Goal: Learn about a topic

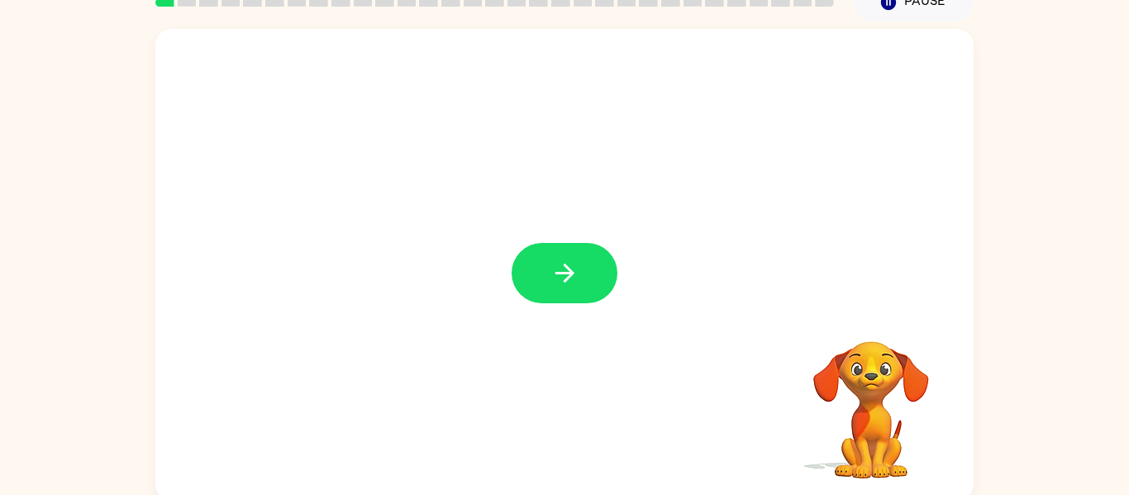
scroll to position [86, 0]
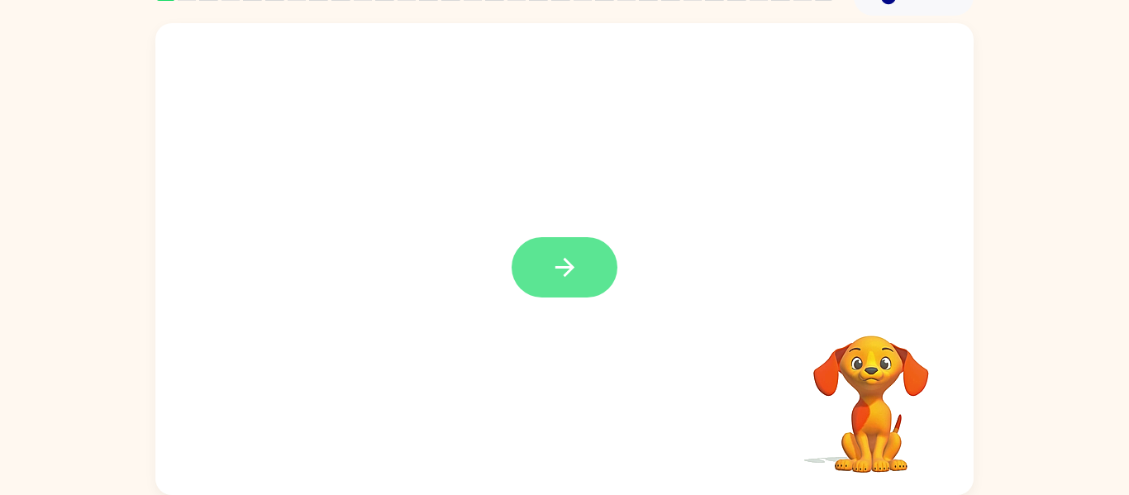
click at [594, 257] on button "button" at bounding box center [565, 267] width 106 height 60
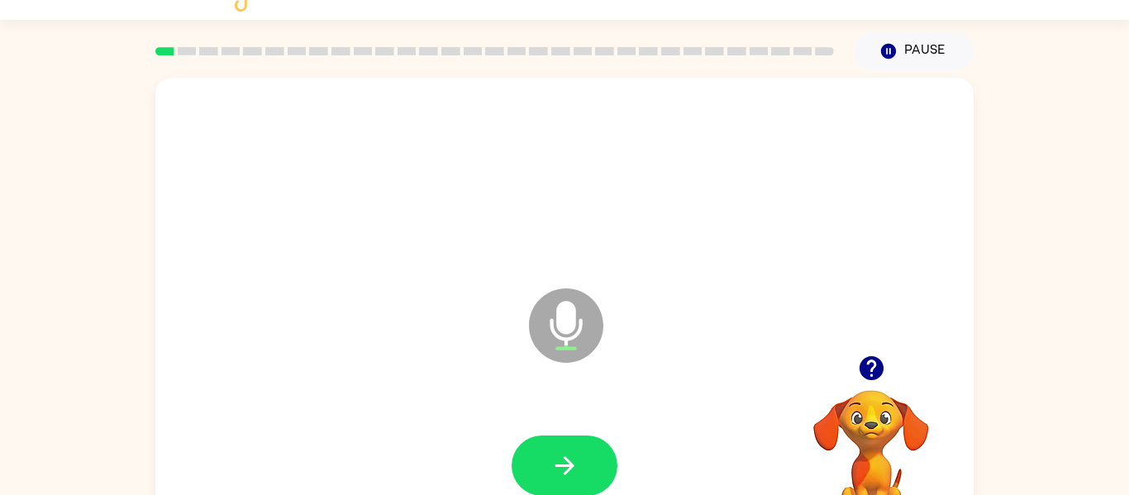
scroll to position [33, 0]
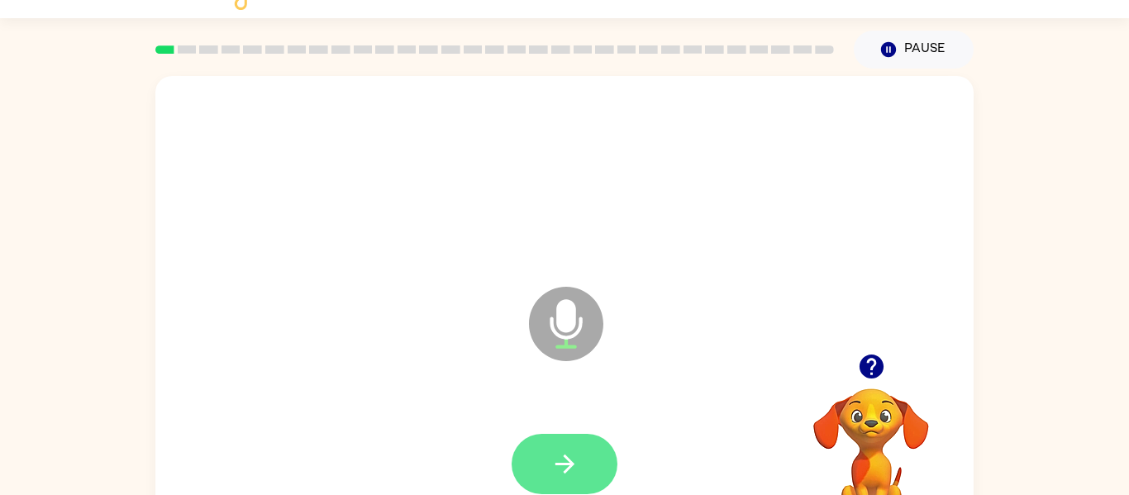
click at [571, 448] on button "button" at bounding box center [565, 464] width 106 height 60
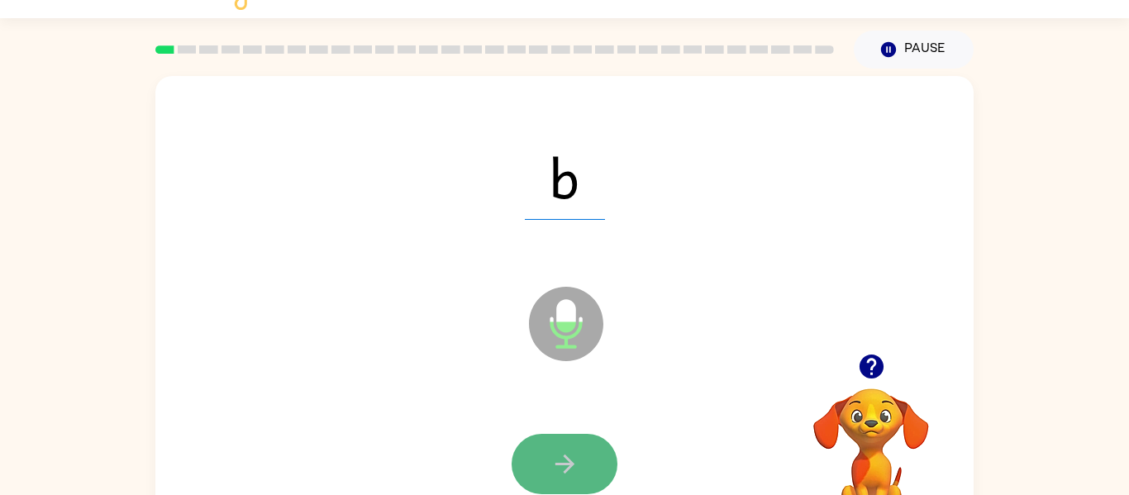
click at [589, 456] on button "button" at bounding box center [565, 464] width 106 height 60
click at [584, 453] on button "button" at bounding box center [565, 464] width 106 height 60
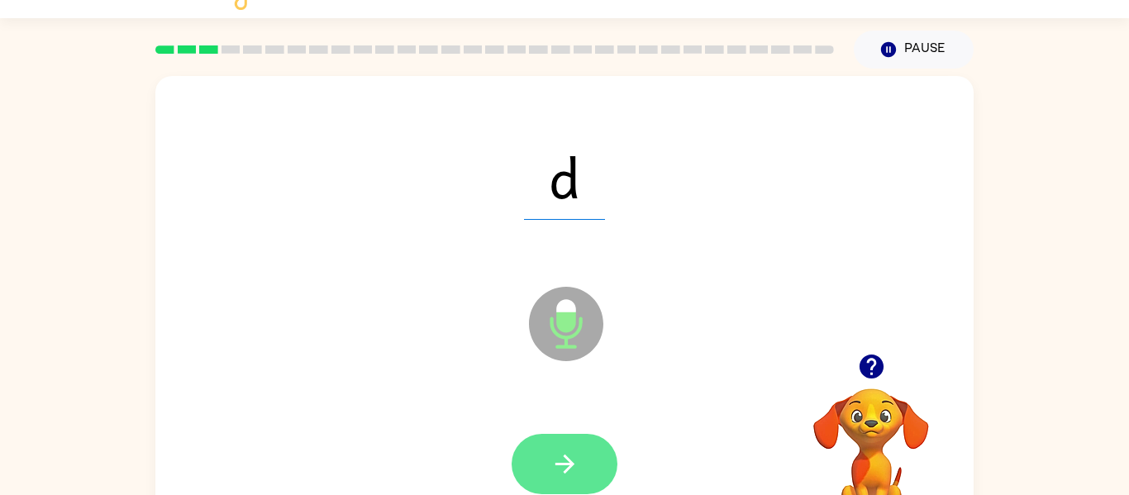
click at [541, 470] on button "button" at bounding box center [565, 464] width 106 height 60
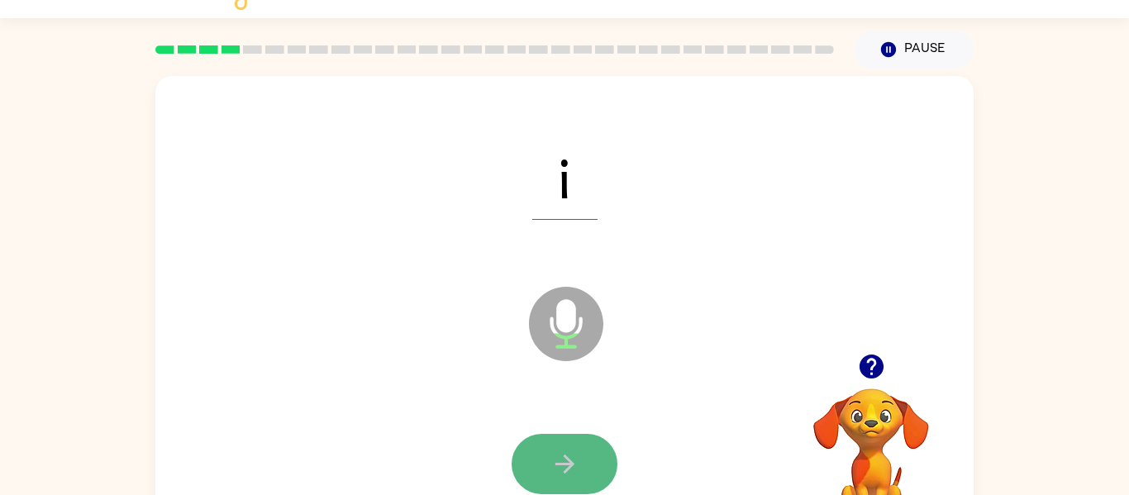
click at [572, 482] on button "button" at bounding box center [565, 464] width 106 height 60
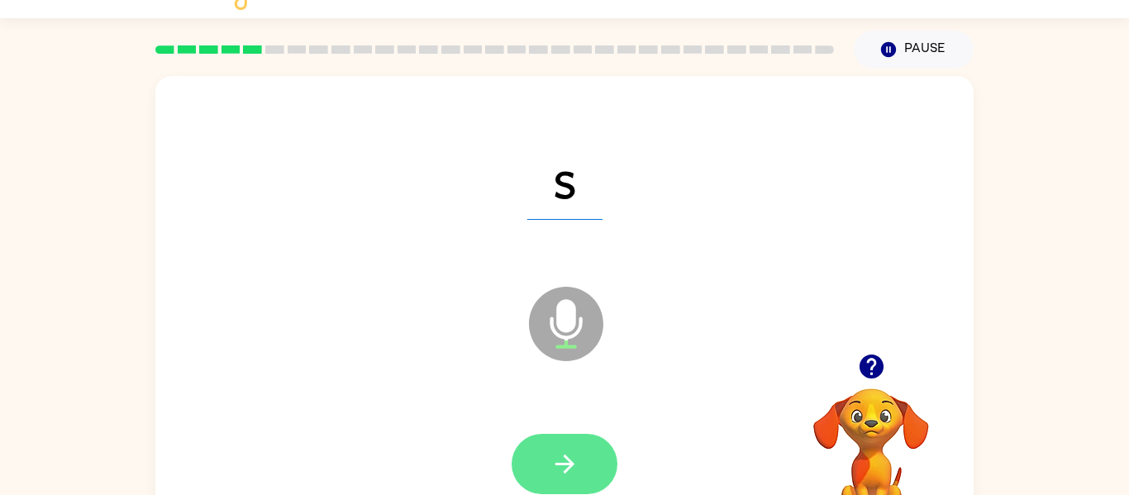
click at [566, 477] on icon "button" at bounding box center [565, 464] width 29 height 29
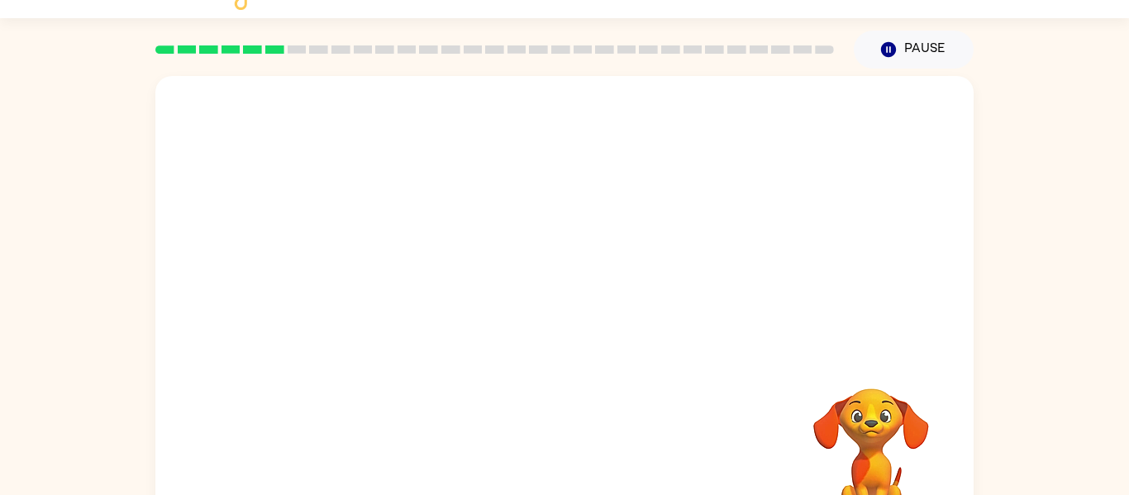
click at [867, 434] on video "Your browser must support playing .mp4 files to use Literably. Please try using…" at bounding box center [871, 445] width 165 height 165
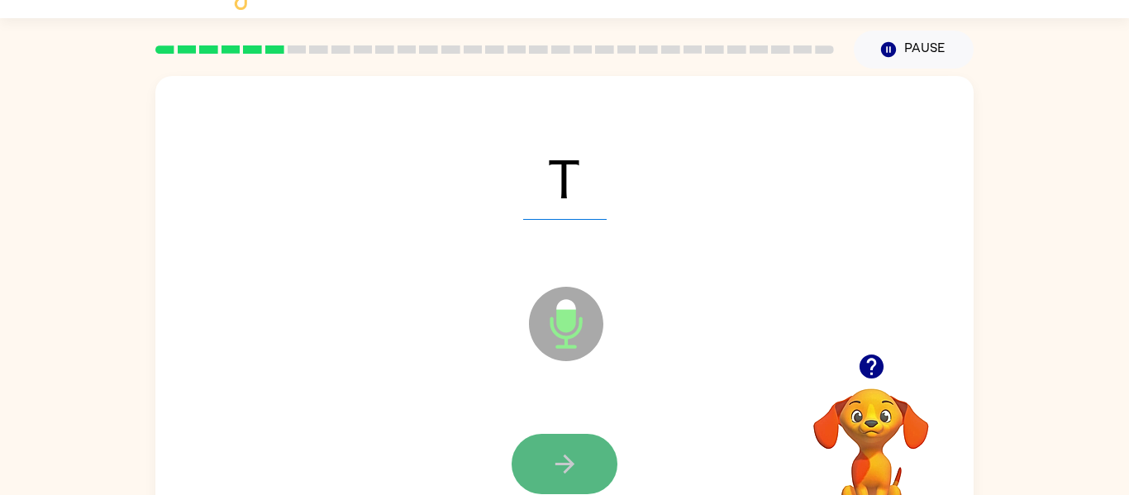
click at [542, 477] on button "button" at bounding box center [565, 464] width 106 height 60
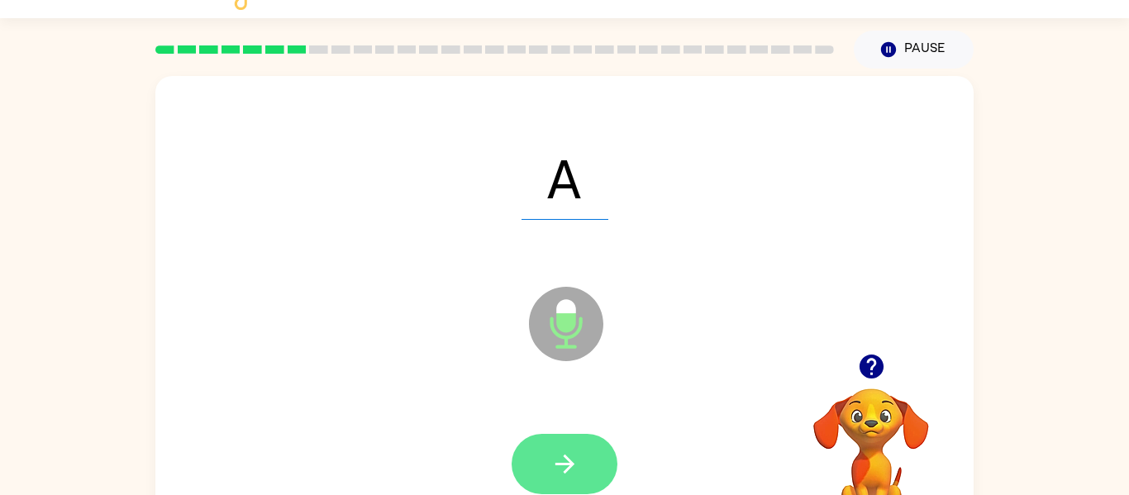
click at [565, 471] on icon "button" at bounding box center [564, 464] width 19 height 19
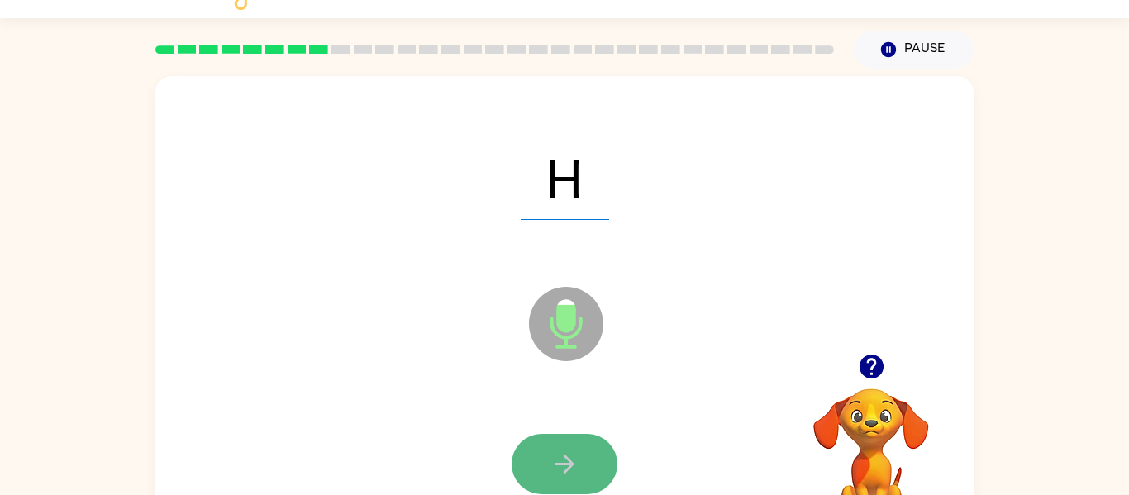
click at [557, 456] on icon "button" at bounding box center [565, 464] width 29 height 29
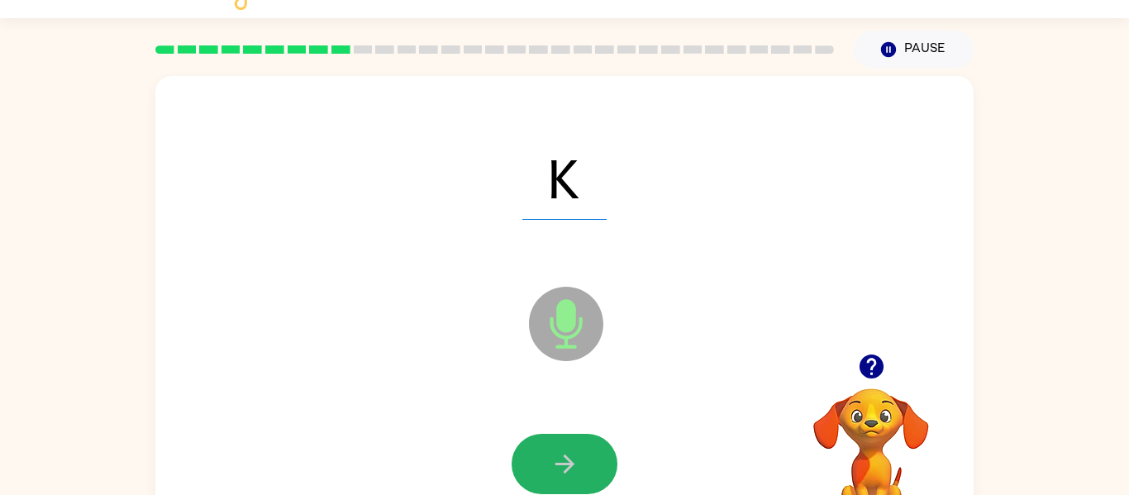
click at [572, 438] on button "button" at bounding box center [565, 464] width 106 height 60
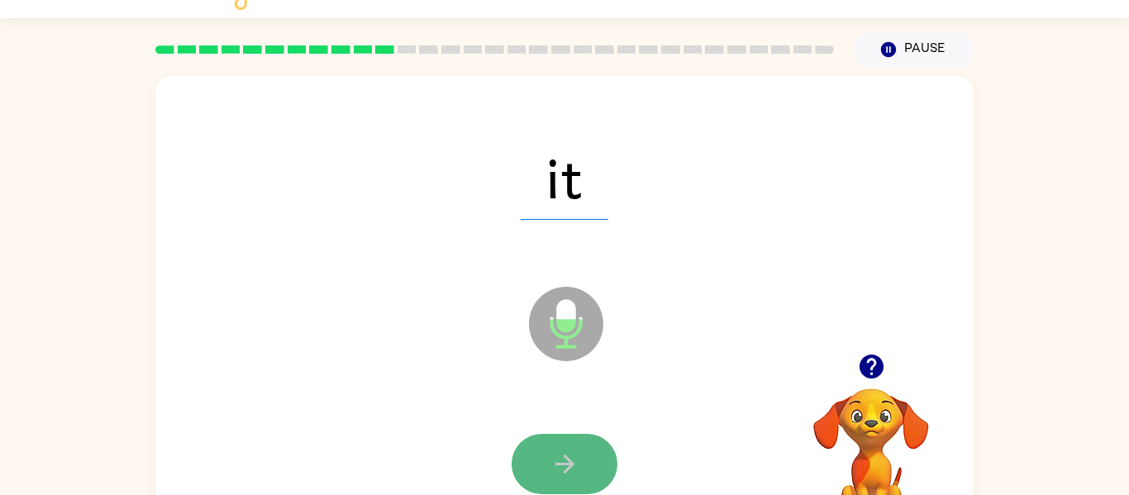
click at [551, 458] on icon "button" at bounding box center [565, 464] width 29 height 29
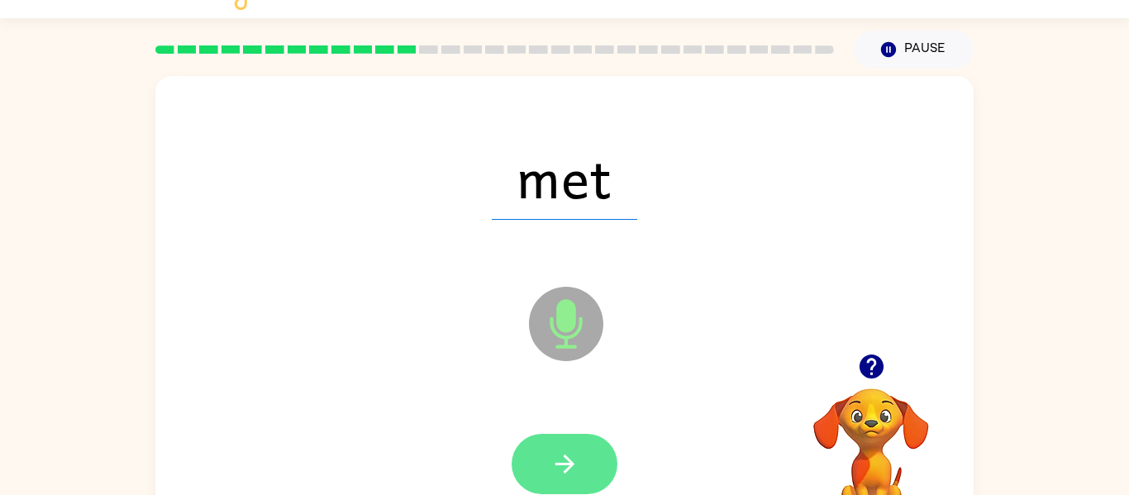
click at [580, 448] on button "button" at bounding box center [565, 464] width 106 height 60
click at [561, 443] on button "button" at bounding box center [565, 464] width 106 height 60
click at [565, 451] on icon "button" at bounding box center [565, 464] width 29 height 29
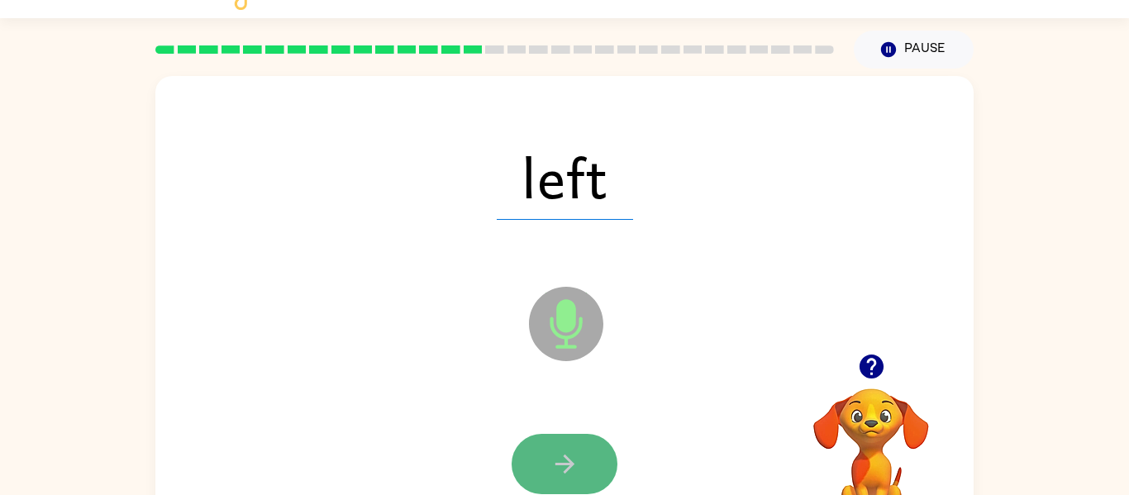
click at [604, 465] on button "button" at bounding box center [565, 464] width 106 height 60
click at [565, 484] on button "button" at bounding box center [565, 464] width 106 height 60
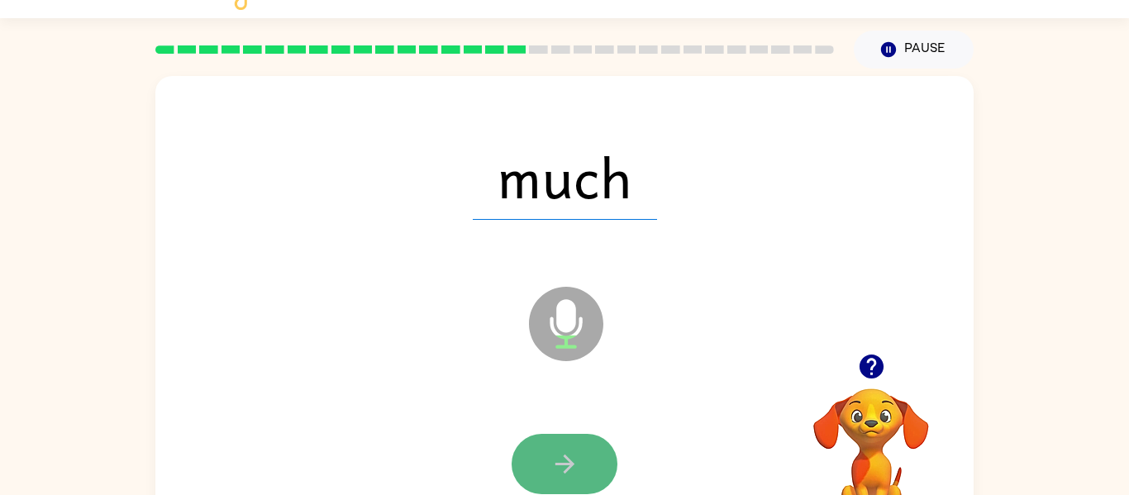
click at [606, 465] on button "button" at bounding box center [565, 464] width 106 height 60
click at [566, 446] on button "button" at bounding box center [565, 464] width 106 height 60
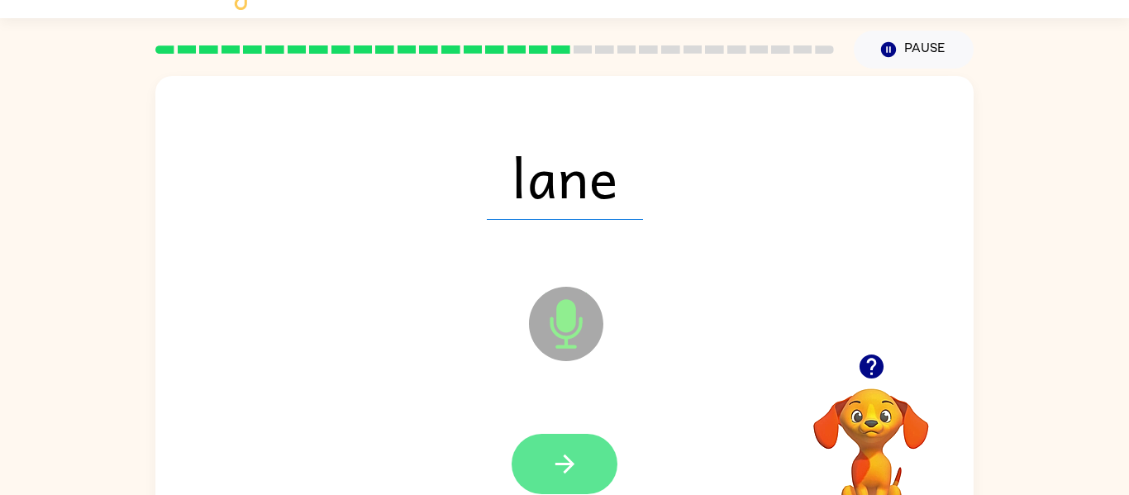
click at [558, 475] on icon "button" at bounding box center [565, 464] width 29 height 29
click at [554, 457] on icon "button" at bounding box center [565, 464] width 29 height 29
click at [543, 465] on button "button" at bounding box center [565, 464] width 106 height 60
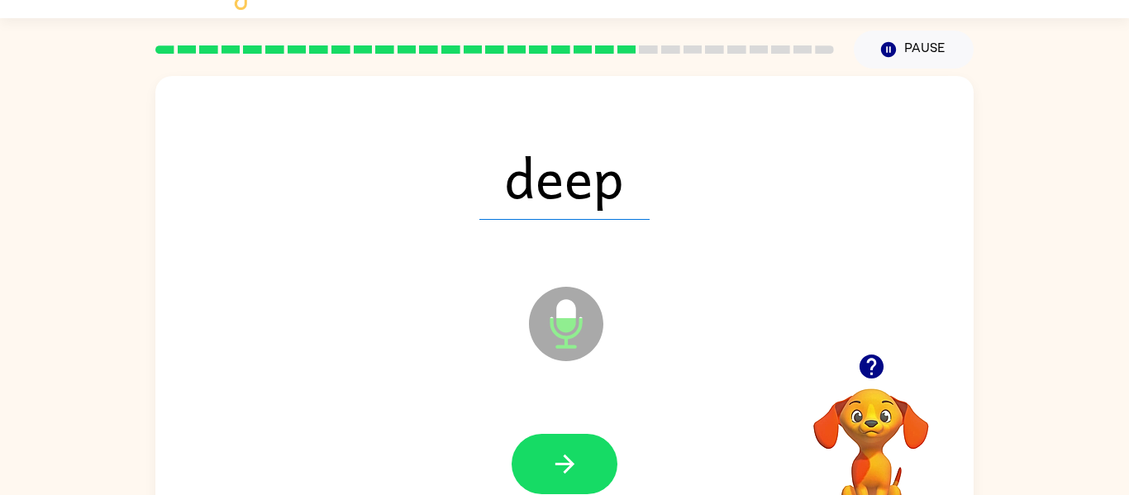
click at [543, 465] on button "button" at bounding box center [565, 464] width 106 height 60
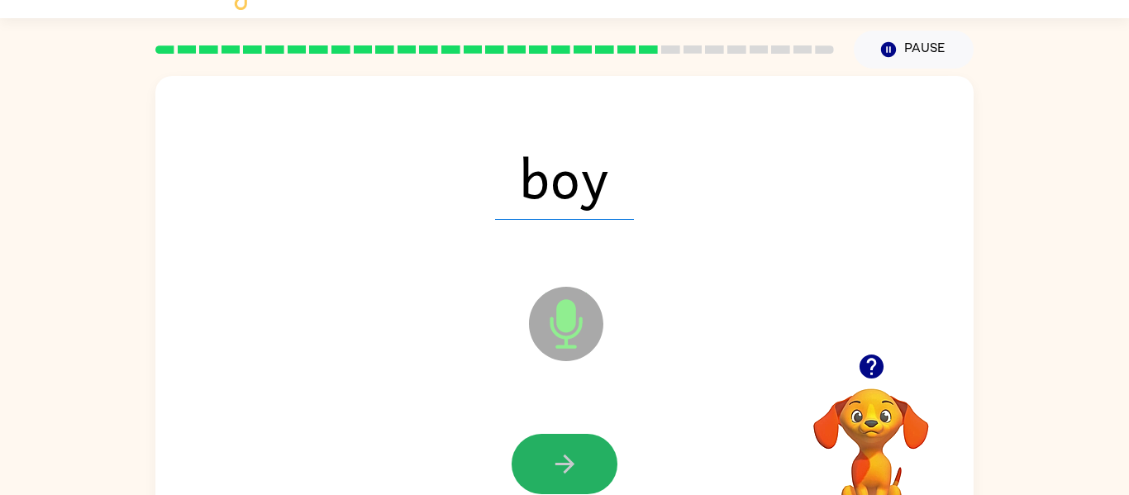
click at [543, 465] on button "button" at bounding box center [565, 464] width 106 height 60
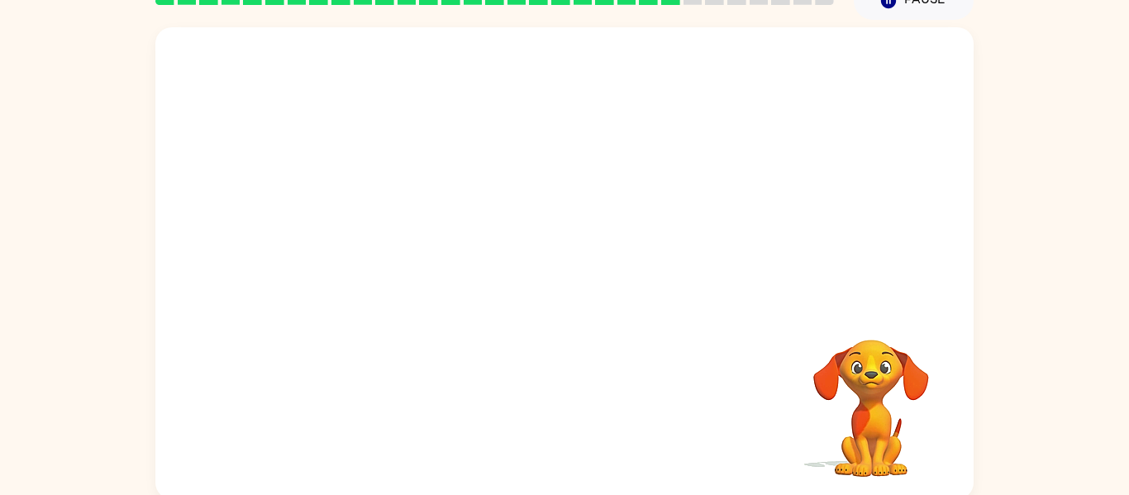
scroll to position [86, 0]
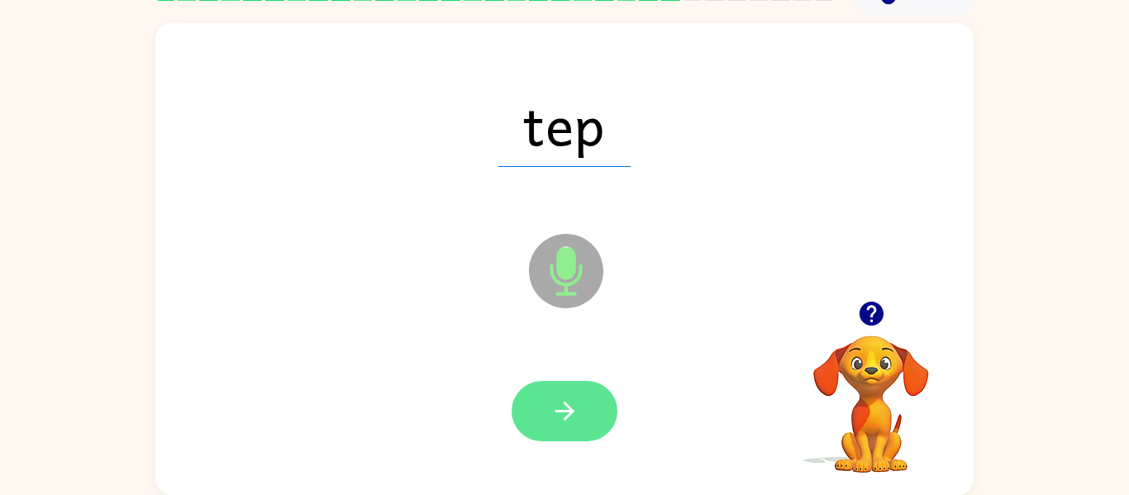
click at [565, 409] on icon "button" at bounding box center [565, 411] width 29 height 29
click at [583, 437] on button "button" at bounding box center [565, 411] width 106 height 60
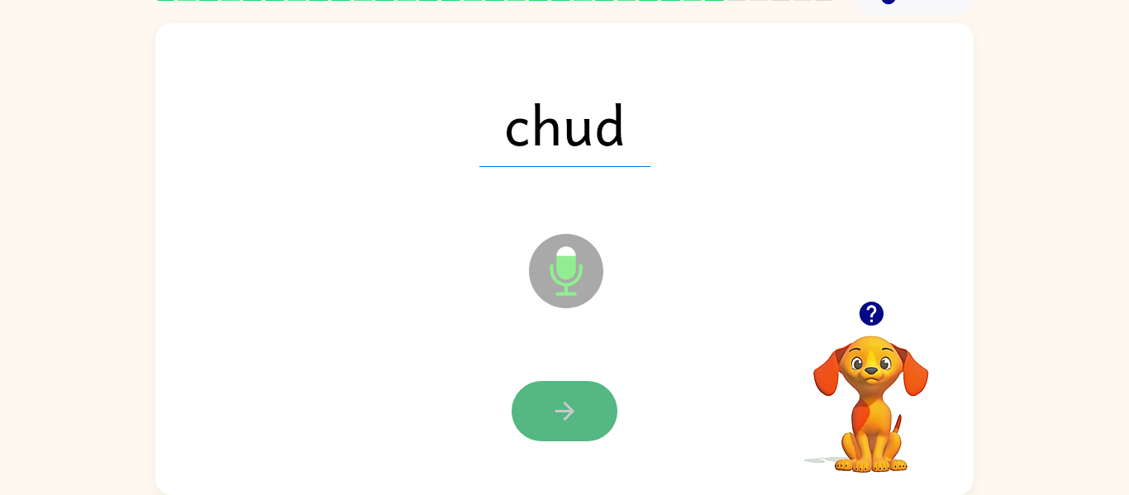
click at [582, 437] on button "button" at bounding box center [565, 411] width 106 height 60
click at [569, 423] on icon "button" at bounding box center [565, 411] width 29 height 29
click at [544, 437] on button "button" at bounding box center [565, 411] width 106 height 60
click at [607, 412] on button "button" at bounding box center [565, 411] width 106 height 60
click at [561, 385] on button "button" at bounding box center [565, 411] width 106 height 60
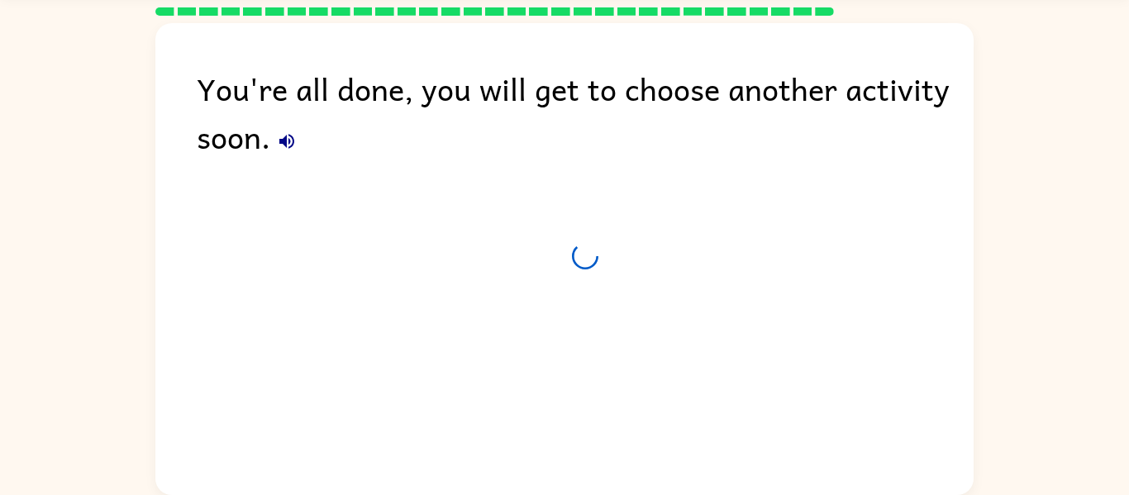
scroll to position [56, 0]
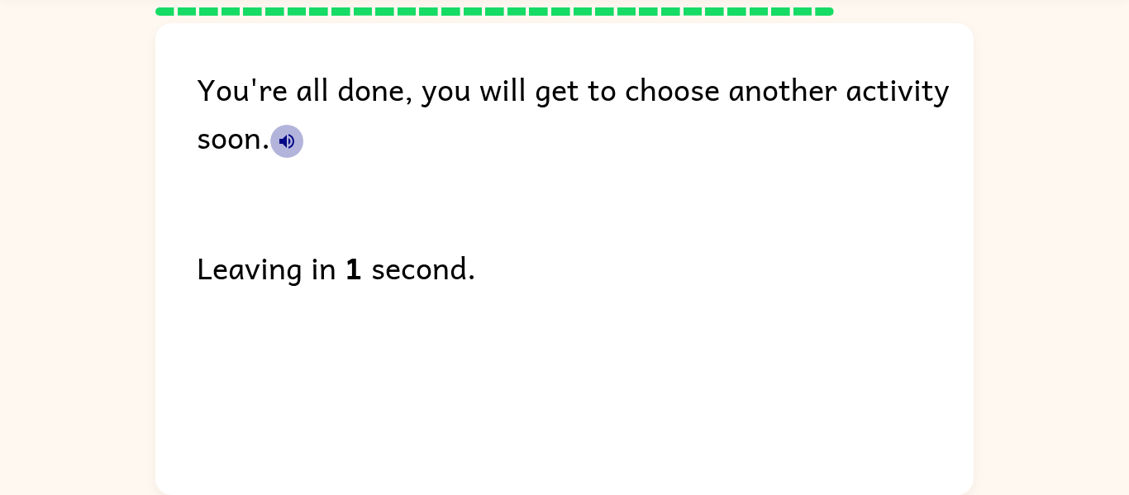
click at [290, 138] on icon "button" at bounding box center [287, 141] width 20 height 20
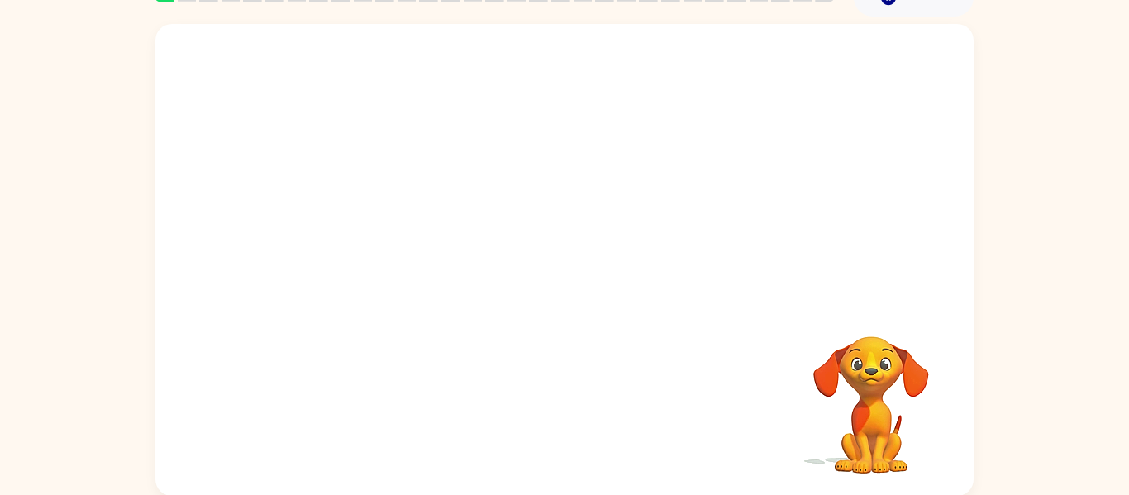
scroll to position [86, 0]
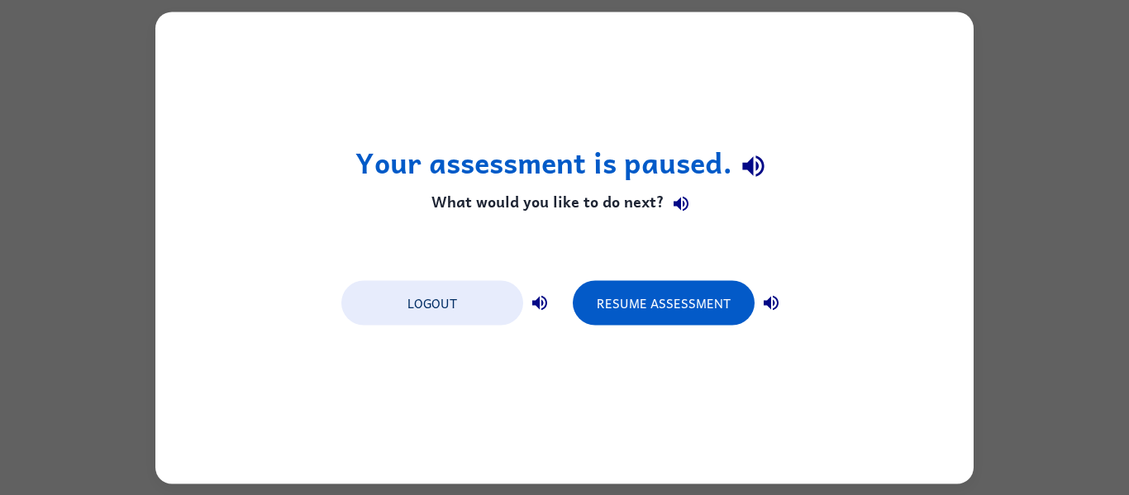
scroll to position [0, 0]
click at [1115, 56] on div "Your assessment is paused. What would you like to do next? Logout Resume Assess…" at bounding box center [564, 247] width 1129 height 495
click at [535, 302] on icon "button" at bounding box center [539, 302] width 15 height 15
click at [775, 299] on icon "button" at bounding box center [771, 303] width 20 height 20
click at [680, 203] on icon "button" at bounding box center [681, 204] width 20 height 20
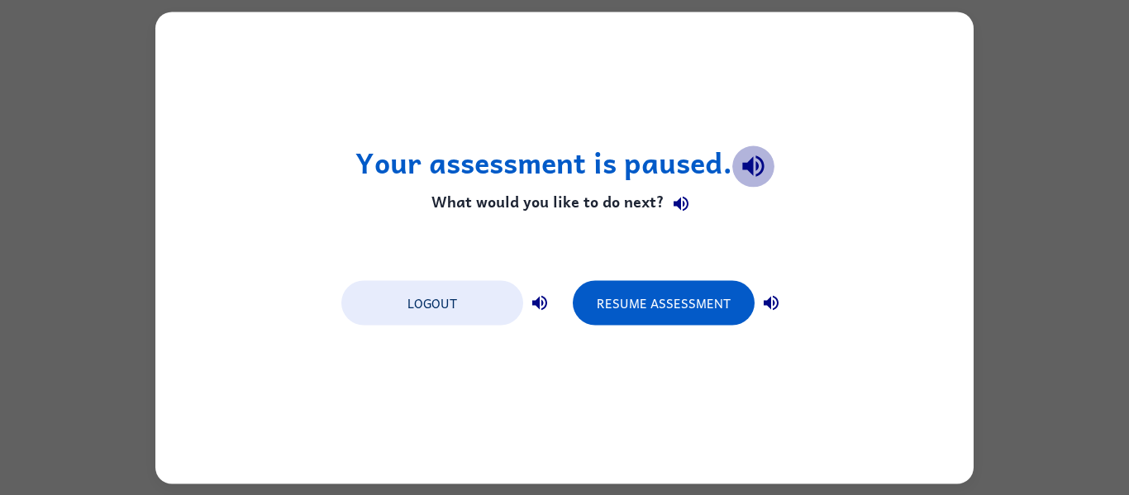
click at [756, 163] on icon "button" at bounding box center [752, 166] width 21 height 21
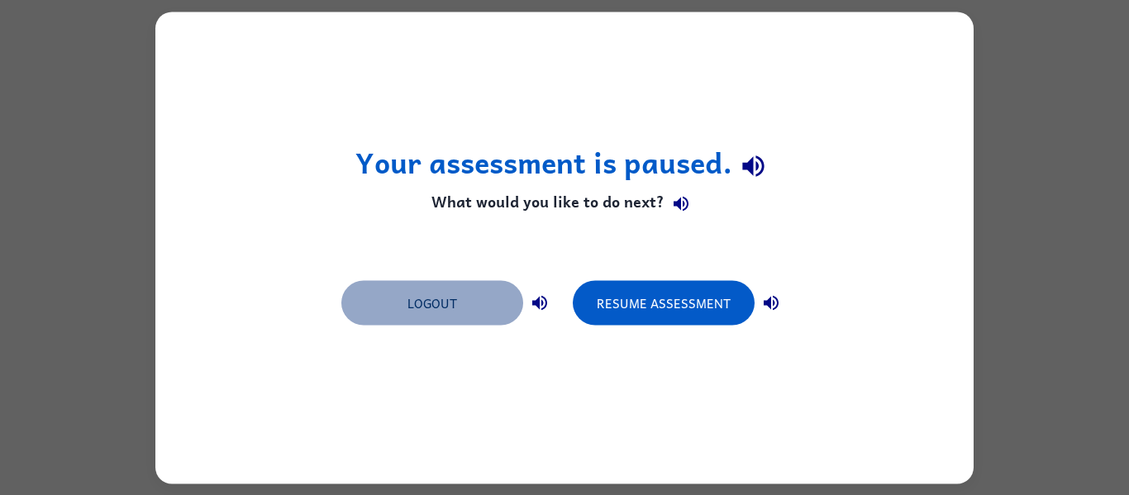
click at [480, 303] on button "Logout" at bounding box center [432, 302] width 182 height 45
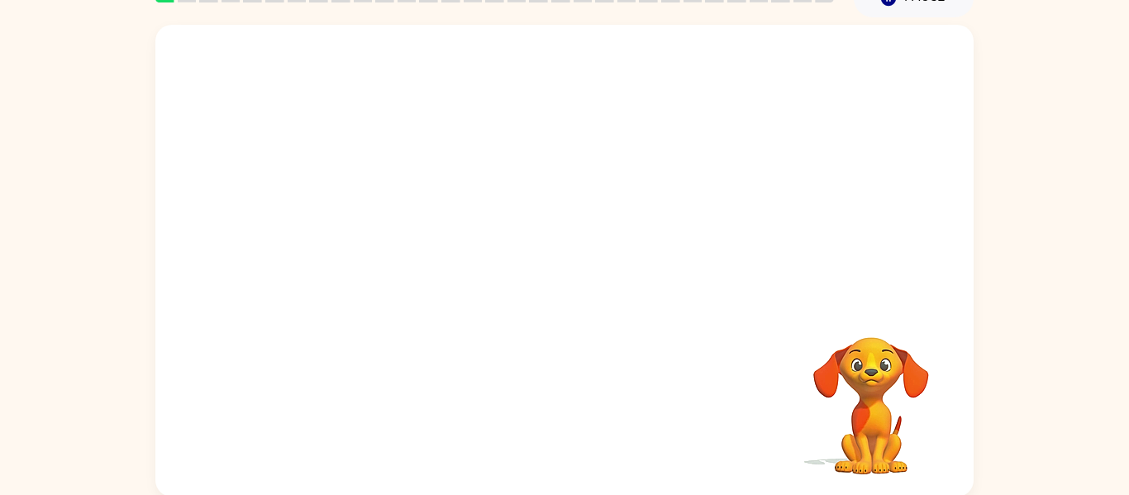
scroll to position [86, 0]
click at [508, 210] on video "Your browser must support playing .mp4 files to use Literably. Please try using…" at bounding box center [564, 162] width 818 height 278
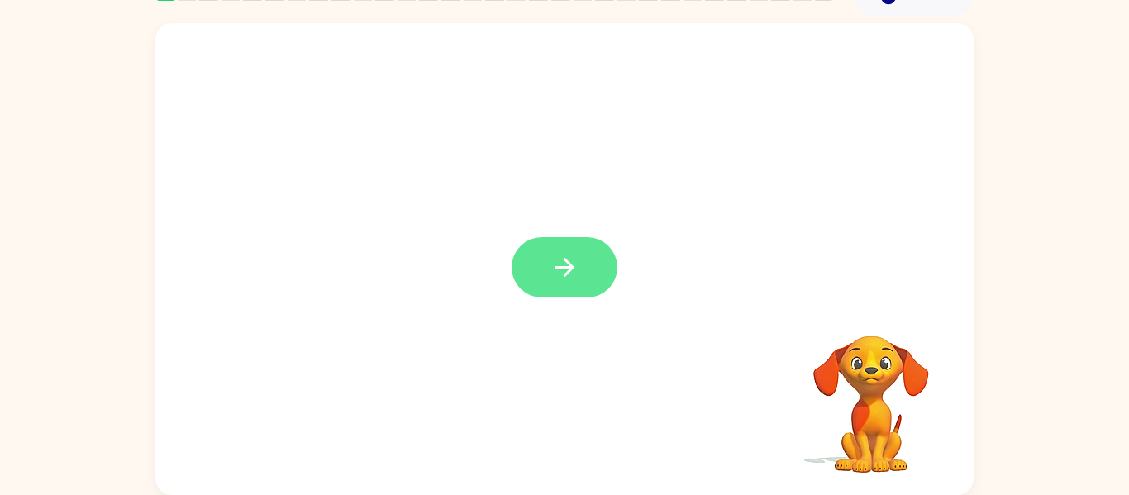
click at [581, 246] on button "button" at bounding box center [565, 267] width 106 height 60
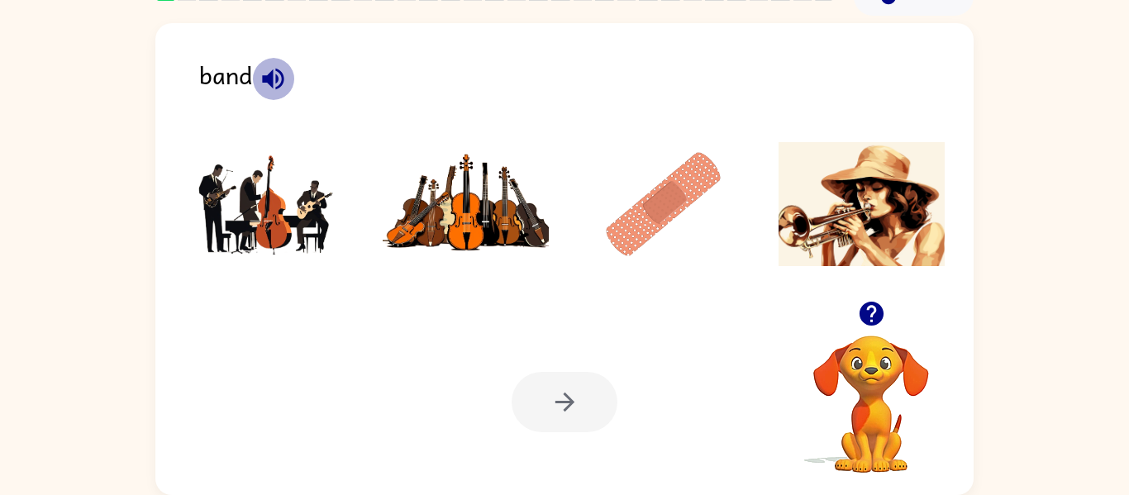
click at [283, 75] on icon "button" at bounding box center [272, 78] width 21 height 21
click at [422, 244] on img at bounding box center [466, 204] width 167 height 124
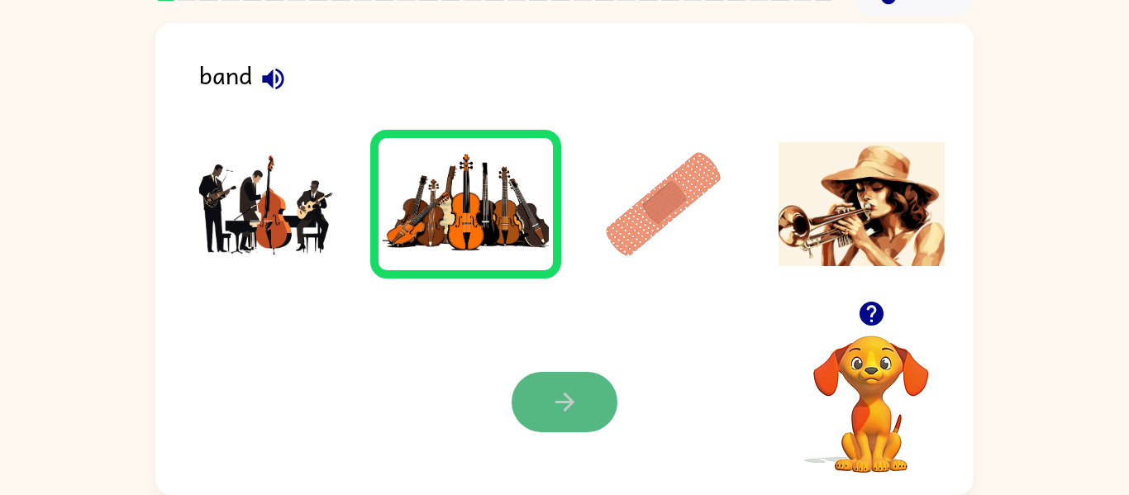
click at [589, 394] on button "button" at bounding box center [565, 402] width 106 height 60
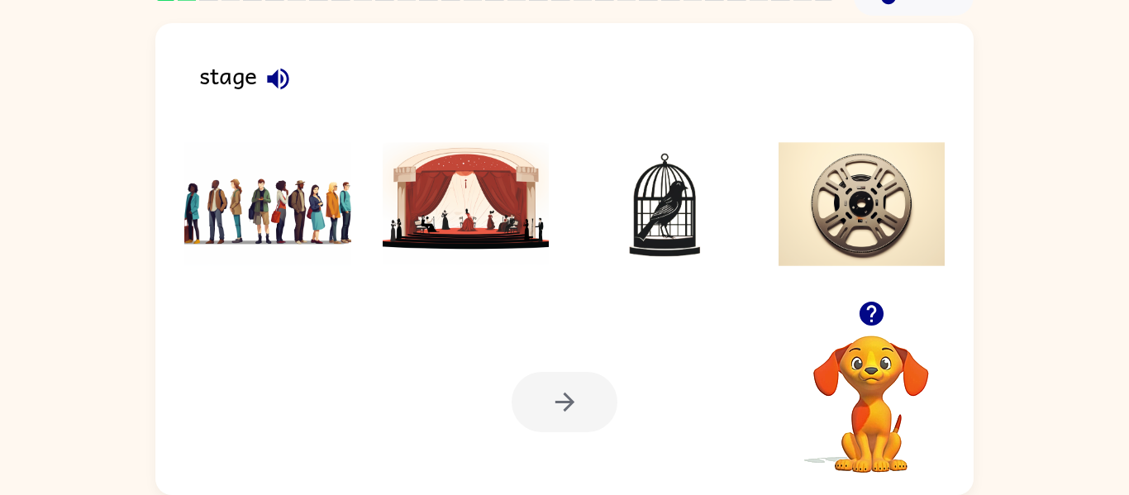
click at [284, 80] on icon "button" at bounding box center [278, 78] width 29 height 29
click at [483, 241] on img at bounding box center [466, 204] width 167 height 124
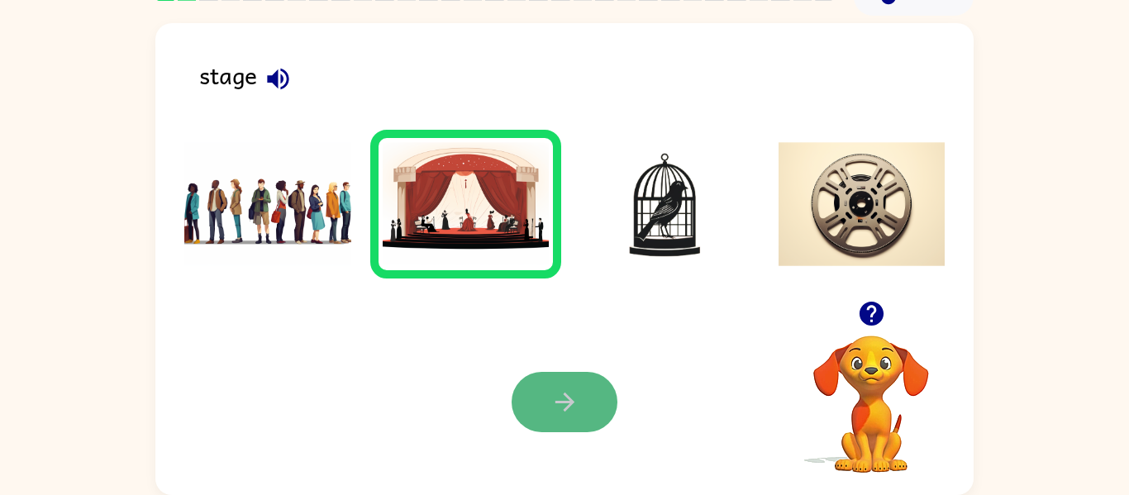
click at [556, 376] on button "button" at bounding box center [565, 402] width 106 height 60
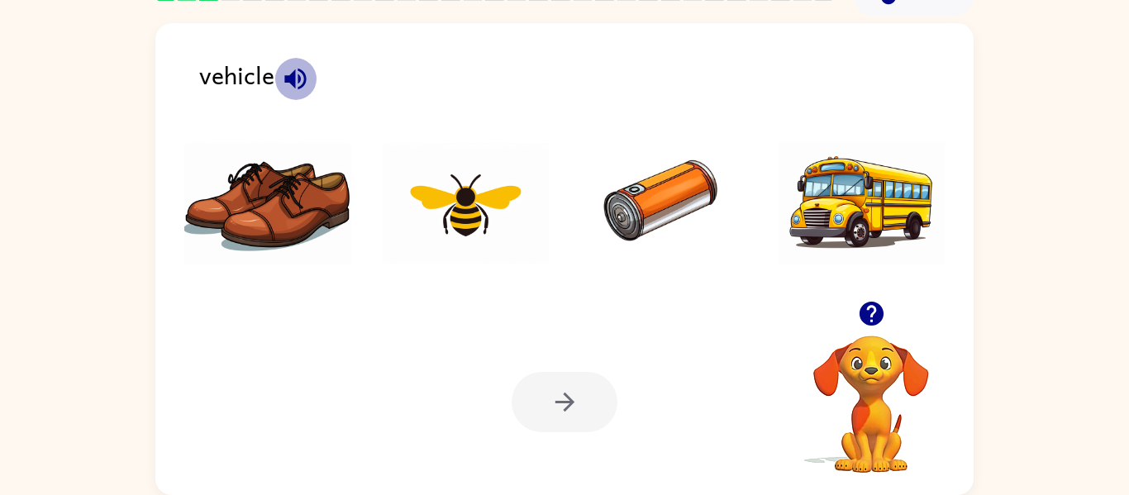
click at [303, 67] on icon "button" at bounding box center [295, 78] width 29 height 29
click at [667, 212] on img at bounding box center [663, 204] width 167 height 124
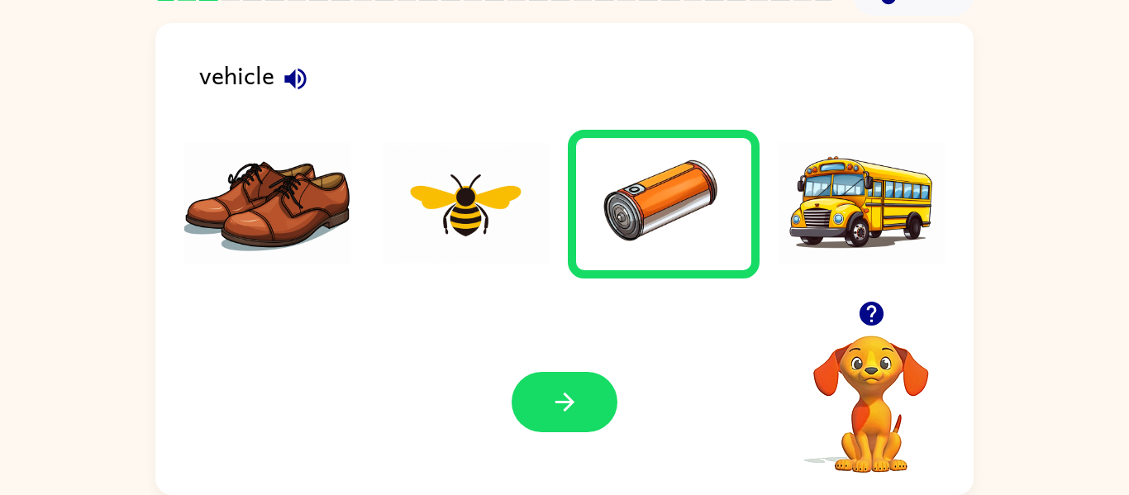
click at [804, 236] on img at bounding box center [862, 204] width 167 height 124
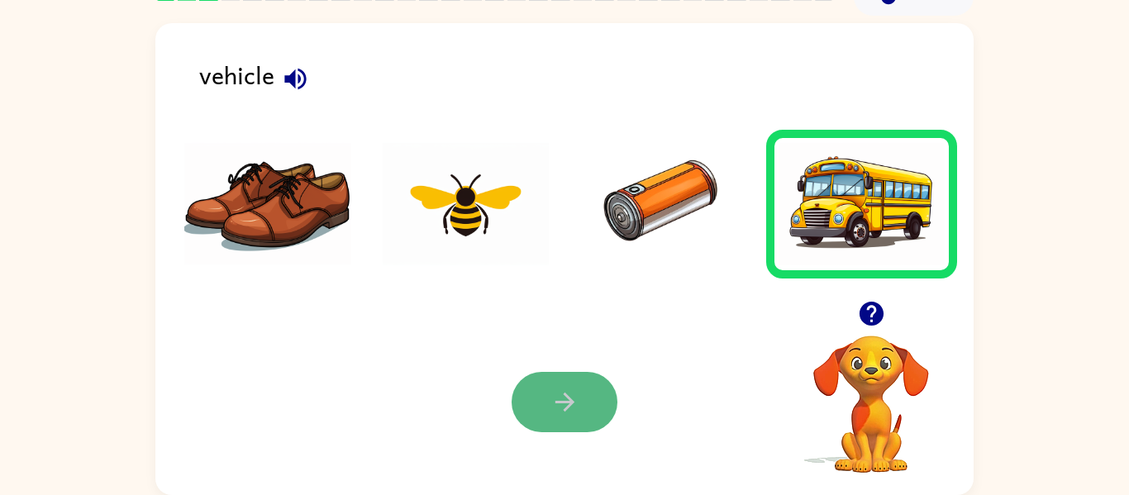
click at [548, 411] on button "button" at bounding box center [565, 402] width 106 height 60
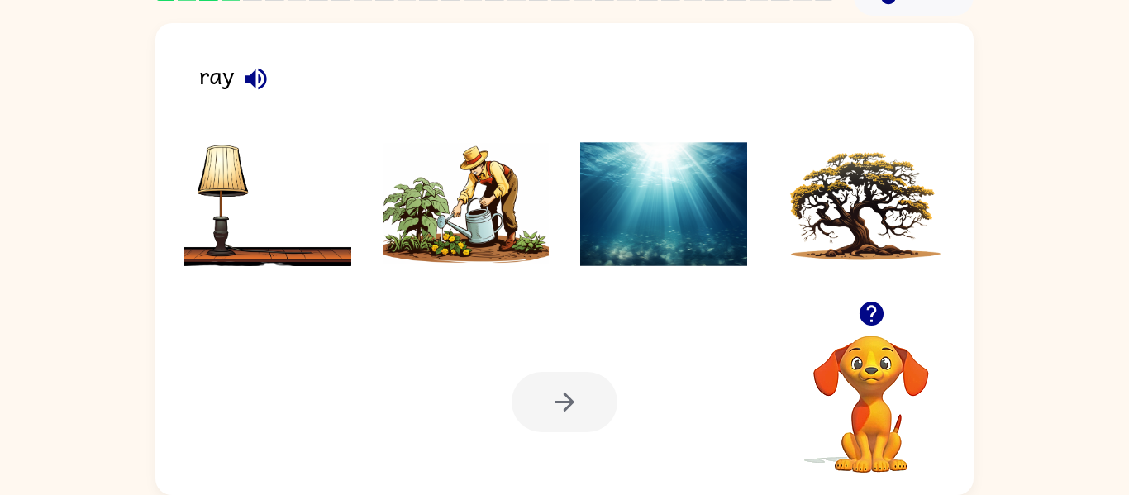
click at [255, 79] on icon "button" at bounding box center [255, 78] width 21 height 21
click at [237, 84] on button "button" at bounding box center [256, 79] width 42 height 42
click at [628, 252] on img at bounding box center [663, 204] width 167 height 124
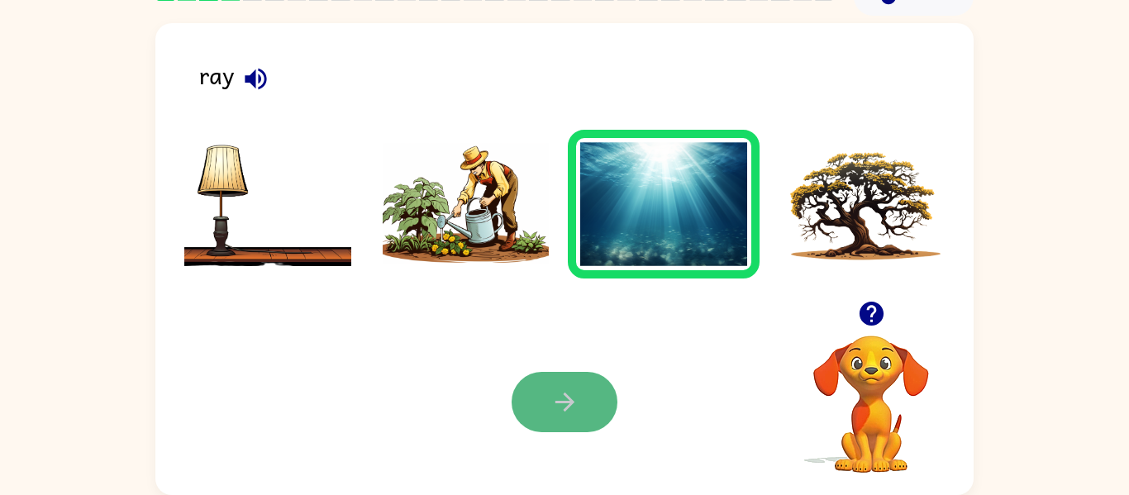
click at [545, 377] on button "button" at bounding box center [565, 402] width 106 height 60
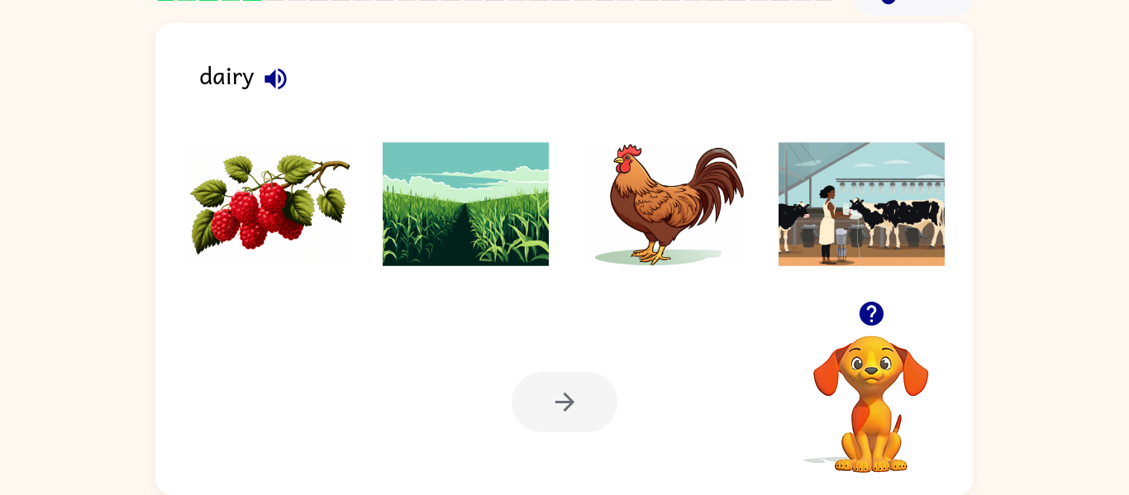
click at [284, 77] on icon "button" at bounding box center [275, 78] width 21 height 21
click at [426, 212] on img at bounding box center [466, 204] width 167 height 124
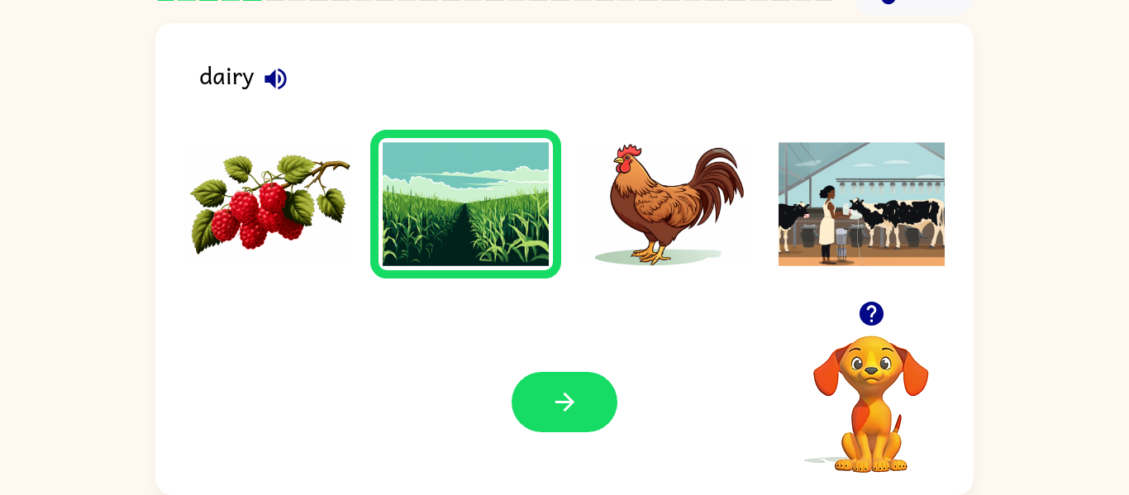
click at [286, 190] on img at bounding box center [267, 204] width 167 height 124
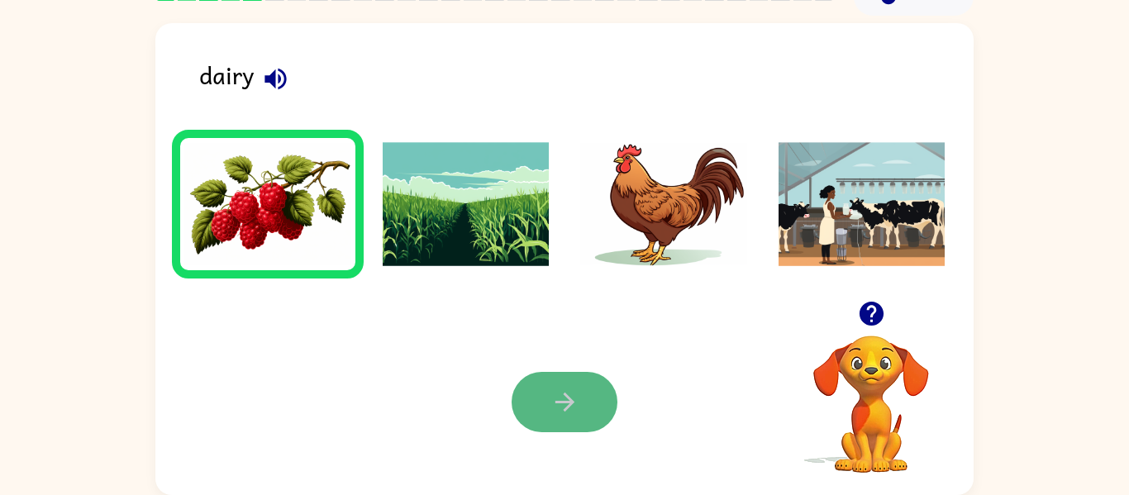
click at [562, 417] on button "button" at bounding box center [565, 402] width 106 height 60
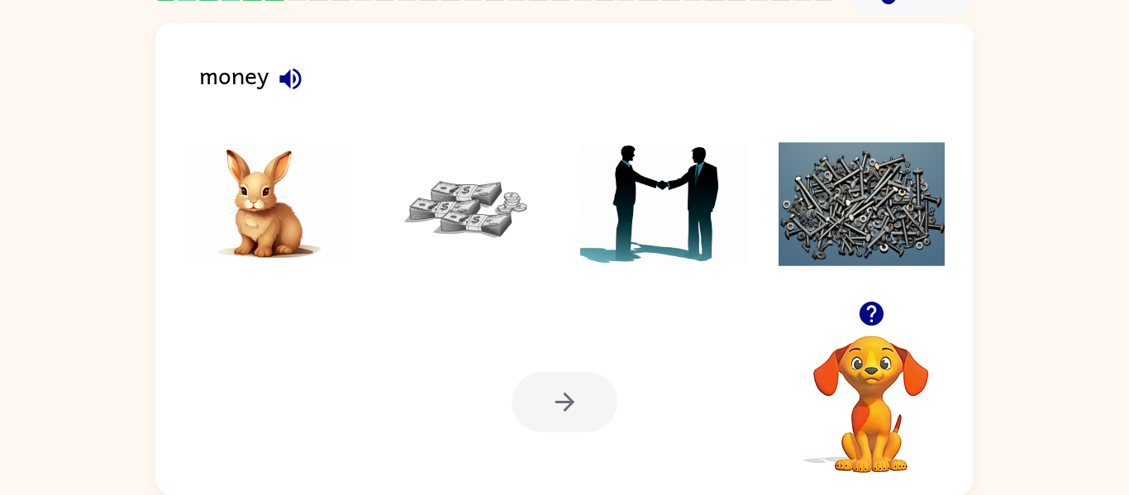
click at [426, 210] on img at bounding box center [466, 204] width 167 height 124
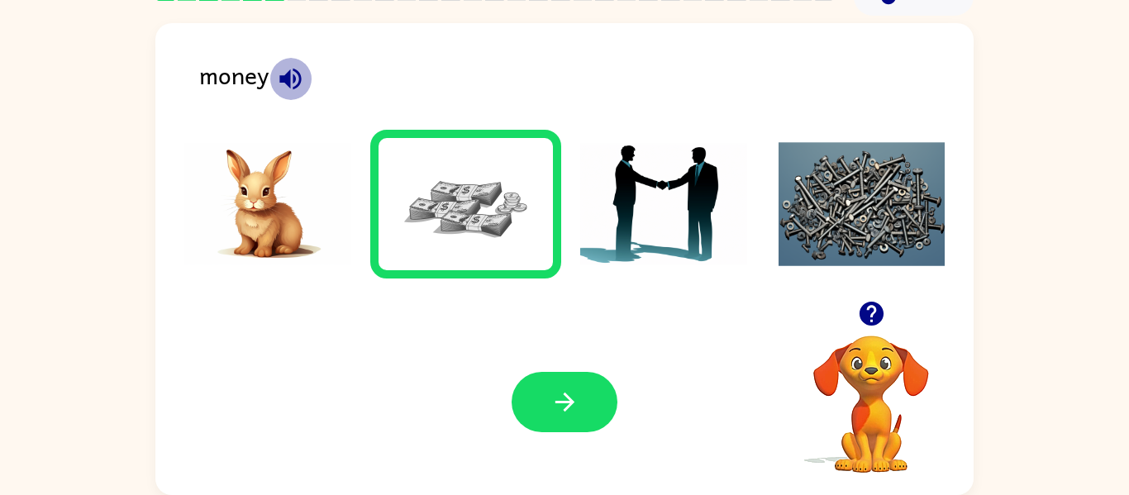
click at [289, 66] on icon "button" at bounding box center [290, 78] width 29 height 29
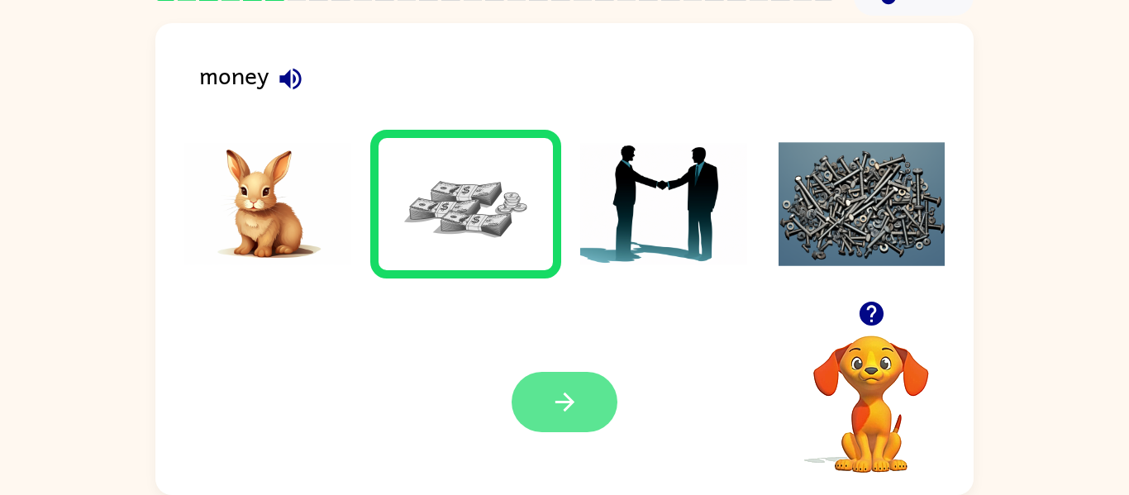
click at [585, 407] on button "button" at bounding box center [565, 402] width 106 height 60
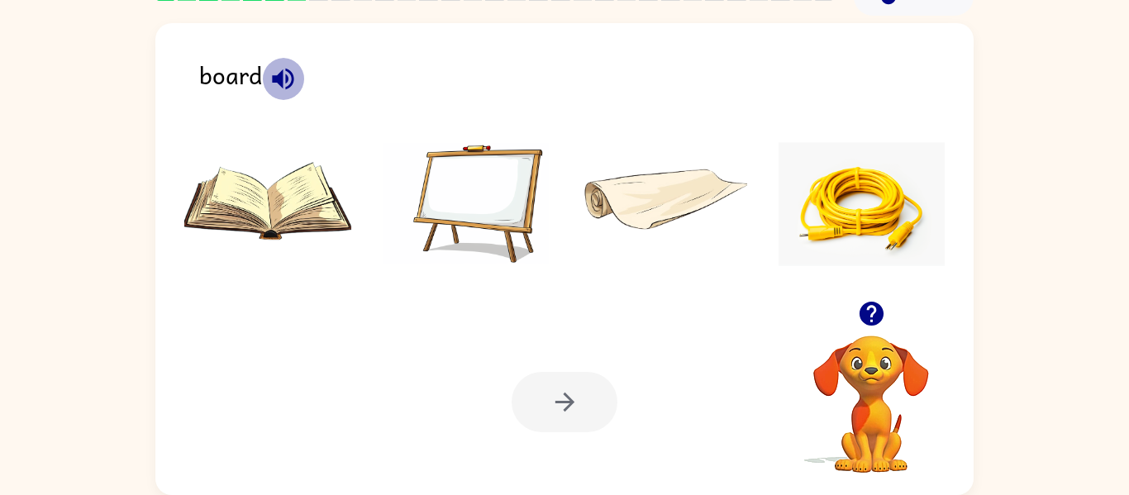
click at [269, 83] on icon "button" at bounding box center [283, 78] width 29 height 29
click at [522, 220] on img at bounding box center [466, 204] width 167 height 124
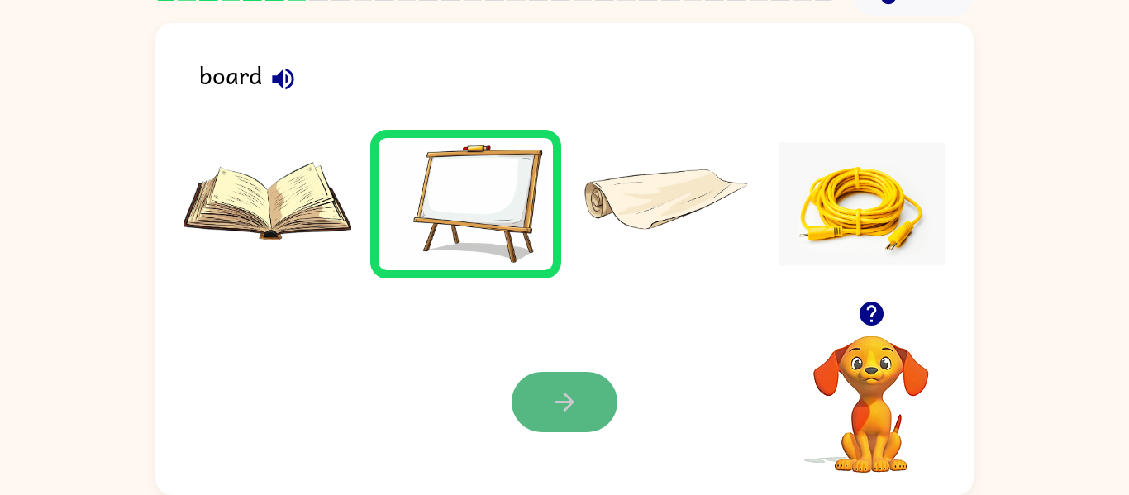
click at [570, 394] on icon "button" at bounding box center [565, 402] width 29 height 29
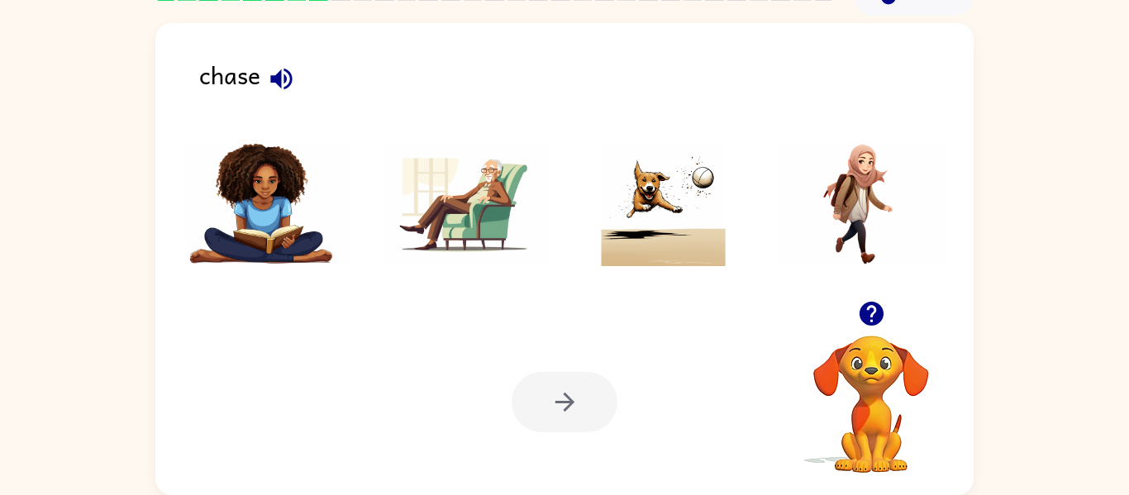
click at [278, 83] on icon "button" at bounding box center [280, 78] width 21 height 21
click at [685, 254] on img at bounding box center [663, 204] width 167 height 124
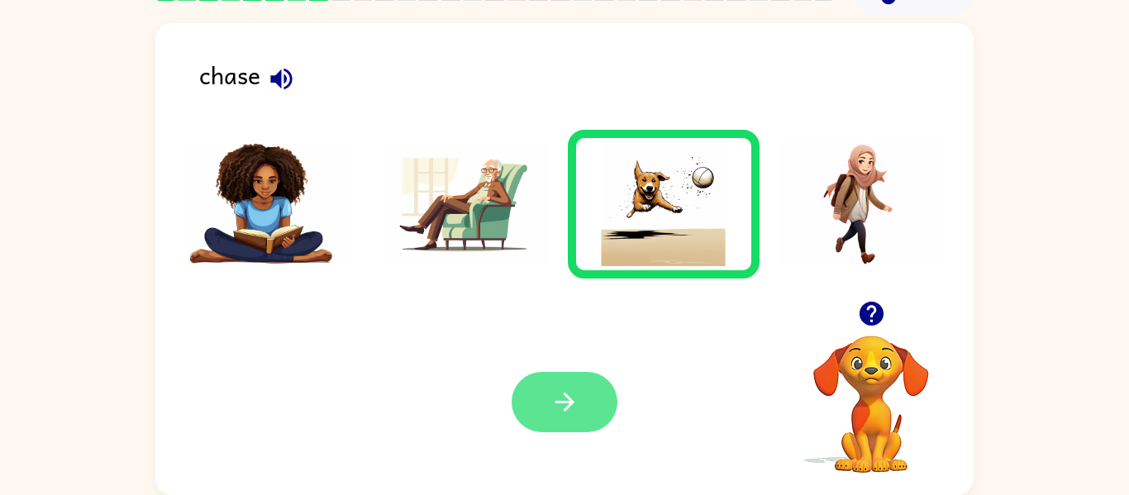
click at [543, 416] on button "button" at bounding box center [565, 402] width 106 height 60
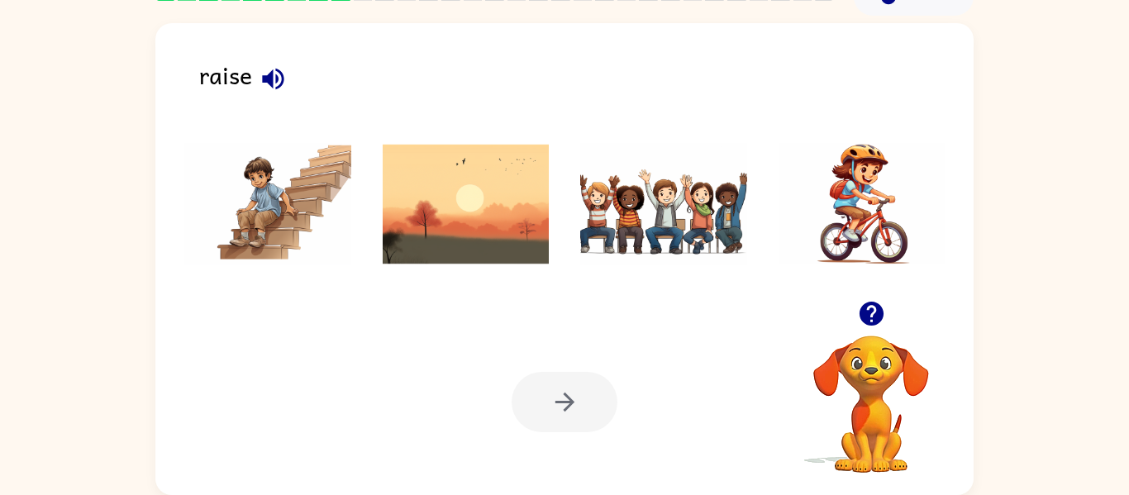
click at [289, 73] on button "button" at bounding box center [273, 79] width 42 height 42
click at [596, 214] on img at bounding box center [663, 204] width 167 height 124
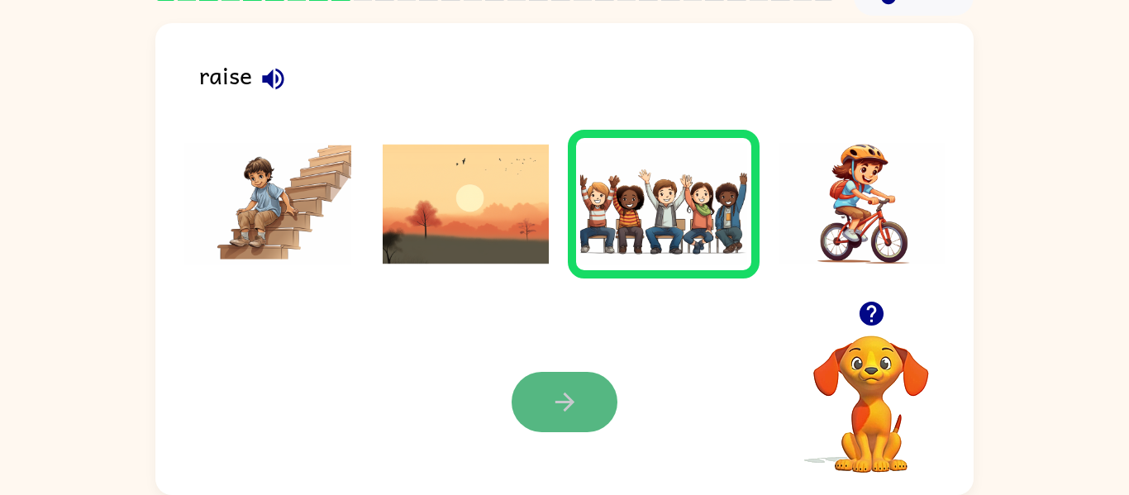
click at [574, 400] on icon "button" at bounding box center [565, 402] width 29 height 29
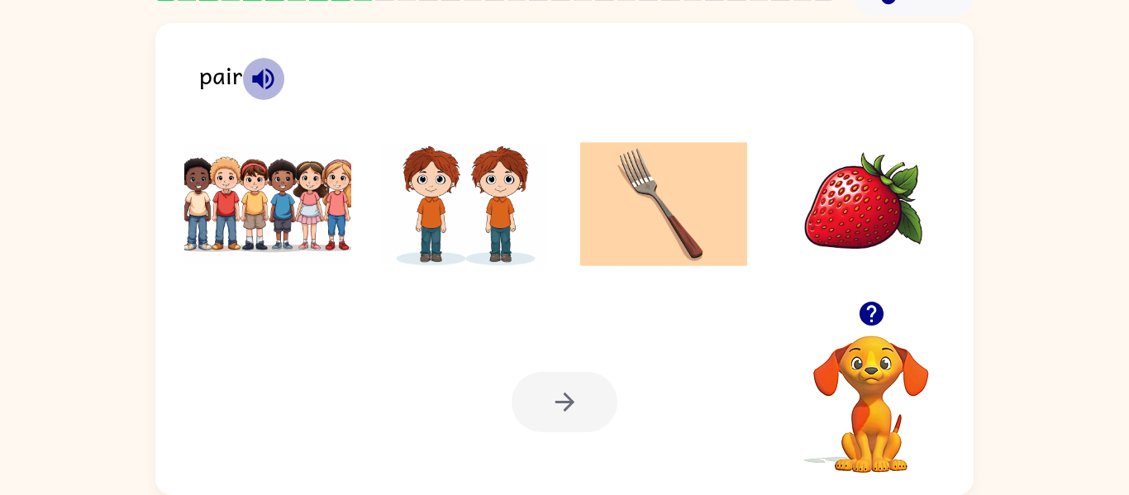
click at [253, 92] on icon "button" at bounding box center [263, 78] width 29 height 29
click at [251, 82] on icon "button" at bounding box center [263, 78] width 29 height 29
click at [279, 293] on div at bounding box center [564, 209] width 785 height 184
click at [274, 250] on img at bounding box center [267, 204] width 167 height 124
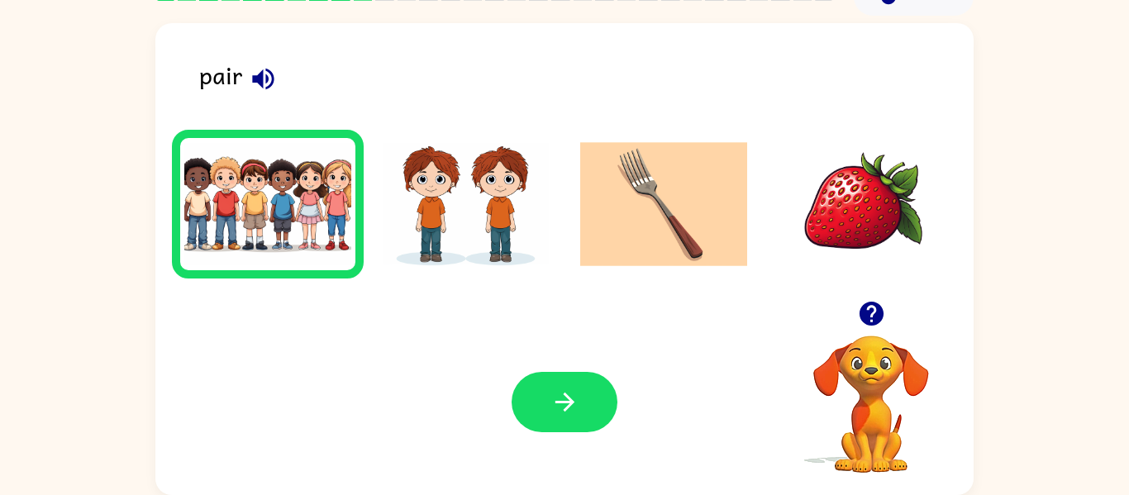
click at [416, 227] on img at bounding box center [466, 204] width 167 height 124
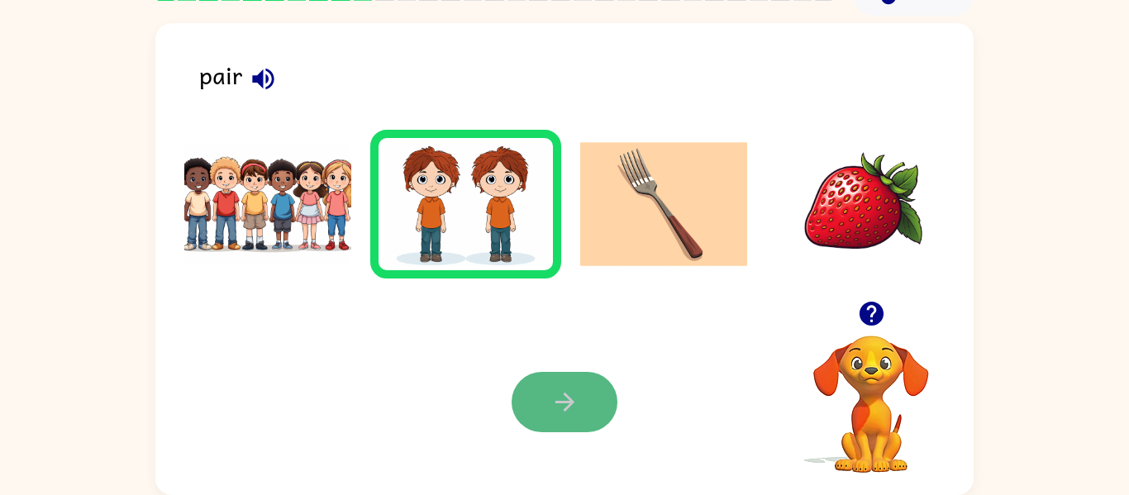
click at [530, 413] on button "button" at bounding box center [565, 402] width 106 height 60
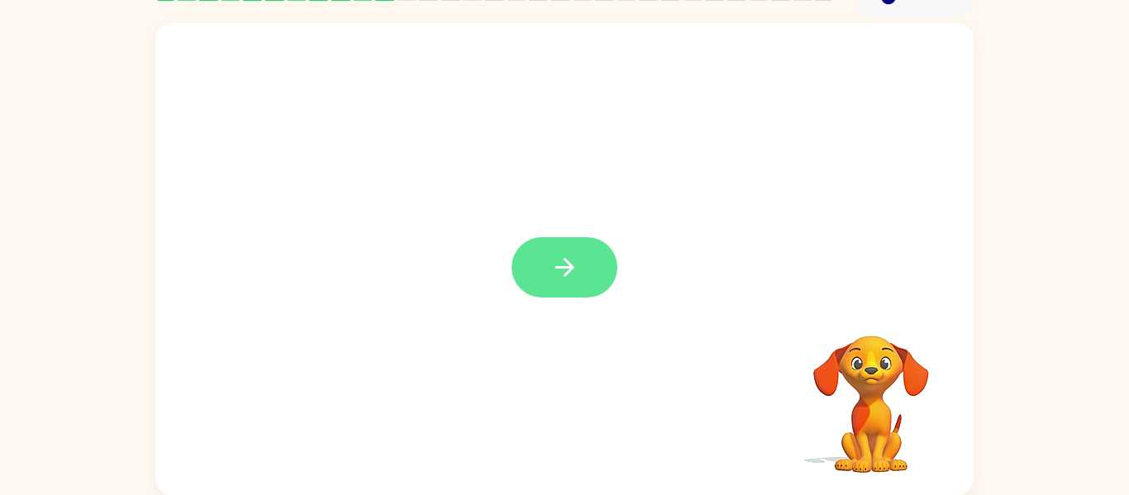
click at [556, 260] on icon "button" at bounding box center [565, 267] width 29 height 29
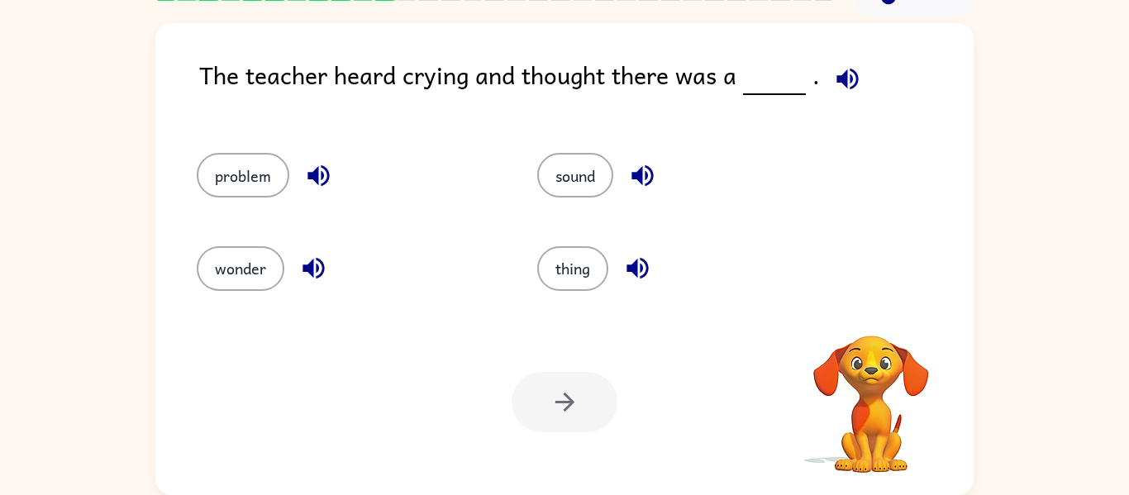
click at [852, 74] on icon "button" at bounding box center [847, 78] width 29 height 29
click at [641, 270] on icon "button" at bounding box center [637, 268] width 29 height 29
click at [645, 167] on icon "button" at bounding box center [642, 175] width 21 height 21
click at [308, 174] on icon "button" at bounding box center [318, 175] width 21 height 21
click at [307, 265] on icon "button" at bounding box center [313, 268] width 21 height 21
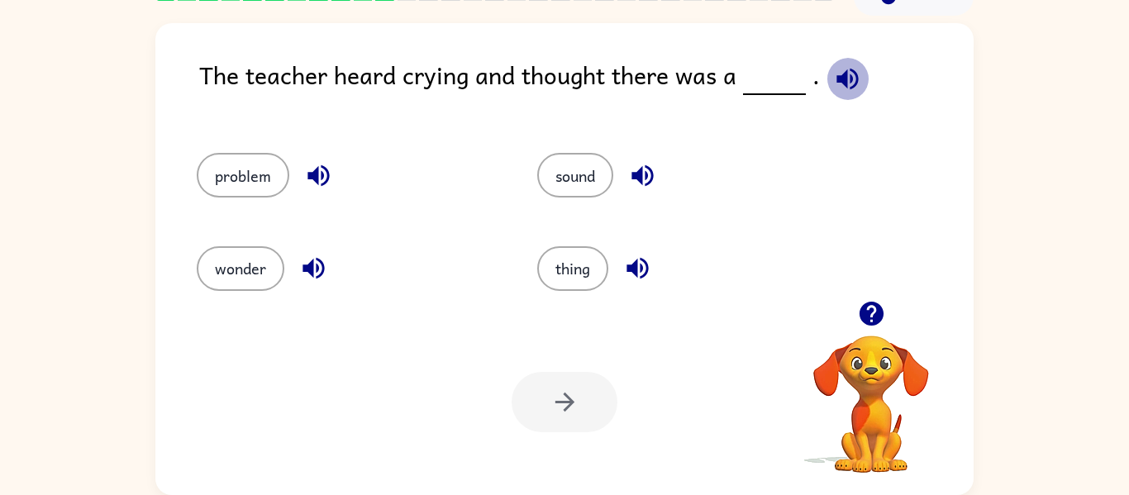
click at [833, 78] on icon "button" at bounding box center [847, 78] width 29 height 29
click at [663, 192] on div "sound" at bounding box center [688, 175] width 303 height 45
click at [651, 182] on icon "button" at bounding box center [642, 175] width 21 height 21
click at [266, 167] on button "problem" at bounding box center [243, 175] width 93 height 45
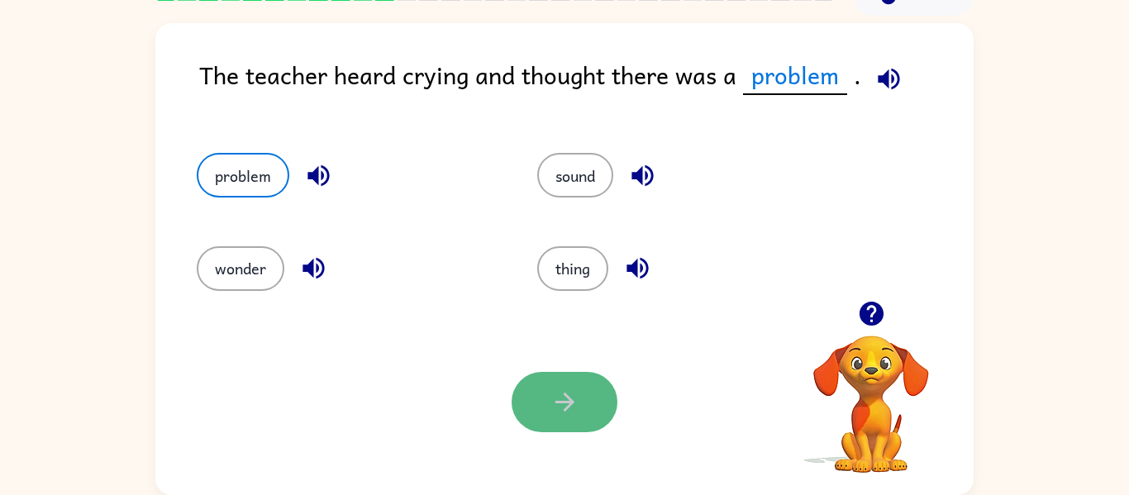
click at [564, 389] on icon "button" at bounding box center [565, 402] width 29 height 29
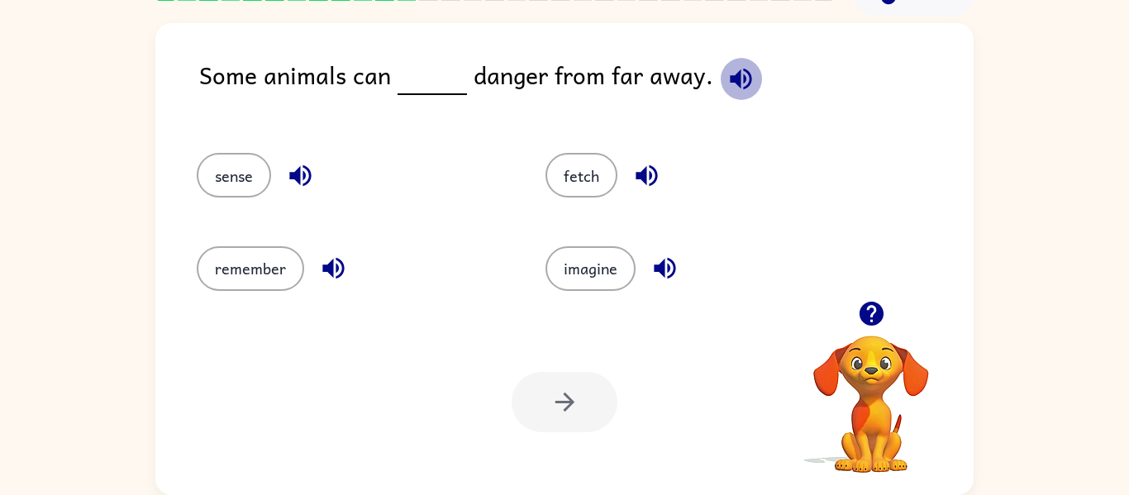
click at [737, 96] on button "button" at bounding box center [741, 79] width 42 height 42
click at [648, 150] on div "fetch" at bounding box center [688, 168] width 349 height 93
click at [647, 169] on icon "button" at bounding box center [646, 175] width 29 height 29
click at [673, 271] on icon "button" at bounding box center [664, 268] width 21 height 21
click at [292, 174] on icon "button" at bounding box center [299, 175] width 21 height 21
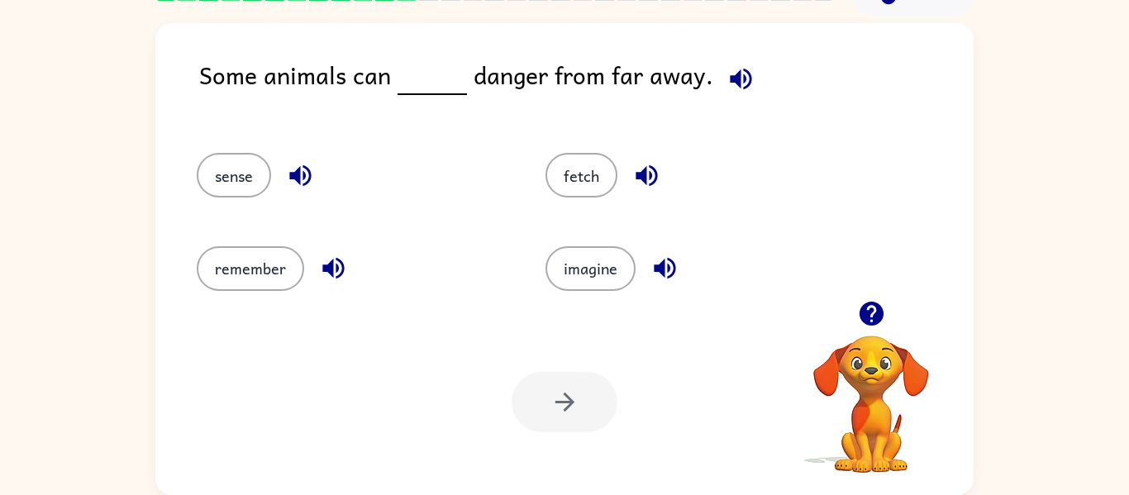
click at [336, 263] on icon "button" at bounding box center [333, 268] width 29 height 29
click at [727, 79] on icon "button" at bounding box center [741, 78] width 29 height 29
click at [340, 269] on icon "button" at bounding box center [333, 268] width 29 height 29
click at [742, 77] on icon "button" at bounding box center [740, 78] width 21 height 21
click at [735, 75] on icon "button" at bounding box center [741, 78] width 29 height 29
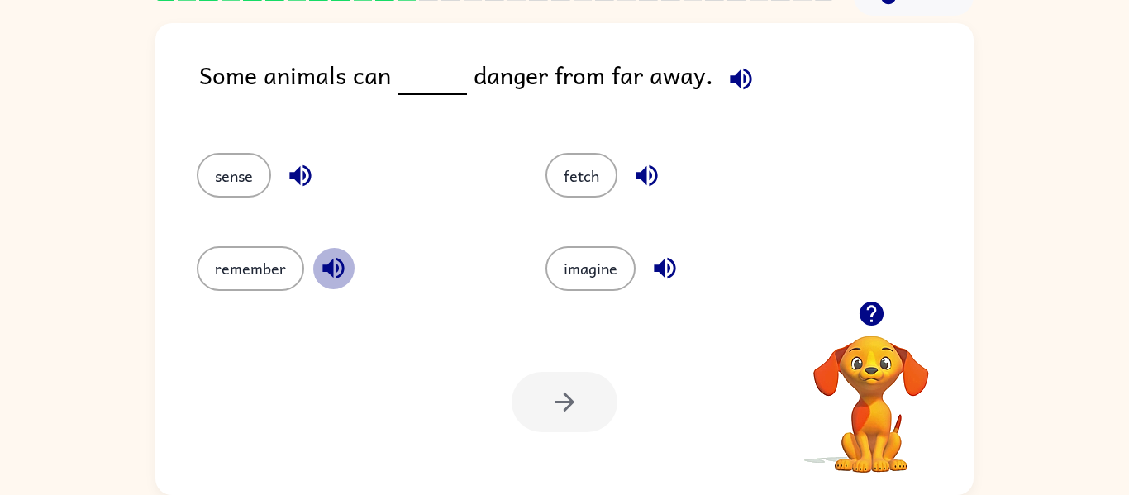
click at [330, 272] on icon "button" at bounding box center [332, 268] width 21 height 21
click at [747, 77] on icon "button" at bounding box center [741, 78] width 29 height 29
click at [732, 73] on icon "button" at bounding box center [740, 78] width 21 height 21
click at [325, 272] on icon "button" at bounding box center [333, 268] width 29 height 29
click at [299, 157] on button "button" at bounding box center [300, 176] width 42 height 42
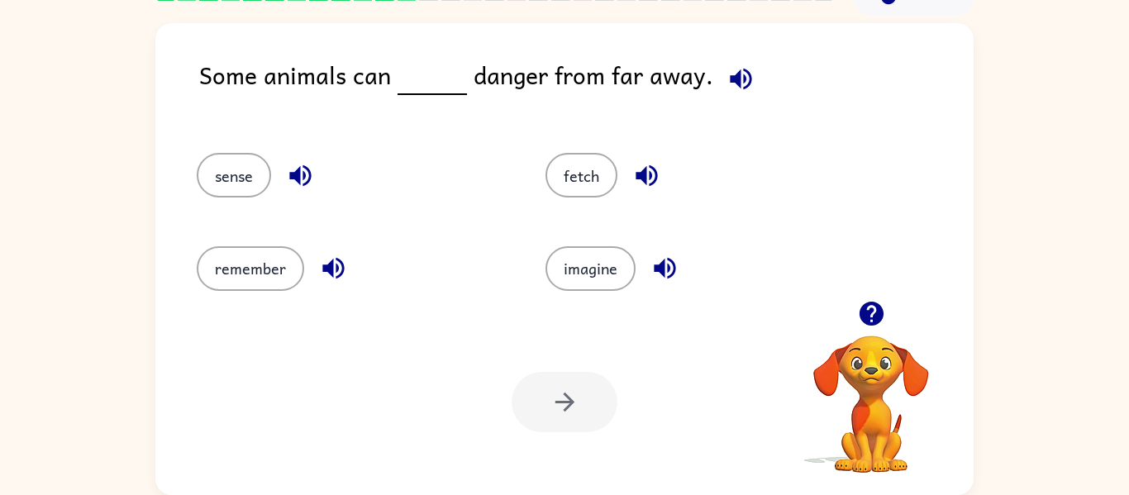
click at [617, 196] on div "fetch" at bounding box center [701, 175] width 311 height 45
click at [636, 174] on icon "button" at bounding box center [646, 175] width 21 height 21
click at [634, 250] on div "imagine" at bounding box center [701, 268] width 311 height 45
click at [669, 263] on icon "button" at bounding box center [665, 268] width 29 height 29
click at [251, 176] on button "sense" at bounding box center [234, 175] width 74 height 45
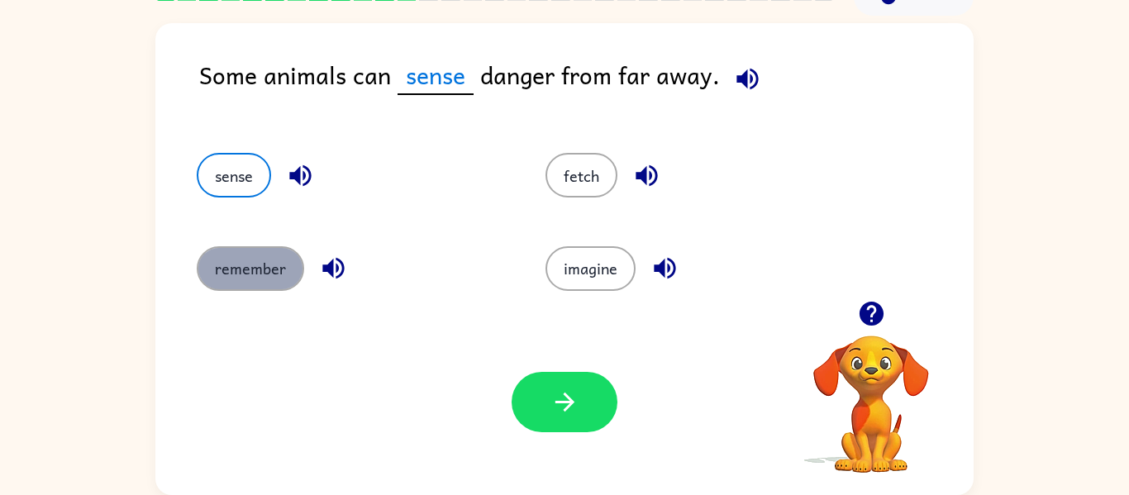
click at [270, 283] on button "remember" at bounding box center [250, 268] width 107 height 45
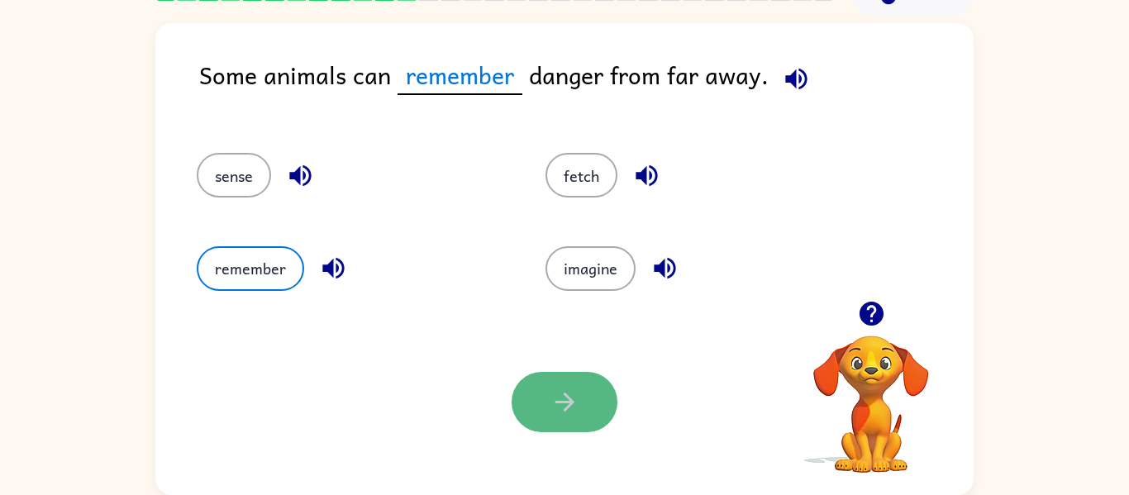
click at [576, 391] on icon "button" at bounding box center [565, 402] width 29 height 29
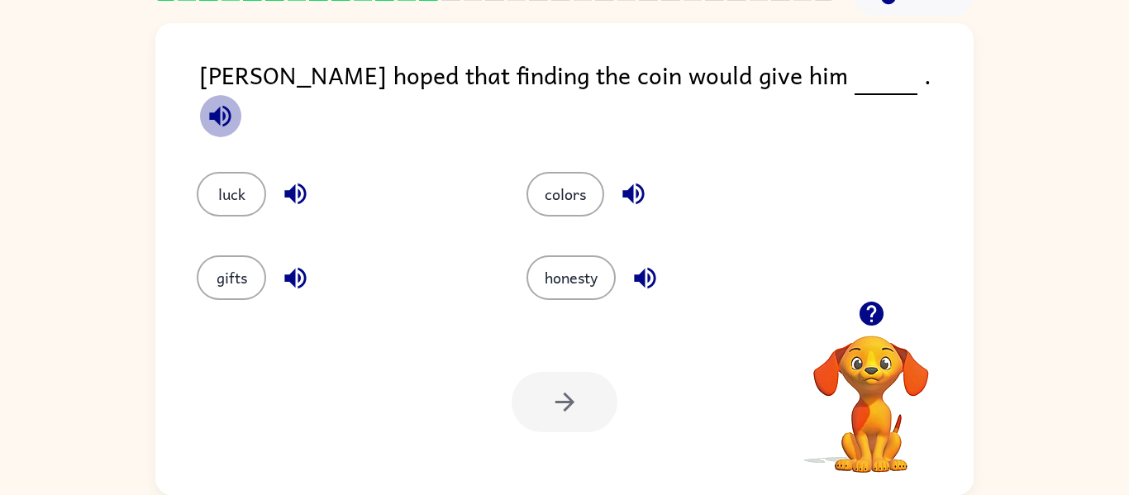
click at [235, 102] on icon "button" at bounding box center [220, 116] width 29 height 29
click at [639, 173] on button "button" at bounding box center [634, 194] width 42 height 42
click at [652, 270] on icon "button" at bounding box center [644, 277] width 21 height 21
click at [290, 184] on icon "button" at bounding box center [294, 194] width 21 height 21
click at [291, 273] on icon "button" at bounding box center [294, 277] width 21 height 21
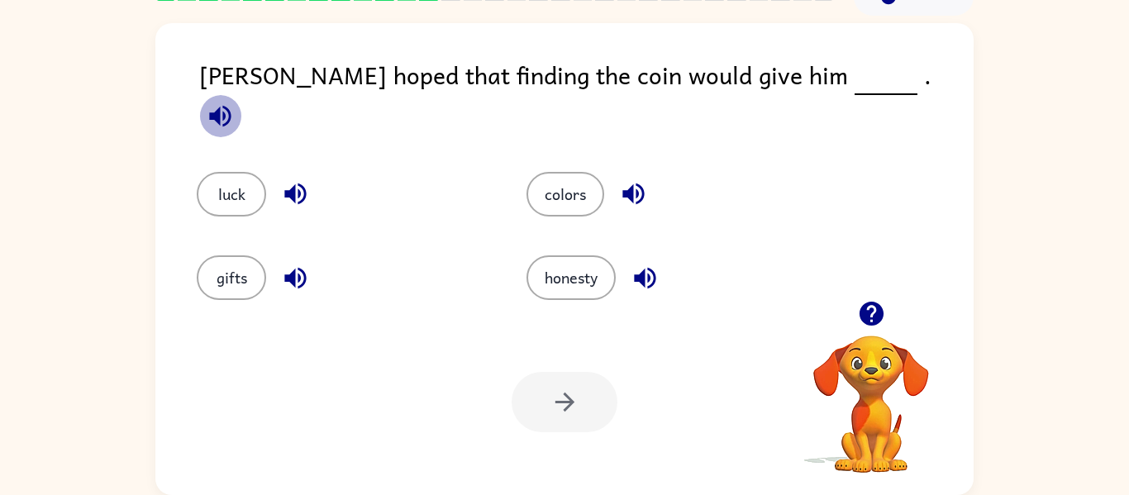
click at [235, 102] on icon "button" at bounding box center [220, 116] width 29 height 29
click at [284, 179] on icon "button" at bounding box center [295, 193] width 29 height 29
click at [295, 264] on icon "button" at bounding box center [295, 278] width 29 height 29
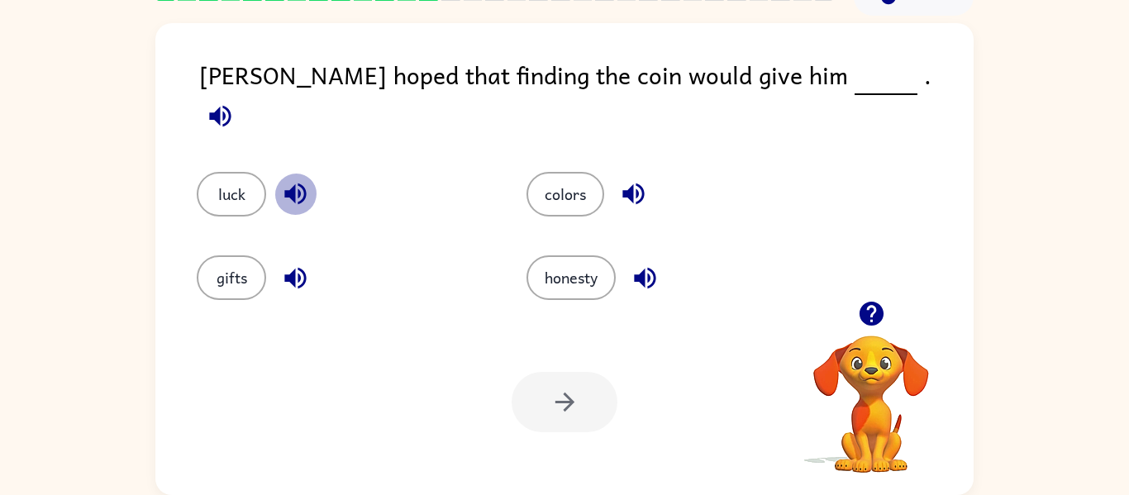
click at [276, 173] on button "button" at bounding box center [295, 194] width 42 height 42
click at [231, 105] on icon "button" at bounding box center [219, 115] width 21 height 21
click at [305, 184] on icon "button" at bounding box center [294, 194] width 21 height 21
click at [235, 102] on icon "button" at bounding box center [220, 116] width 29 height 29
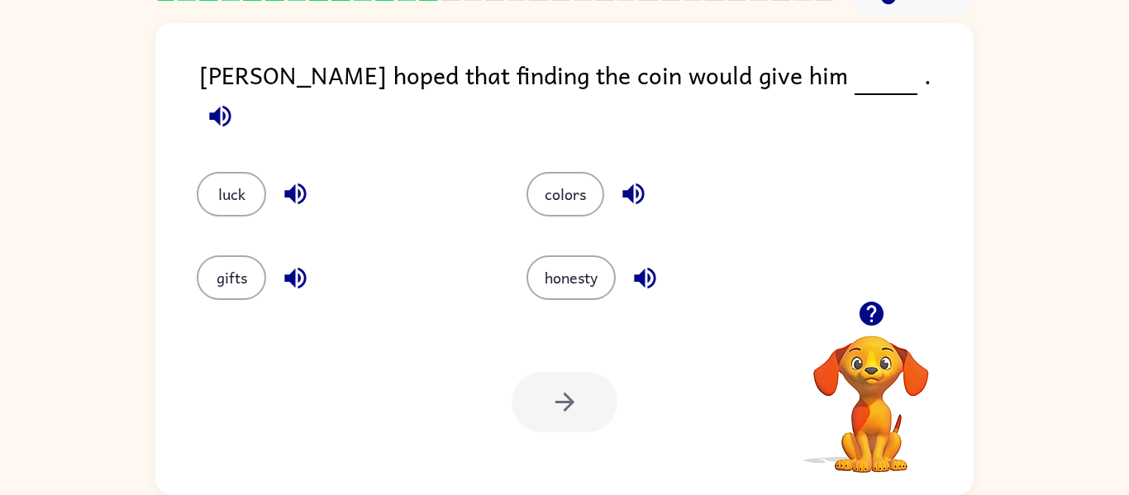
click at [626, 184] on icon "button" at bounding box center [633, 193] width 29 height 29
click at [231, 105] on icon "button" at bounding box center [219, 115] width 21 height 21
click at [235, 102] on icon "button" at bounding box center [220, 116] width 29 height 29
click at [652, 268] on icon "button" at bounding box center [645, 278] width 29 height 29
click at [235, 102] on icon "button" at bounding box center [220, 116] width 29 height 29
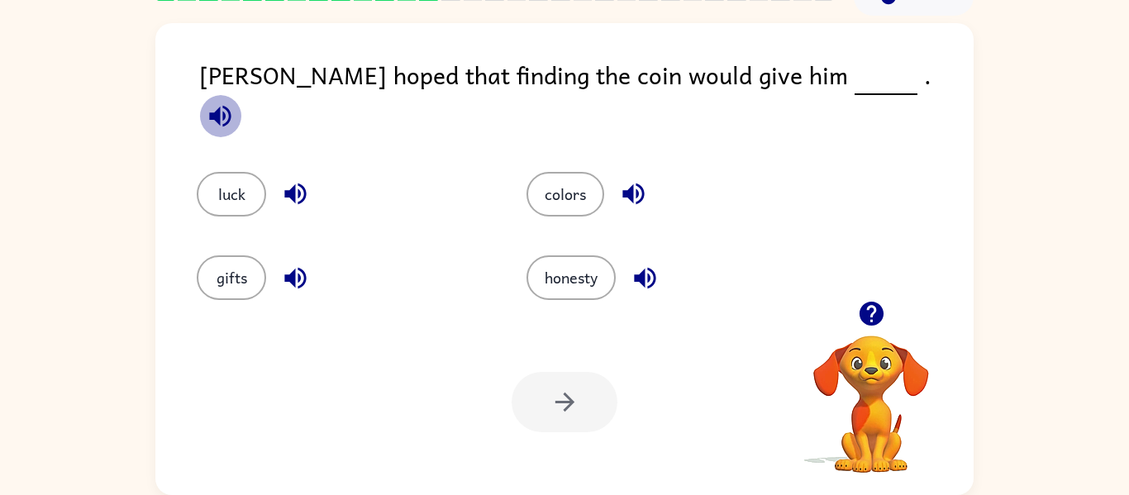
click at [231, 105] on icon "button" at bounding box center [219, 115] width 21 height 21
click at [293, 184] on icon "button" at bounding box center [294, 194] width 21 height 21
click at [232, 172] on button "luck" at bounding box center [231, 194] width 69 height 45
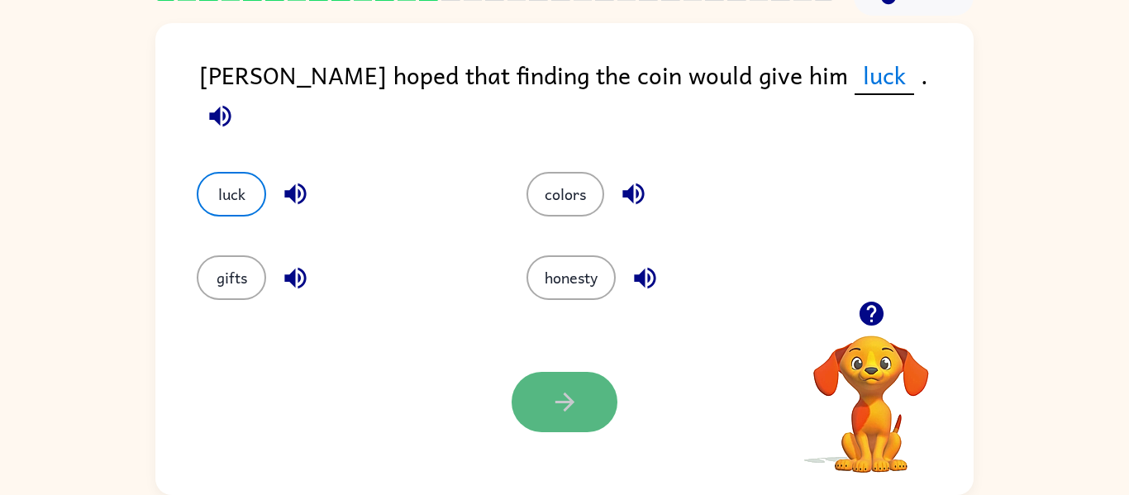
click at [603, 389] on button "button" at bounding box center [565, 402] width 106 height 60
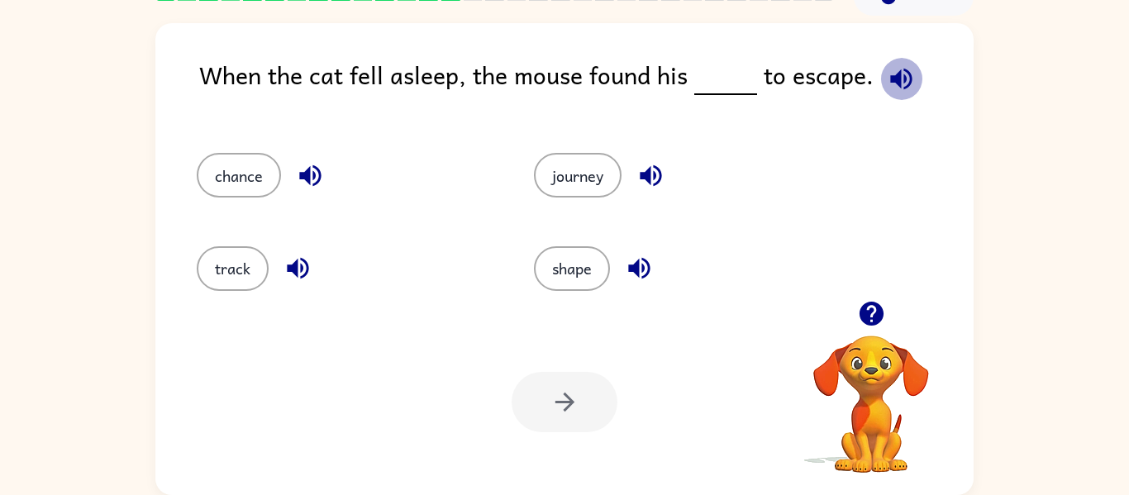
click at [887, 67] on icon "button" at bounding box center [901, 78] width 29 height 29
click at [647, 164] on icon "button" at bounding box center [651, 175] width 29 height 29
click at [640, 263] on icon "button" at bounding box center [638, 268] width 21 height 21
click at [313, 263] on button "button" at bounding box center [298, 268] width 42 height 42
click at [290, 172] on button "button" at bounding box center [310, 176] width 42 height 42
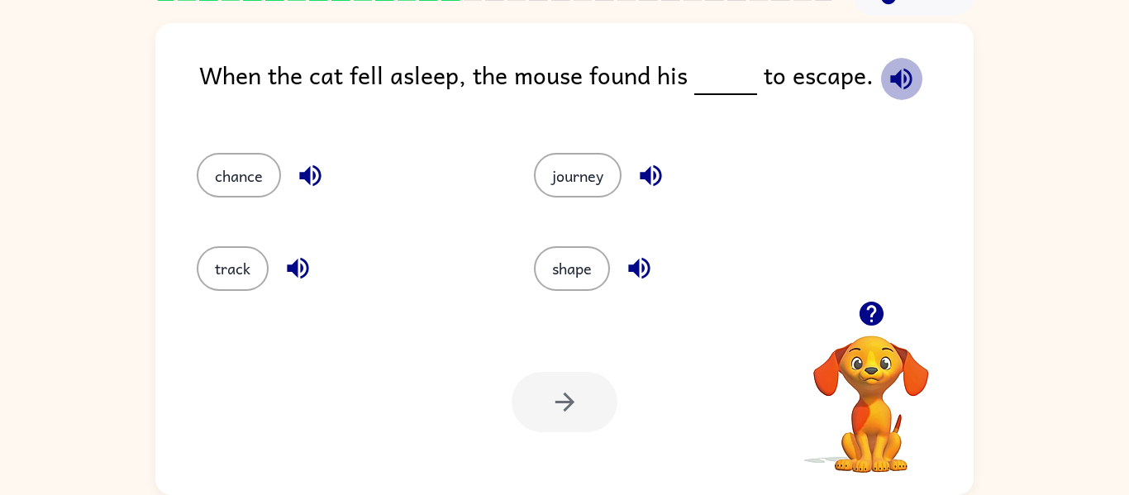
click at [895, 66] on icon "button" at bounding box center [901, 78] width 29 height 29
click at [653, 171] on icon "button" at bounding box center [651, 175] width 29 height 29
click at [901, 68] on icon "button" at bounding box center [901, 78] width 29 height 29
click at [898, 60] on button "button" at bounding box center [901, 79] width 42 height 42
click at [645, 262] on icon "button" at bounding box center [639, 268] width 29 height 29
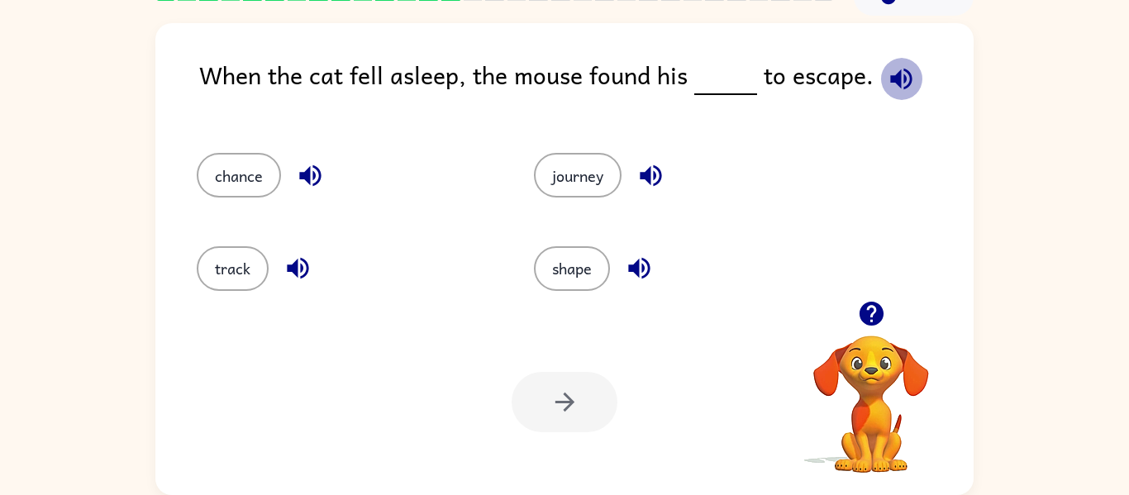
click at [887, 65] on icon "button" at bounding box center [901, 78] width 29 height 29
click at [303, 177] on icon "button" at bounding box center [309, 175] width 21 height 21
click at [251, 162] on button "chance" at bounding box center [239, 175] width 84 height 45
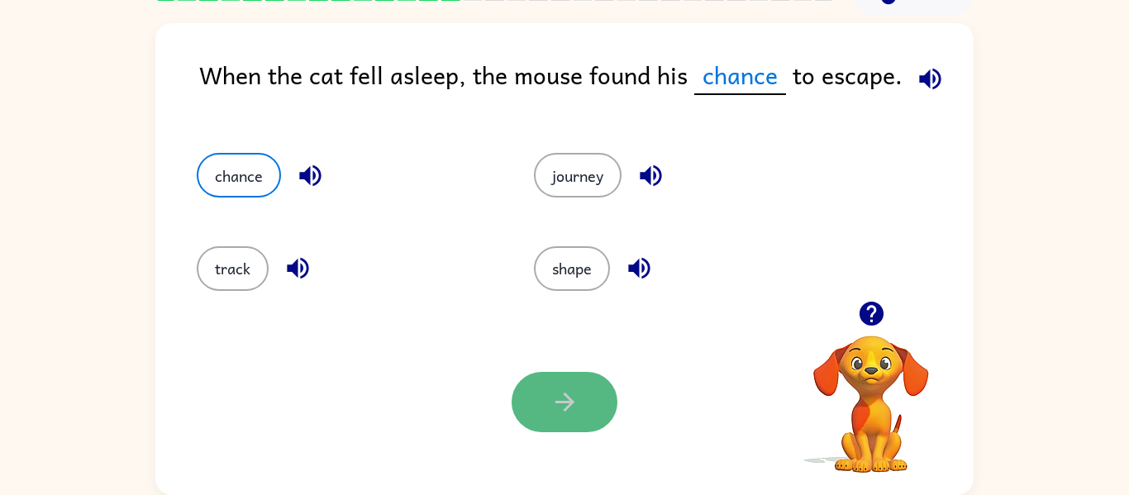
click at [598, 416] on button "button" at bounding box center [565, 402] width 106 height 60
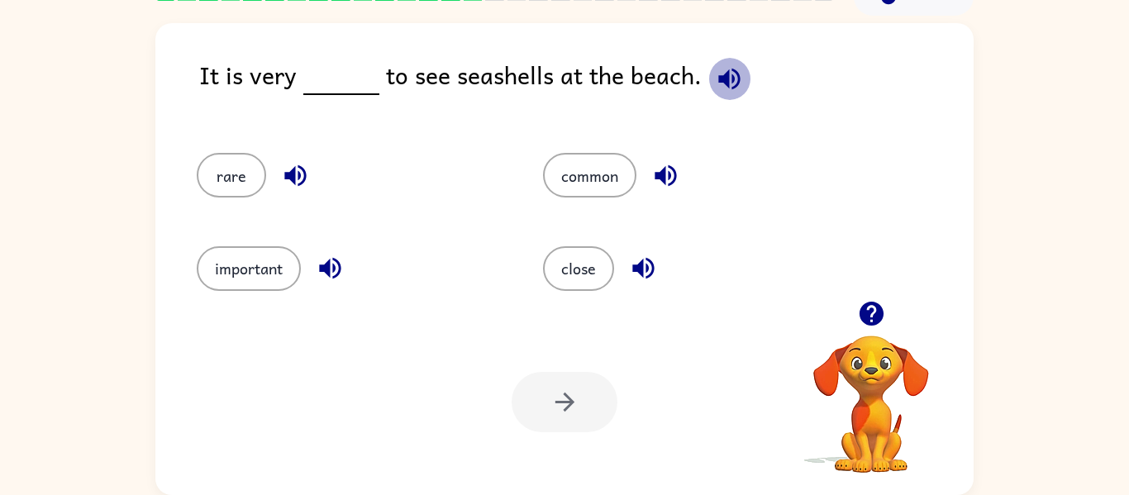
click at [724, 77] on icon "button" at bounding box center [728, 78] width 21 height 21
click at [667, 182] on icon "button" at bounding box center [665, 175] width 29 height 29
click at [338, 271] on icon "button" at bounding box center [330, 268] width 29 height 29
click at [288, 169] on icon "button" at bounding box center [295, 175] width 29 height 29
click at [245, 175] on button "rare" at bounding box center [231, 175] width 69 height 45
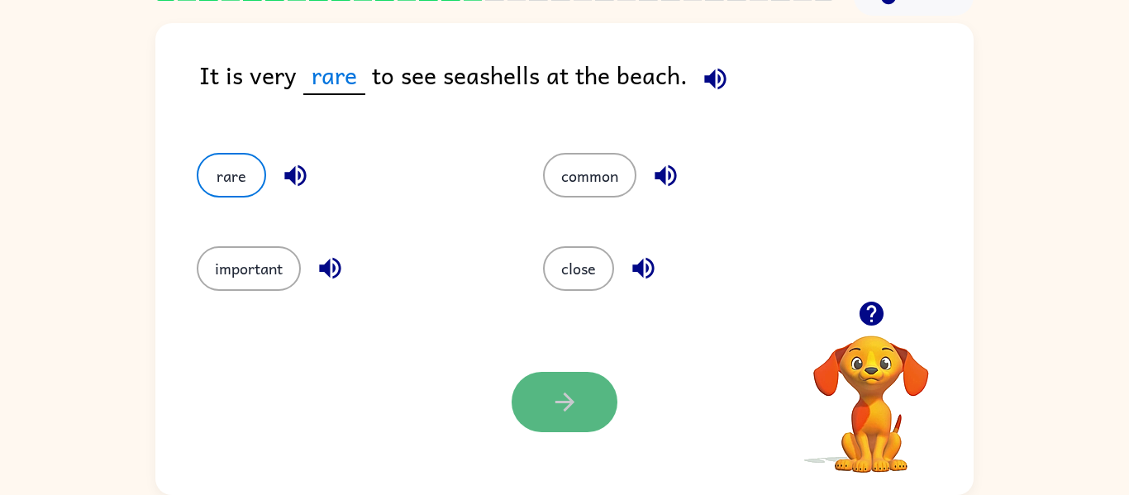
click at [561, 394] on icon "button" at bounding box center [565, 402] width 29 height 29
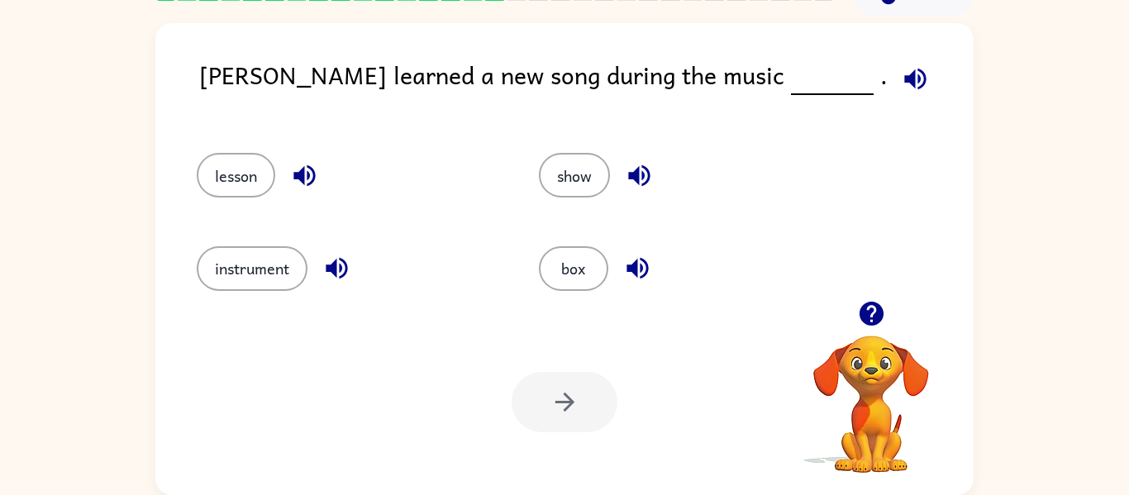
click at [750, 174] on div "show" at bounding box center [691, 175] width 304 height 45
click at [901, 68] on icon "button" at bounding box center [915, 78] width 29 height 29
click at [651, 165] on icon "button" at bounding box center [639, 175] width 29 height 29
click at [904, 76] on icon "button" at bounding box center [914, 78] width 21 height 21
click at [895, 77] on button "button" at bounding box center [916, 79] width 42 height 42
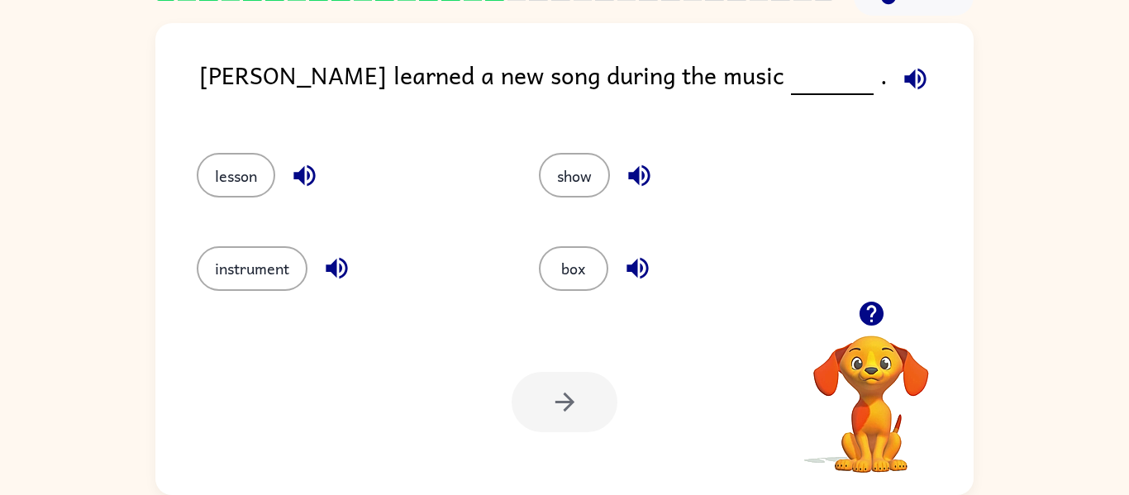
click at [650, 182] on icon "button" at bounding box center [639, 175] width 29 height 29
click at [747, 110] on div "[PERSON_NAME] learned a new song during the music ." at bounding box center [586, 88] width 775 height 64
click at [901, 90] on icon "button" at bounding box center [915, 78] width 29 height 29
click at [904, 80] on icon "button" at bounding box center [914, 78] width 21 height 21
click at [647, 260] on icon "button" at bounding box center [637, 268] width 29 height 29
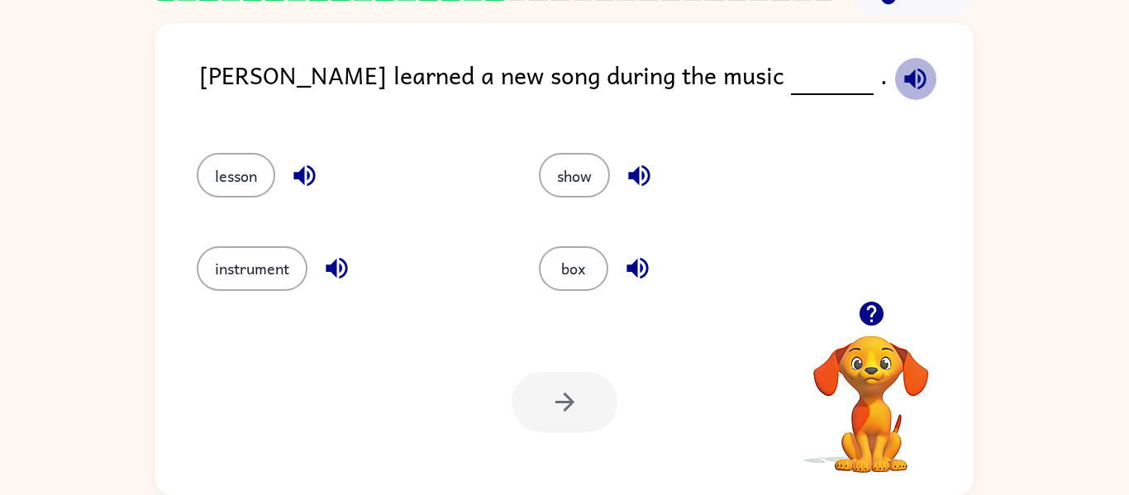
click at [901, 66] on icon "button" at bounding box center [915, 78] width 29 height 29
click at [901, 67] on icon "button" at bounding box center [915, 78] width 29 height 29
click at [322, 265] on icon "button" at bounding box center [336, 268] width 29 height 29
click at [317, 155] on div "lesson" at bounding box center [349, 175] width 304 height 45
click at [310, 165] on icon "button" at bounding box center [304, 175] width 29 height 29
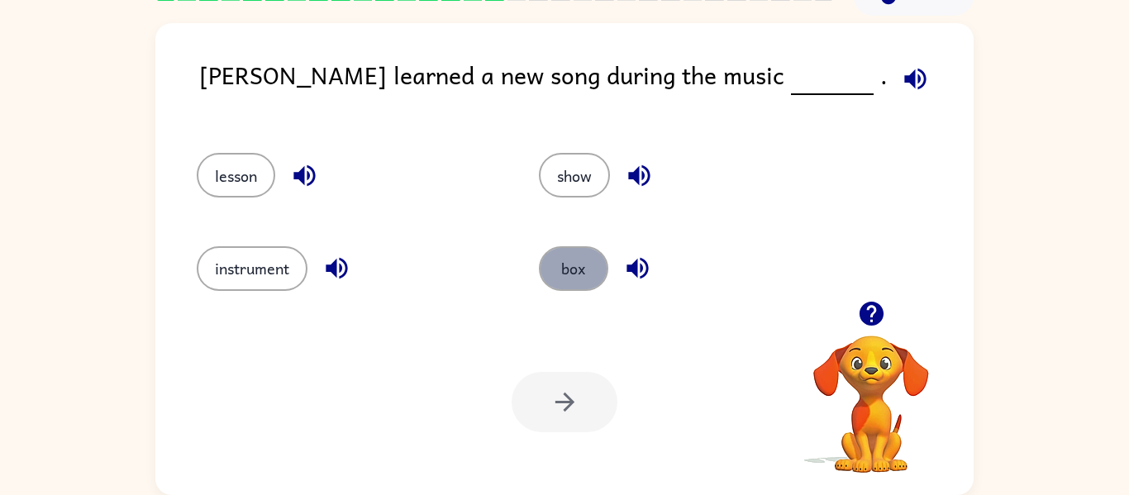
click at [584, 280] on button "box" at bounding box center [573, 268] width 69 height 45
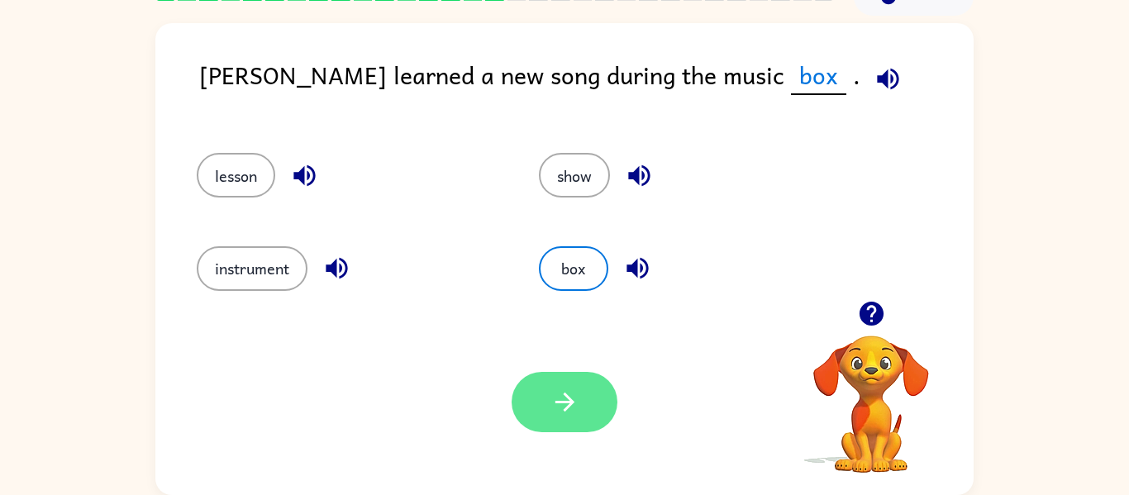
click at [588, 429] on button "button" at bounding box center [565, 402] width 106 height 60
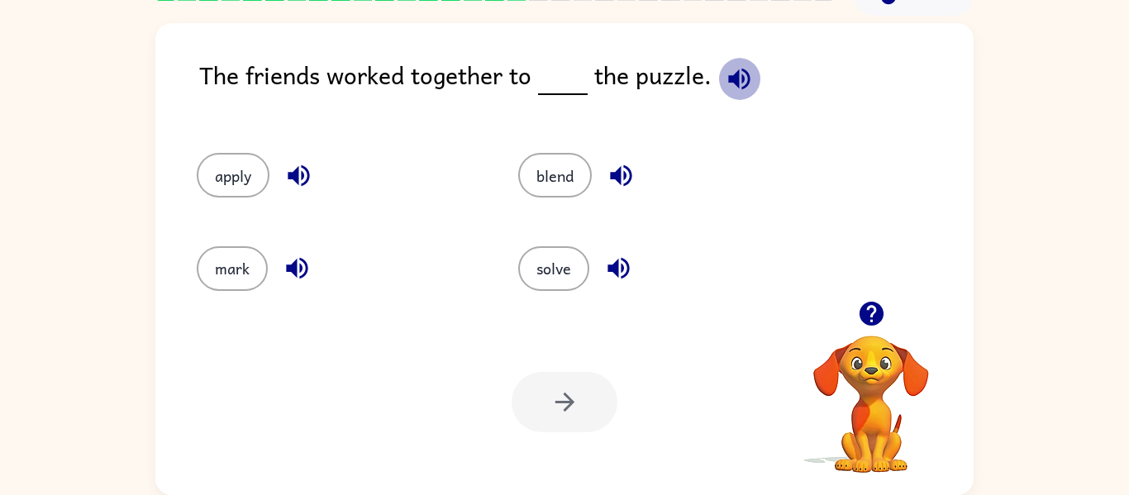
click at [728, 71] on icon "button" at bounding box center [739, 78] width 29 height 29
click at [623, 264] on icon "button" at bounding box center [618, 268] width 29 height 29
click at [720, 77] on button "button" at bounding box center [739, 79] width 42 height 42
click at [572, 296] on div "solve" at bounding box center [648, 261] width 322 height 93
click at [742, 74] on icon "button" at bounding box center [739, 78] width 29 height 29
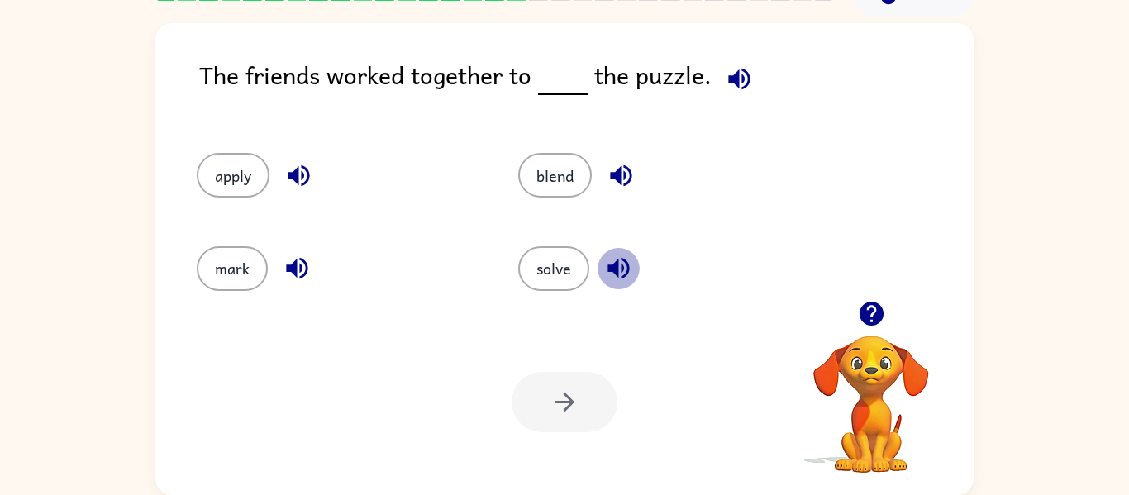
click at [605, 264] on icon "button" at bounding box center [618, 268] width 29 height 29
click at [552, 254] on button "solve" at bounding box center [553, 268] width 71 height 45
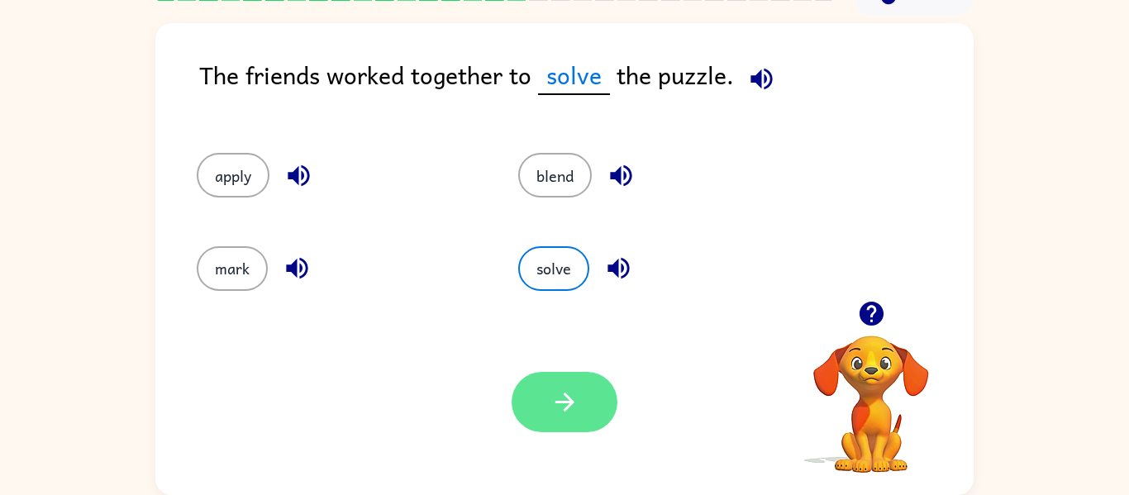
click at [552, 408] on icon "button" at bounding box center [565, 402] width 29 height 29
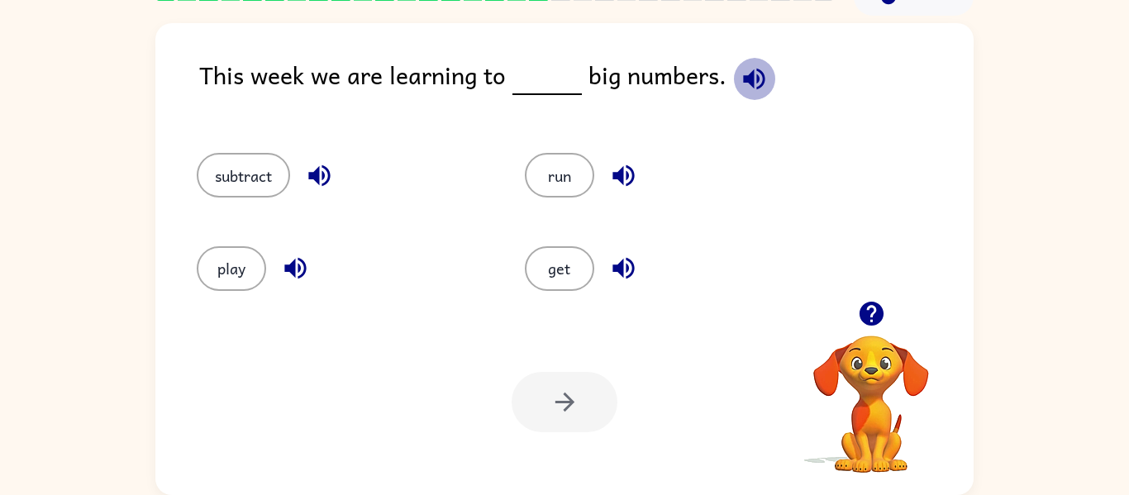
click at [747, 75] on icon "button" at bounding box center [753, 78] width 21 height 21
click at [615, 159] on button "button" at bounding box center [624, 176] width 42 height 42
click at [310, 163] on icon "button" at bounding box center [319, 175] width 29 height 29
click at [751, 90] on icon "button" at bounding box center [754, 78] width 29 height 29
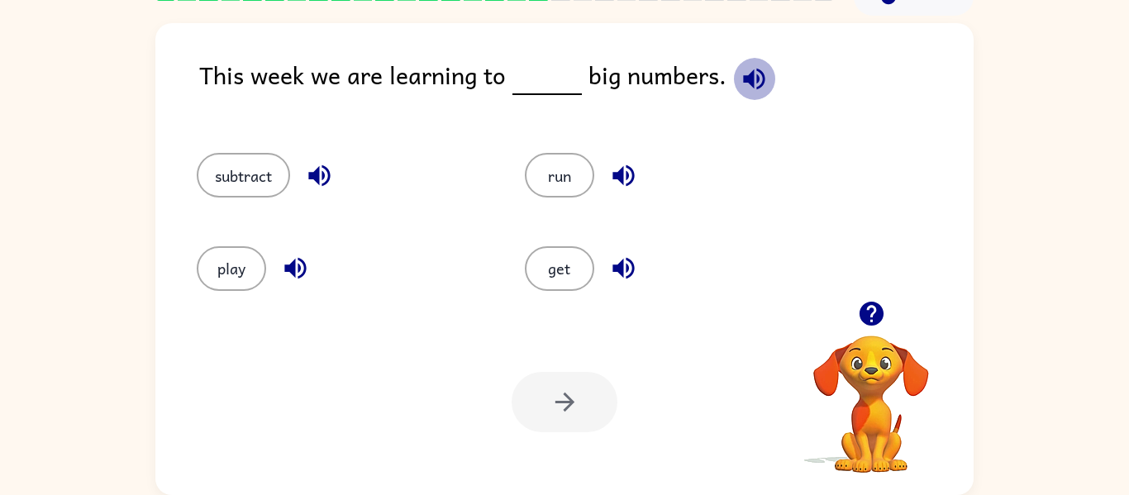
click at [756, 83] on icon "button" at bounding box center [753, 78] width 21 height 21
click at [309, 150] on div "subtract" at bounding box center [329, 168] width 328 height 93
click at [325, 177] on icon "button" at bounding box center [318, 175] width 21 height 21
click at [301, 273] on icon "button" at bounding box center [295, 268] width 29 height 29
click at [619, 271] on icon "button" at bounding box center [623, 268] width 21 height 21
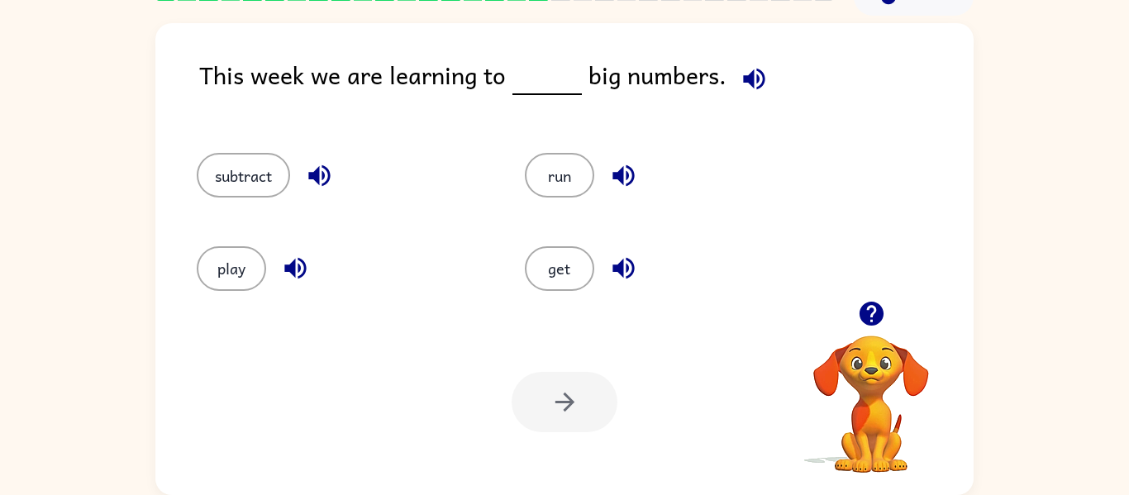
click at [629, 193] on button "button" at bounding box center [624, 176] width 42 height 42
click at [751, 75] on icon "button" at bounding box center [753, 78] width 21 height 21
click at [643, 167] on div "run" at bounding box center [670, 175] width 290 height 45
click at [632, 167] on icon "button" at bounding box center [623, 175] width 29 height 29
click at [599, 274] on div "get" at bounding box center [670, 268] width 290 height 45
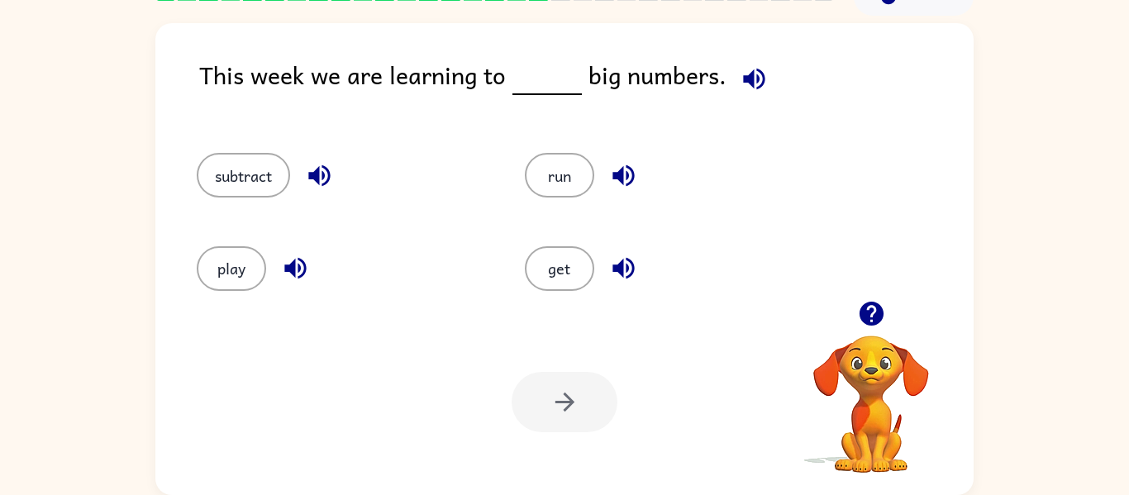
click at [311, 178] on icon "button" at bounding box center [318, 175] width 21 height 21
click at [250, 180] on button "subtract" at bounding box center [243, 175] width 93 height 45
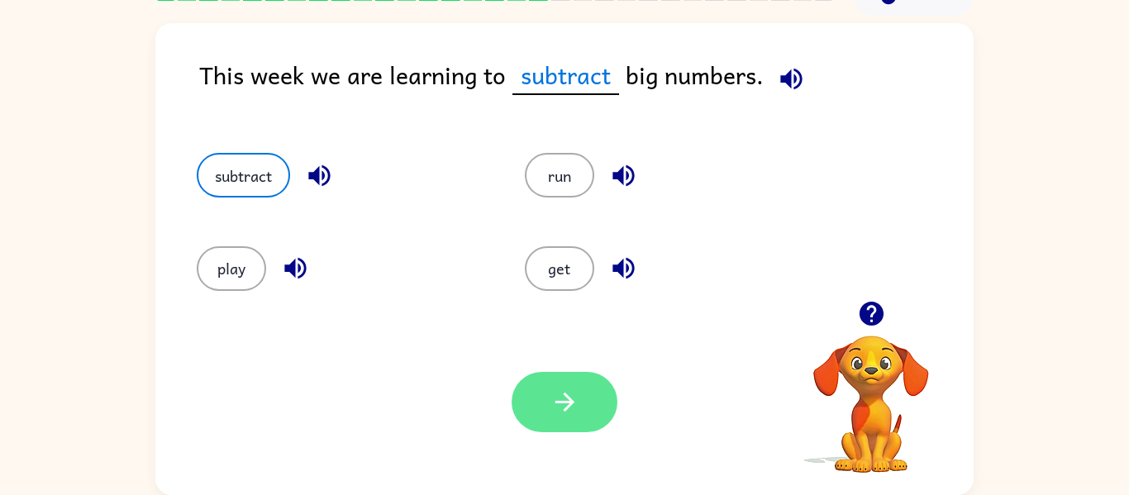
click at [568, 384] on button "button" at bounding box center [565, 402] width 106 height 60
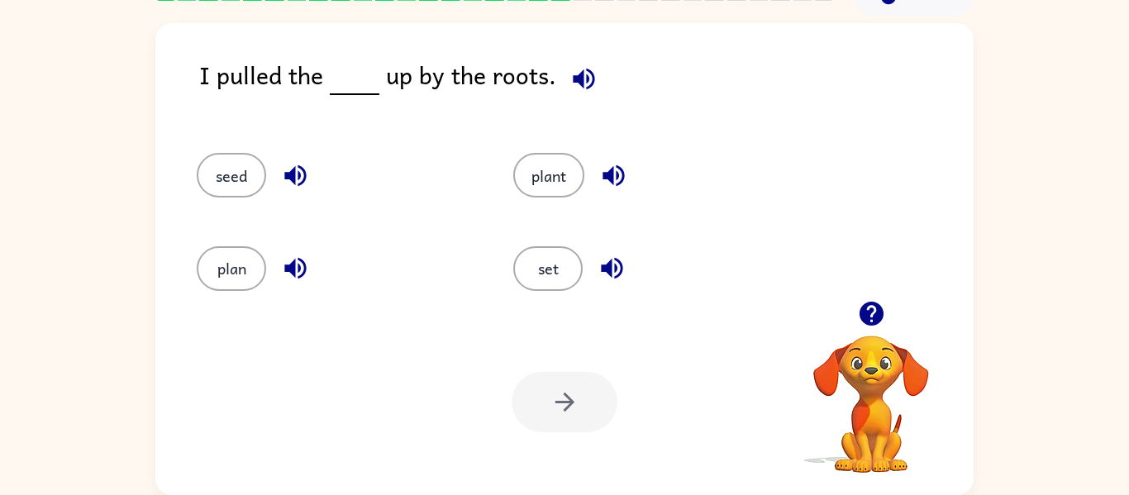
click at [593, 75] on icon "button" at bounding box center [584, 78] width 29 height 29
click at [593, 74] on icon "button" at bounding box center [584, 78] width 29 height 29
click at [605, 165] on icon "button" at bounding box center [613, 175] width 29 height 29
click at [568, 164] on button "plant" at bounding box center [548, 175] width 71 height 45
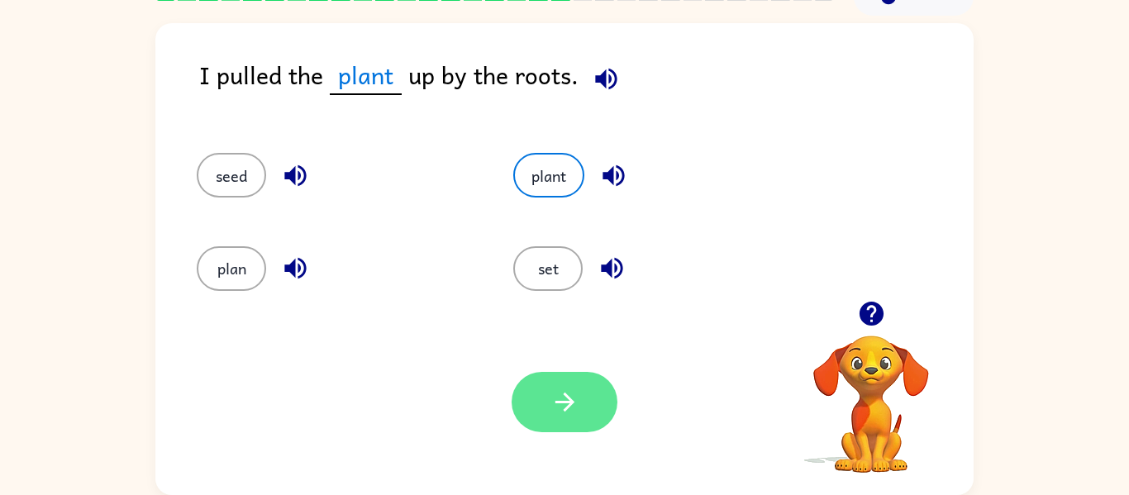
click at [566, 420] on button "button" at bounding box center [565, 402] width 106 height 60
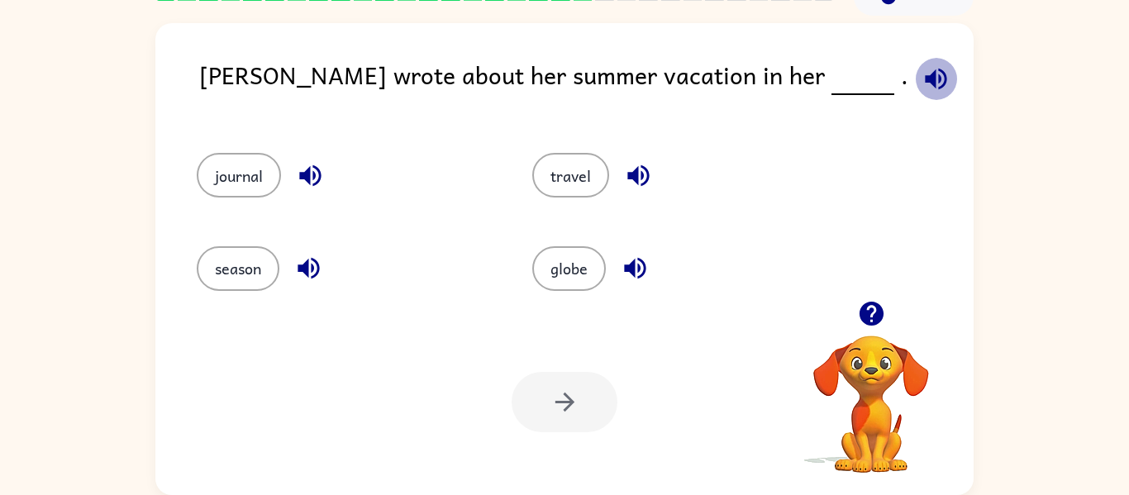
click at [915, 58] on button "button" at bounding box center [936, 79] width 42 height 42
drag, startPoint x: 817, startPoint y: 69, endPoint x: 826, endPoint y: 65, distance: 9.7
click at [922, 65] on icon "button" at bounding box center [936, 78] width 29 height 29
click at [294, 184] on button "button" at bounding box center [310, 176] width 42 height 42
click at [317, 277] on icon "button" at bounding box center [308, 268] width 29 height 29
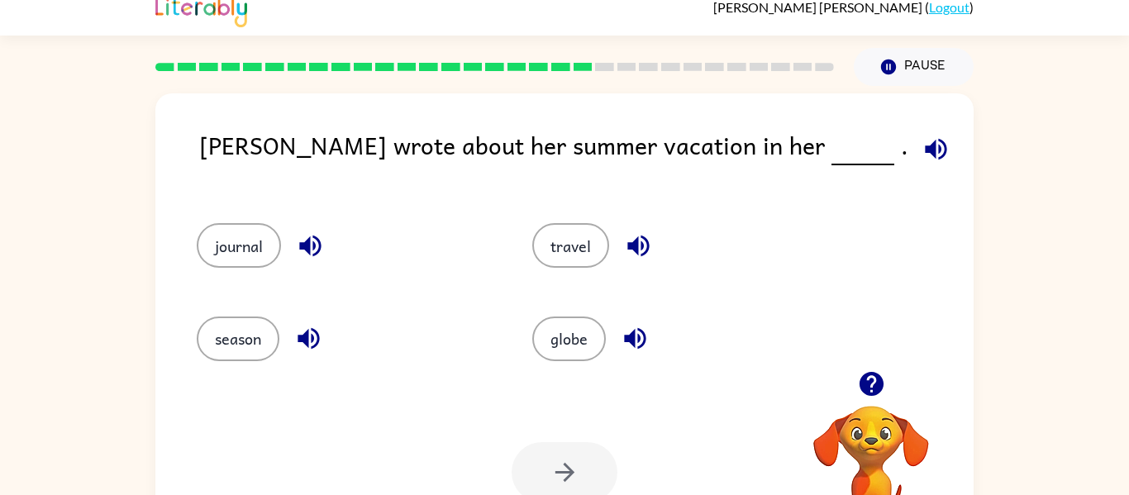
scroll to position [26, 0]
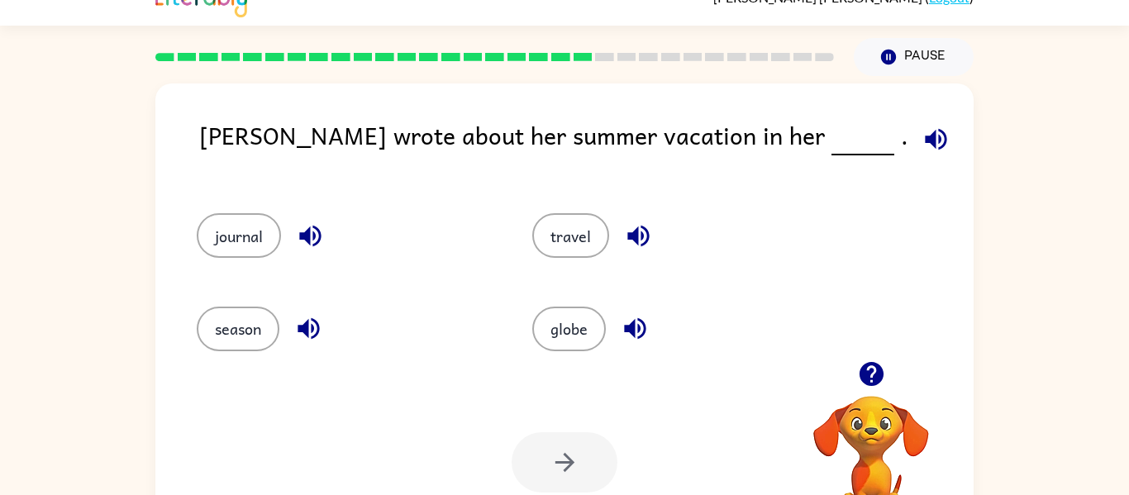
click at [634, 257] on div "travel" at bounding box center [681, 235] width 298 height 45
click at [634, 228] on icon "button" at bounding box center [638, 236] width 29 height 29
click at [635, 344] on button "button" at bounding box center [635, 329] width 42 height 42
click at [922, 140] on icon "button" at bounding box center [936, 139] width 29 height 29
click at [925, 136] on icon "button" at bounding box center [935, 138] width 21 height 21
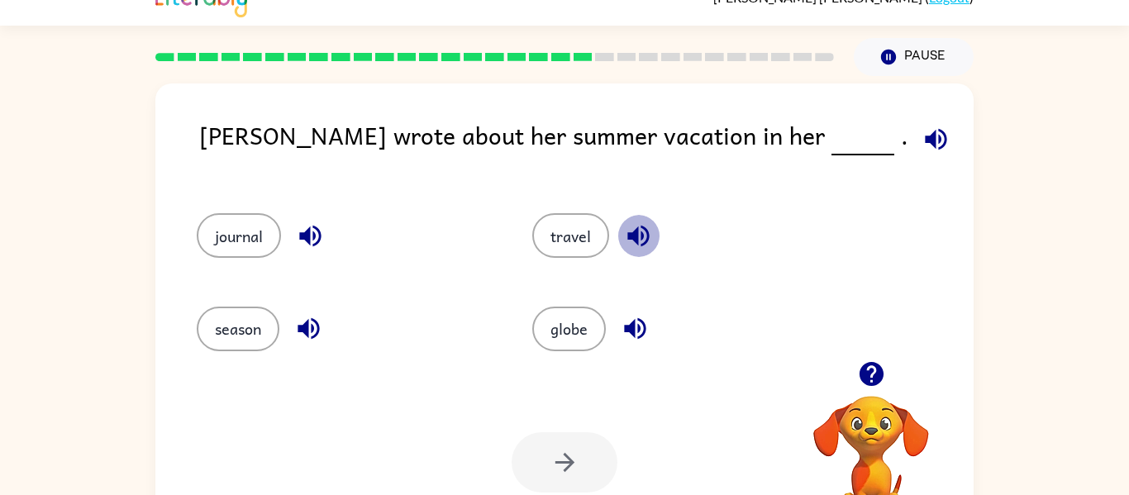
click at [640, 227] on icon "button" at bounding box center [638, 236] width 29 height 29
click at [591, 228] on button "travel" at bounding box center [570, 235] width 77 height 45
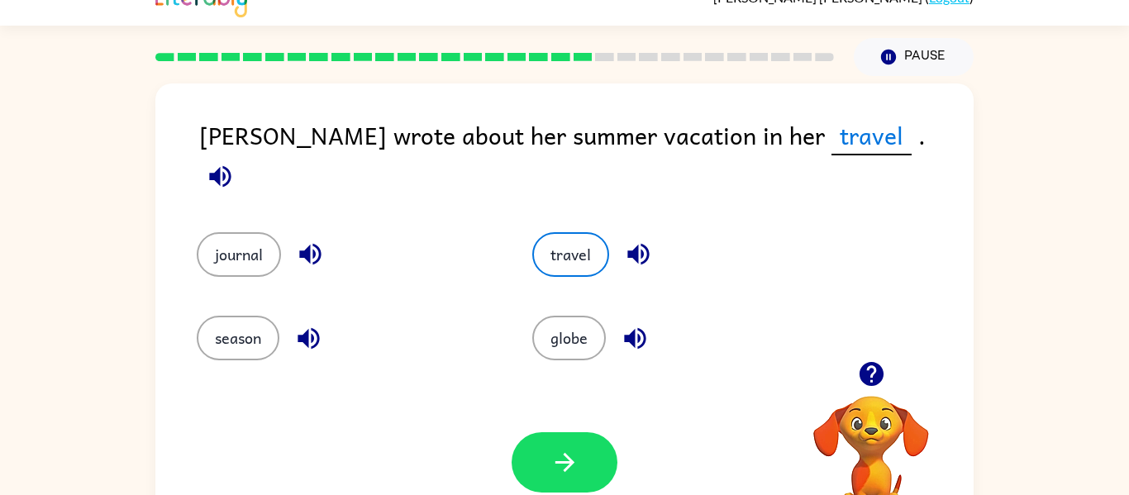
click at [636, 330] on icon "button" at bounding box center [635, 338] width 29 height 29
click at [308, 247] on icon "button" at bounding box center [310, 254] width 29 height 29
click at [300, 324] on icon "button" at bounding box center [308, 338] width 29 height 29
click at [222, 232] on button "journal" at bounding box center [239, 254] width 84 height 45
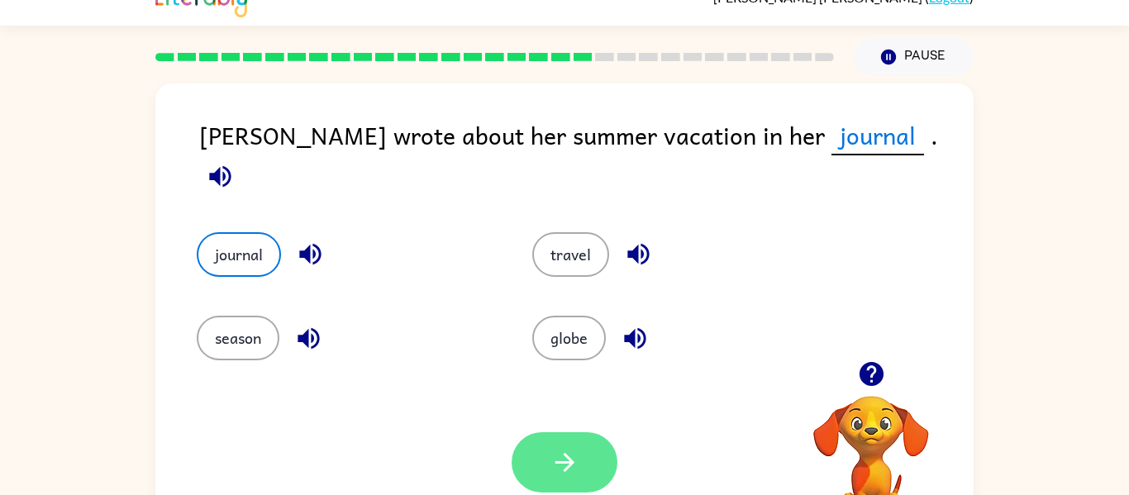
click at [570, 459] on icon "button" at bounding box center [564, 462] width 19 height 19
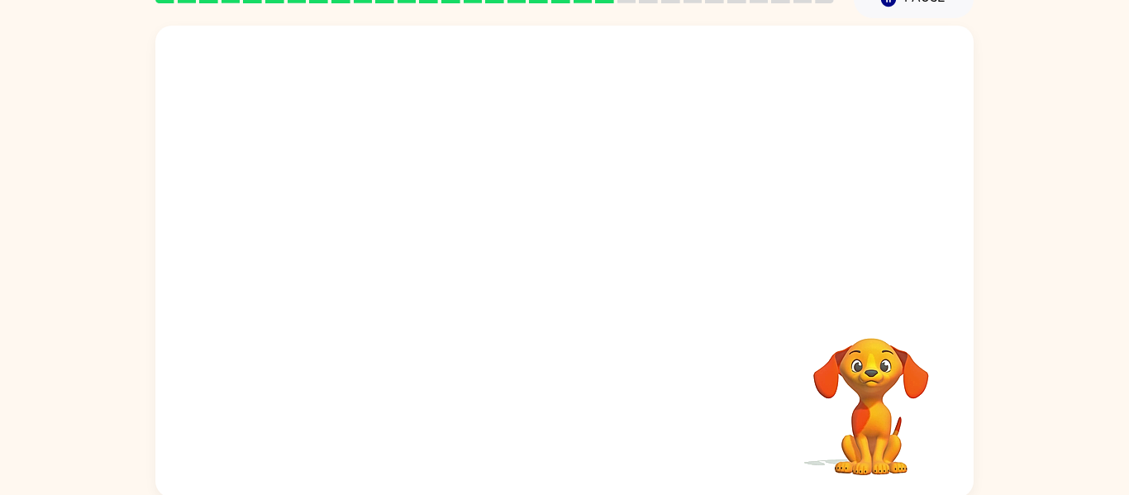
scroll to position [86, 0]
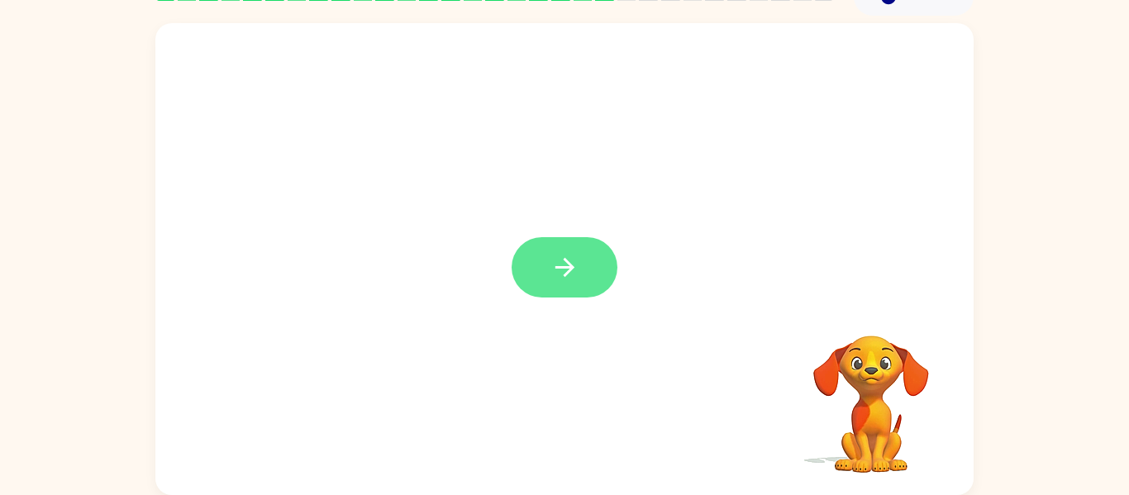
click at [599, 268] on button "button" at bounding box center [565, 267] width 106 height 60
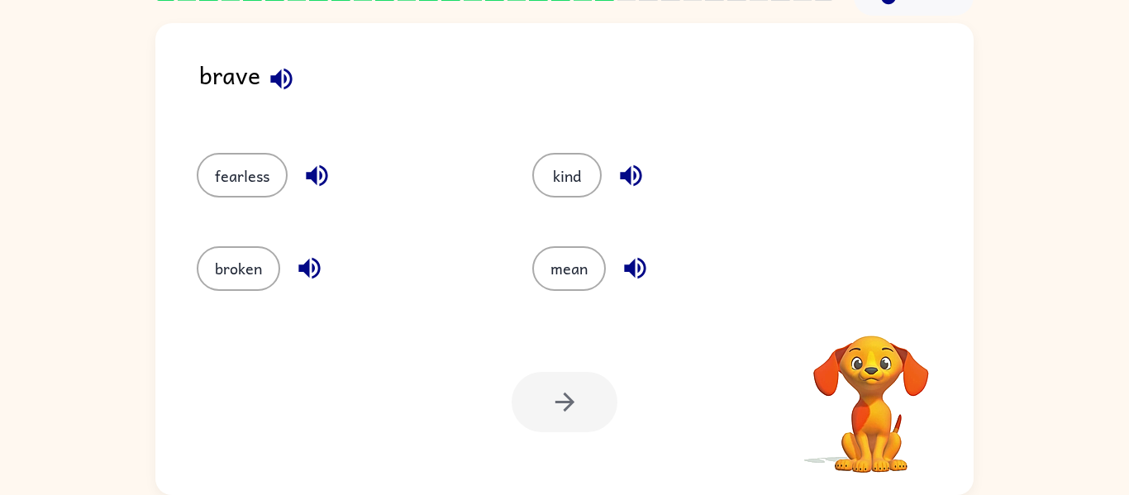
click at [599, 268] on button "mean" at bounding box center [569, 268] width 74 height 45
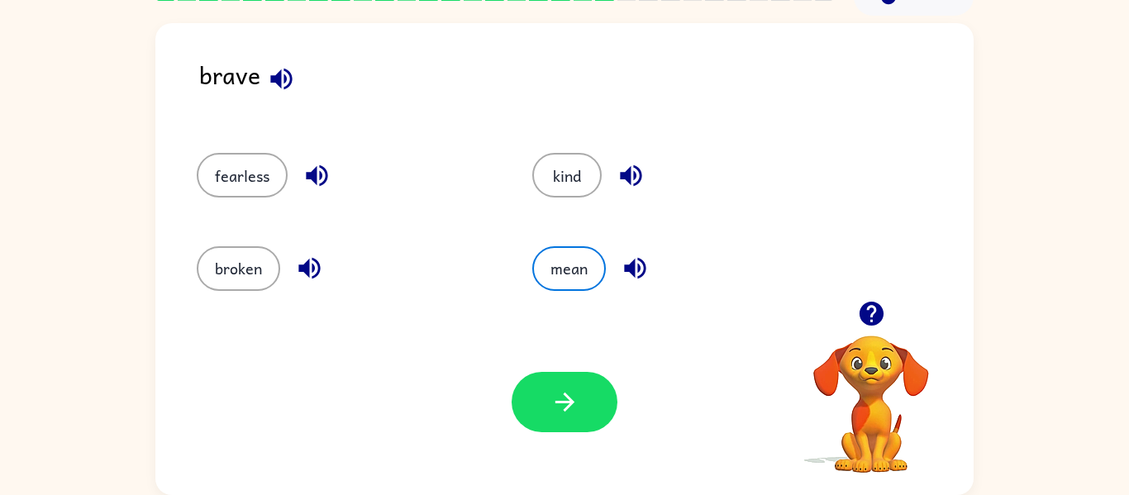
click at [299, 81] on button "button" at bounding box center [281, 79] width 42 height 42
click at [325, 169] on icon "button" at bounding box center [316, 175] width 21 height 21
click at [300, 257] on icon "button" at bounding box center [309, 268] width 29 height 29
click at [647, 164] on button "button" at bounding box center [631, 176] width 42 height 42
click at [631, 255] on icon "button" at bounding box center [635, 268] width 29 height 29
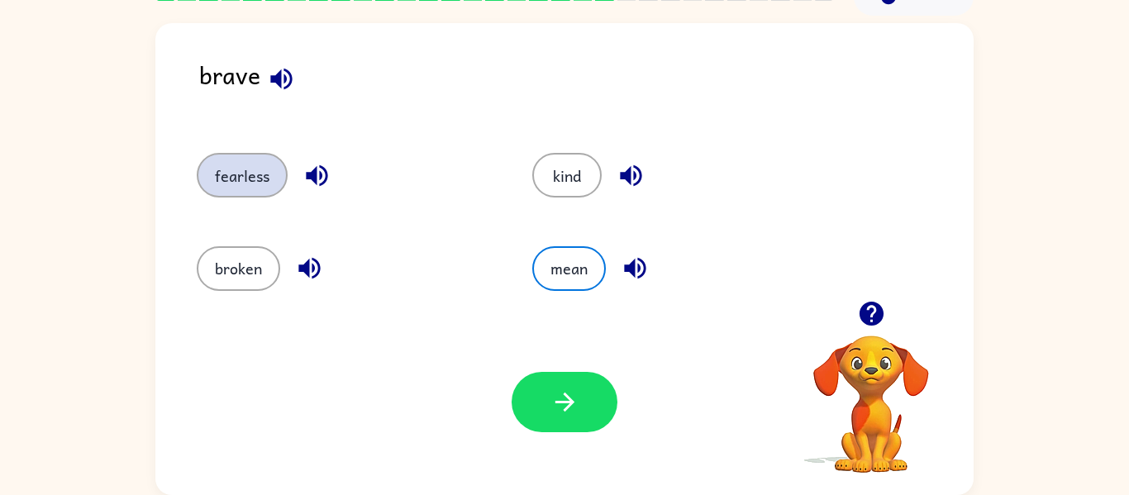
click at [222, 153] on button "fearless" at bounding box center [242, 175] width 91 height 45
click at [522, 375] on div at bounding box center [565, 402] width 106 height 60
click at [522, 365] on div "Your browser must support playing .mp4 files to use Literably. Please try using…" at bounding box center [564, 402] width 818 height 186
click at [862, 315] on icon "button" at bounding box center [871, 314] width 24 height 24
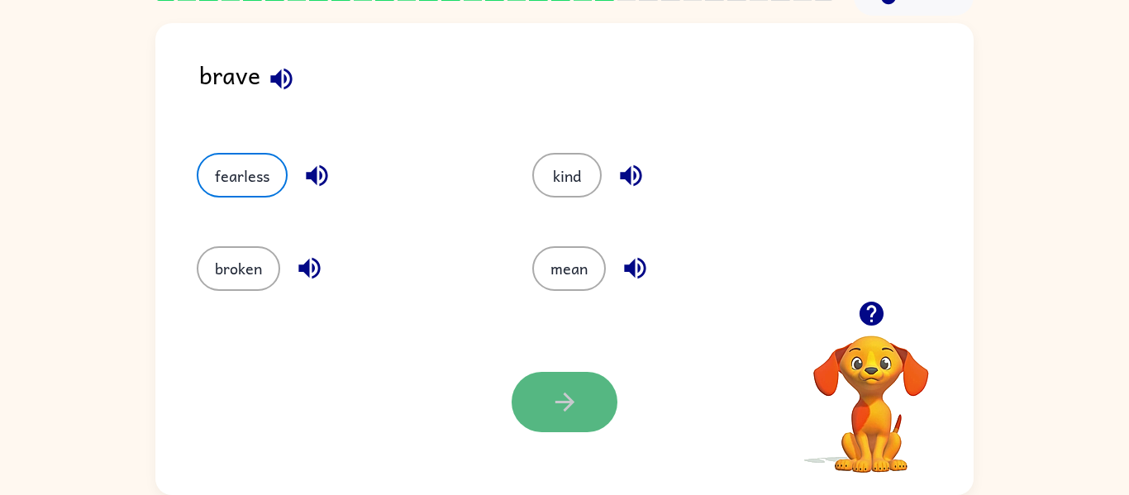
click at [594, 396] on button "button" at bounding box center [565, 402] width 106 height 60
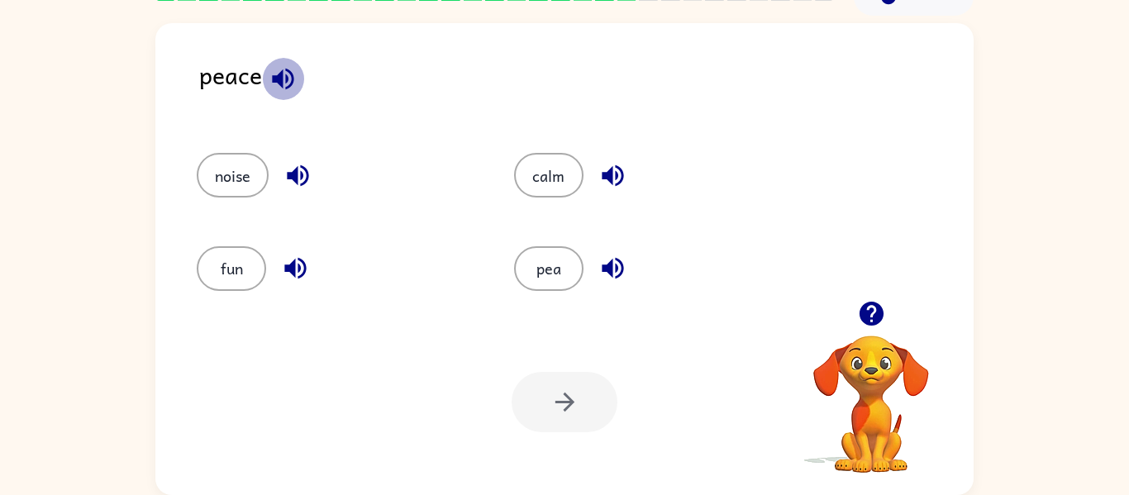
click at [286, 78] on icon "button" at bounding box center [282, 78] width 21 height 21
click at [291, 163] on icon "button" at bounding box center [298, 175] width 29 height 29
click at [285, 268] on icon "button" at bounding box center [294, 268] width 21 height 21
click at [623, 179] on icon "button" at bounding box center [612, 175] width 21 height 21
click at [618, 261] on icon "button" at bounding box center [612, 268] width 21 height 21
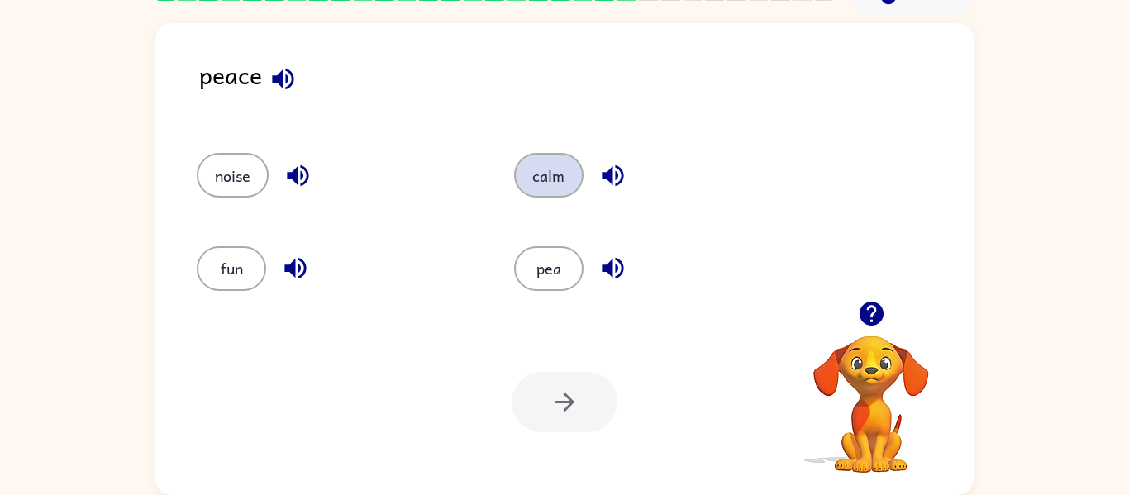
click at [527, 157] on button "calm" at bounding box center [548, 175] width 69 height 45
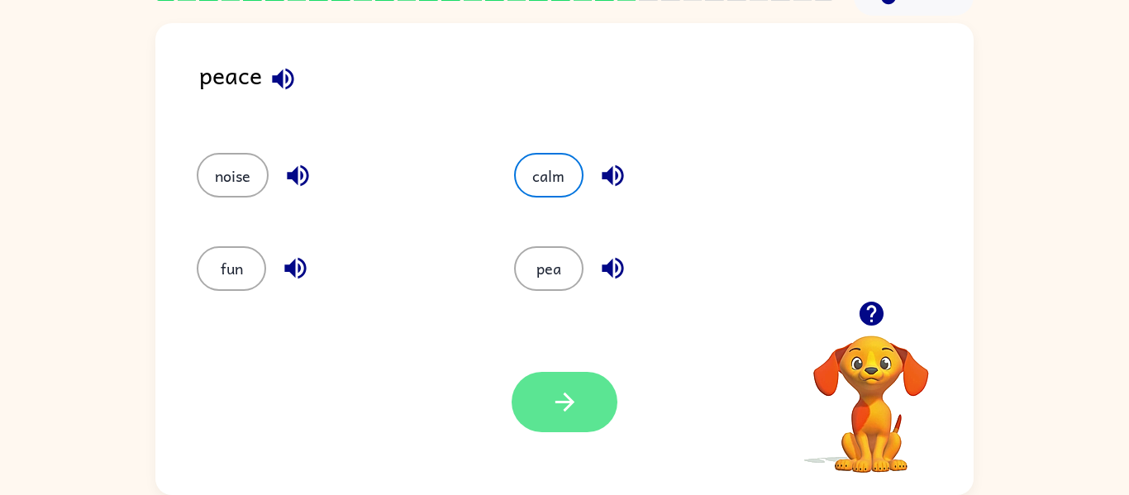
click at [603, 422] on button "button" at bounding box center [565, 402] width 106 height 60
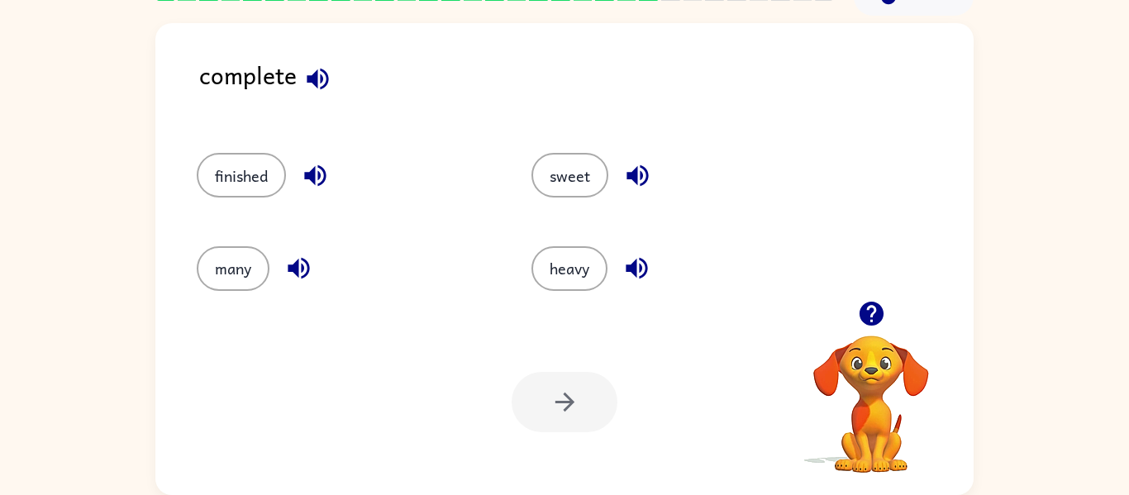
click at [990, 264] on div "complete finished sweet many heavy Your browser must support playing .mp4 files…" at bounding box center [564, 256] width 1129 height 480
click at [317, 65] on icon "button" at bounding box center [317, 78] width 29 height 29
click at [313, 184] on icon "button" at bounding box center [315, 175] width 29 height 29
click at [307, 255] on icon "button" at bounding box center [298, 268] width 29 height 29
click at [637, 162] on icon "button" at bounding box center [637, 175] width 29 height 29
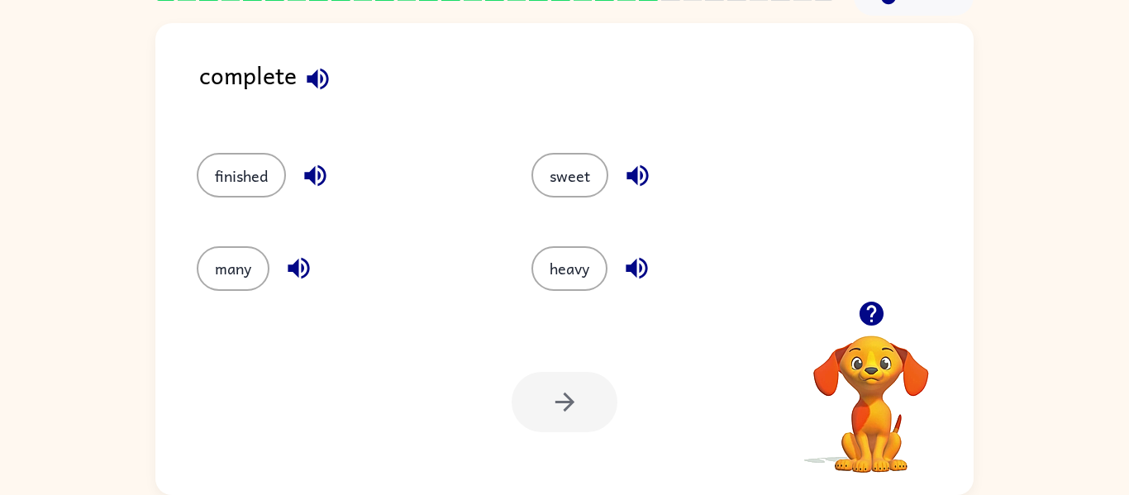
click at [649, 271] on icon "button" at bounding box center [637, 268] width 29 height 29
click at [270, 186] on button "finished" at bounding box center [241, 175] width 89 height 45
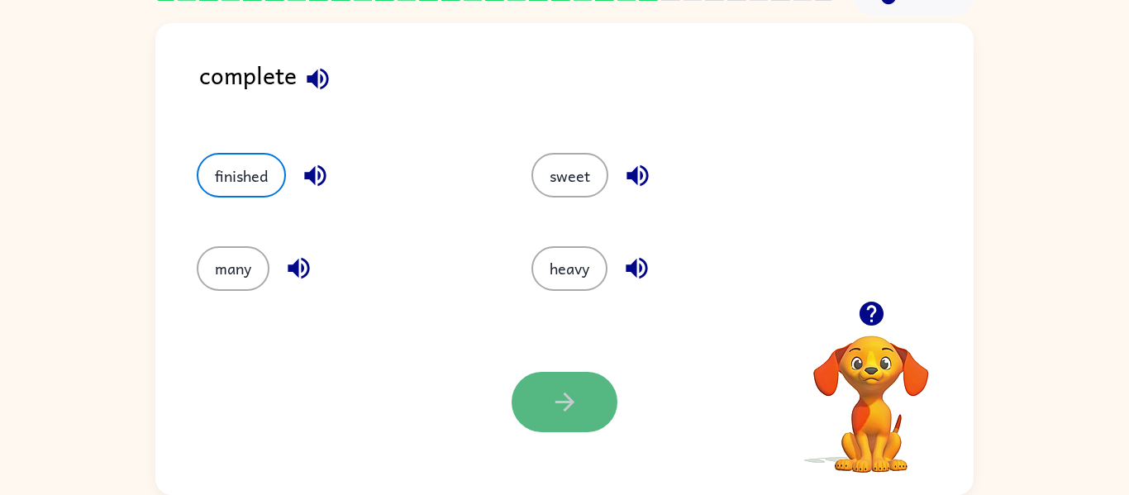
click at [548, 384] on button "button" at bounding box center [565, 402] width 106 height 60
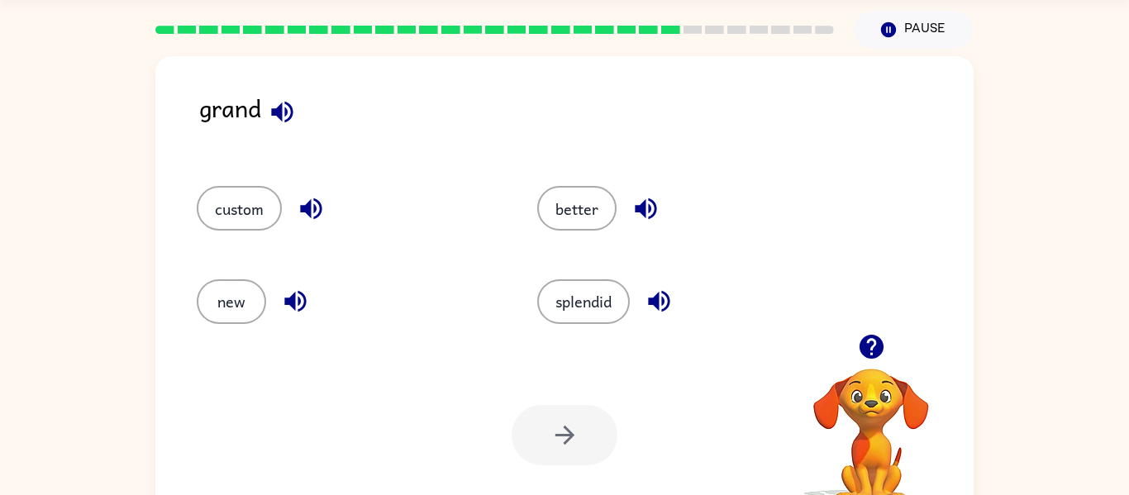
scroll to position [20, 0]
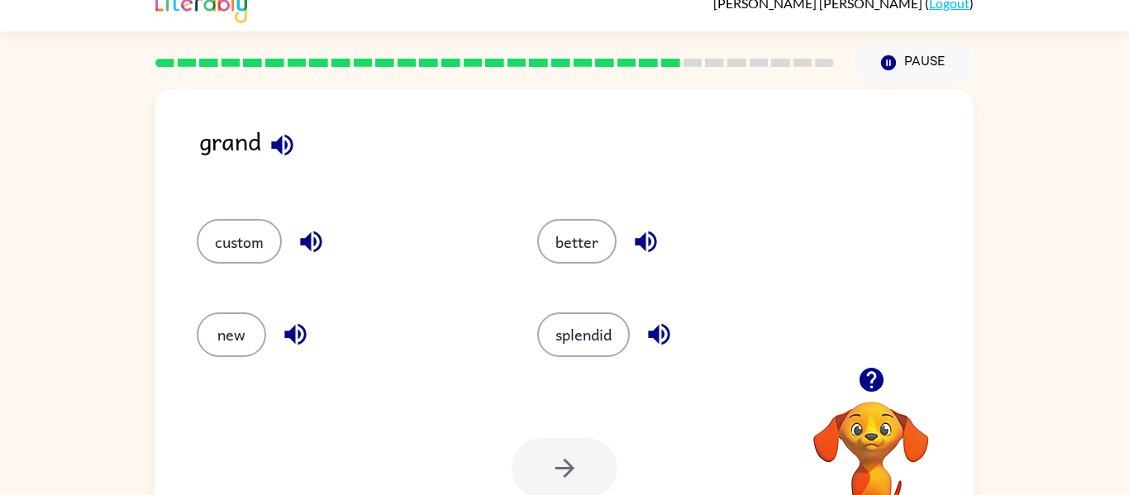
click at [311, 138] on div "grand" at bounding box center [586, 154] width 775 height 64
click at [291, 141] on icon "button" at bounding box center [281, 144] width 21 height 21
click at [650, 257] on button "button" at bounding box center [646, 242] width 42 height 42
click at [652, 321] on icon "button" at bounding box center [659, 334] width 29 height 29
click at [313, 237] on icon "button" at bounding box center [311, 241] width 29 height 29
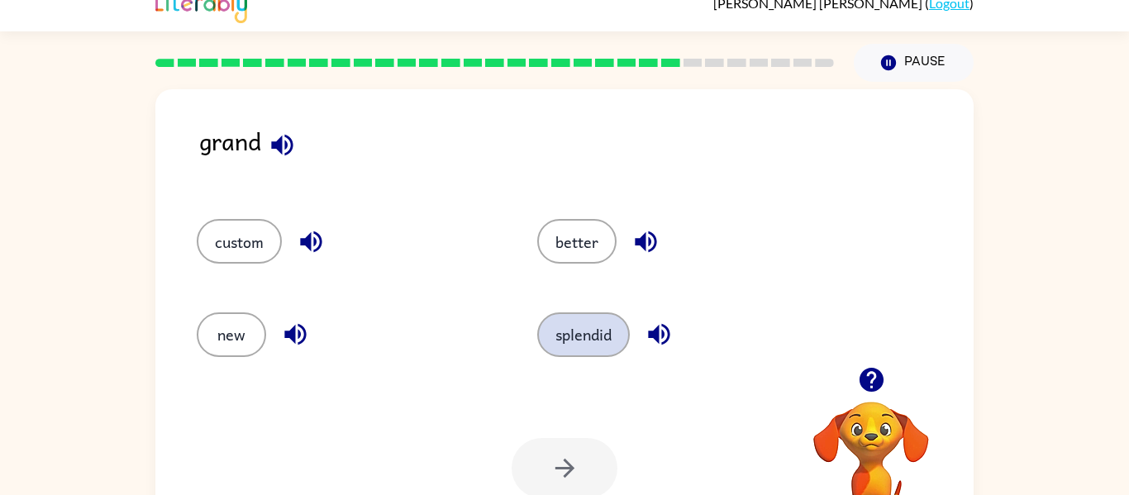
click at [599, 346] on button "splendid" at bounding box center [583, 335] width 93 height 45
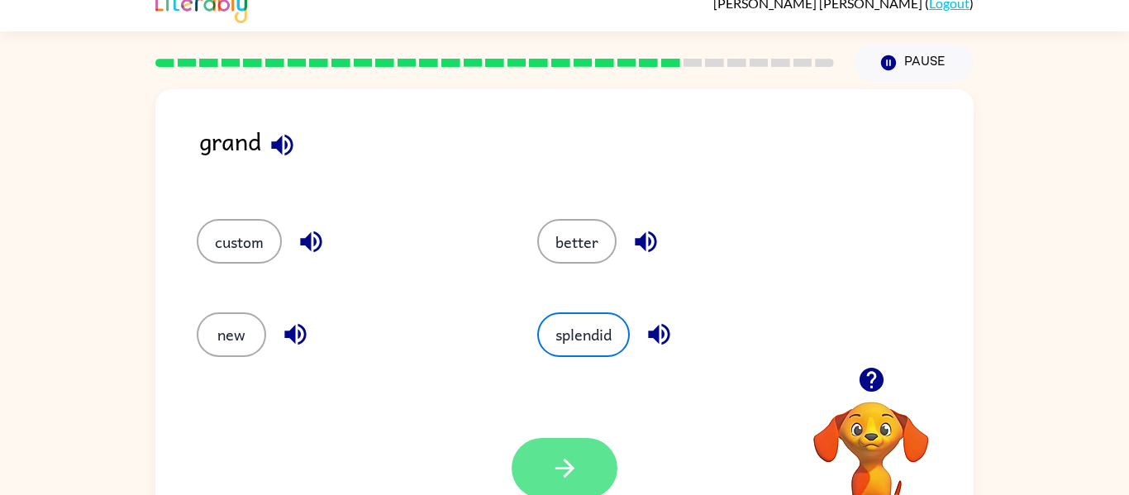
click at [570, 444] on button "button" at bounding box center [565, 468] width 106 height 60
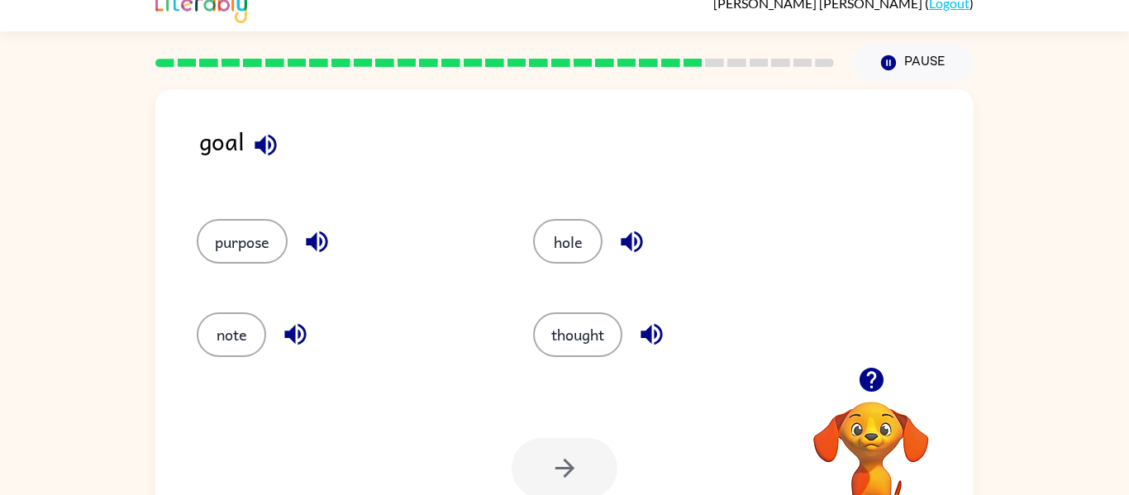
click at [281, 144] on button "button" at bounding box center [266, 145] width 42 height 42
click at [268, 141] on icon "button" at bounding box center [265, 144] width 21 height 21
click at [310, 241] on icon "button" at bounding box center [316, 241] width 21 height 21
click at [292, 322] on icon "button" at bounding box center [295, 334] width 29 height 29
click at [465, 34] on div at bounding box center [495, 63] width 699 height 58
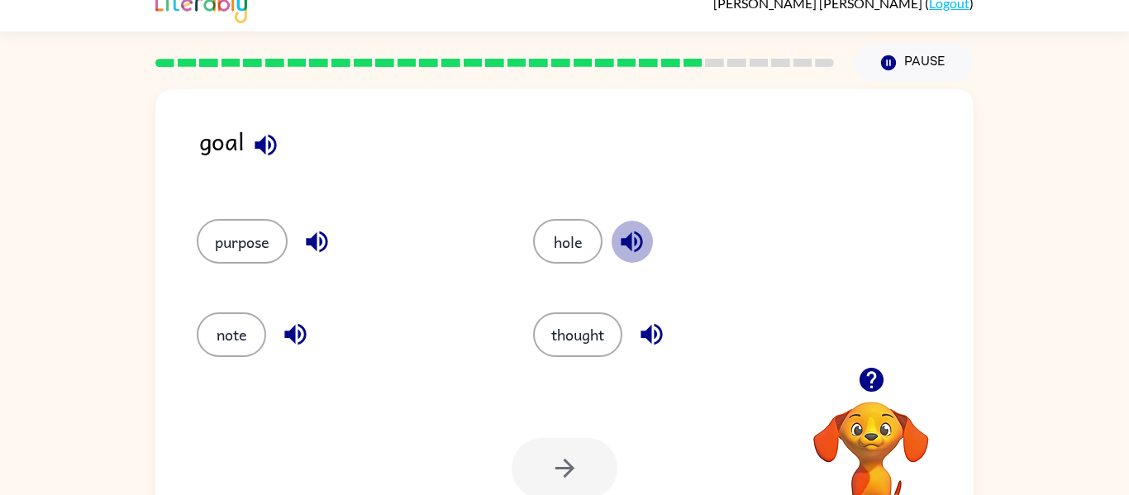
click at [616, 241] on button "button" at bounding box center [632, 242] width 42 height 42
click at [661, 336] on icon "button" at bounding box center [651, 334] width 29 height 29
click at [604, 341] on button "thought" at bounding box center [577, 335] width 89 height 45
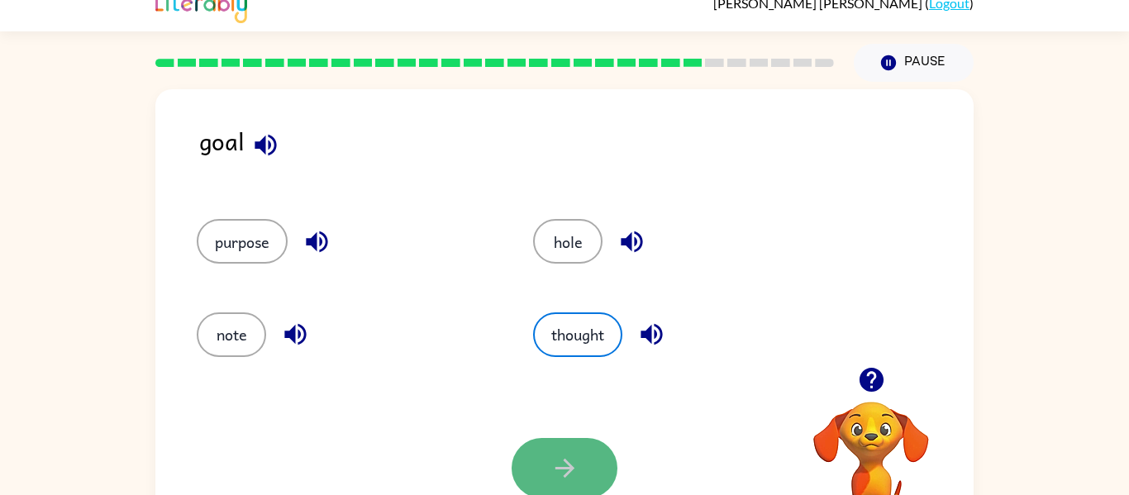
click at [568, 446] on button "button" at bounding box center [565, 468] width 106 height 60
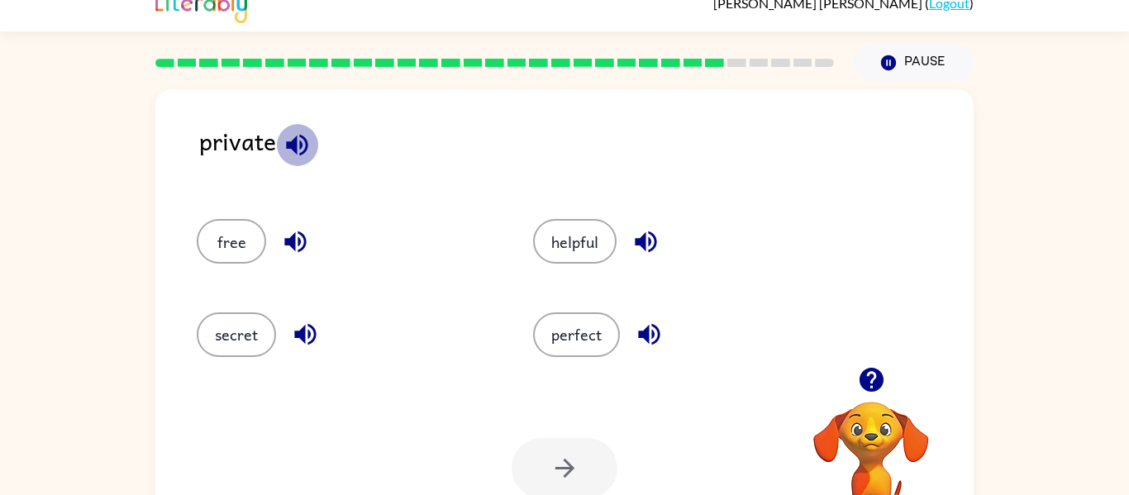
click at [283, 146] on icon "button" at bounding box center [297, 145] width 29 height 29
click at [292, 239] on icon "button" at bounding box center [294, 241] width 21 height 21
click at [303, 330] on icon "button" at bounding box center [304, 334] width 21 height 21
click at [645, 243] on icon "button" at bounding box center [645, 241] width 21 height 21
click at [659, 332] on icon "button" at bounding box center [649, 334] width 29 height 29
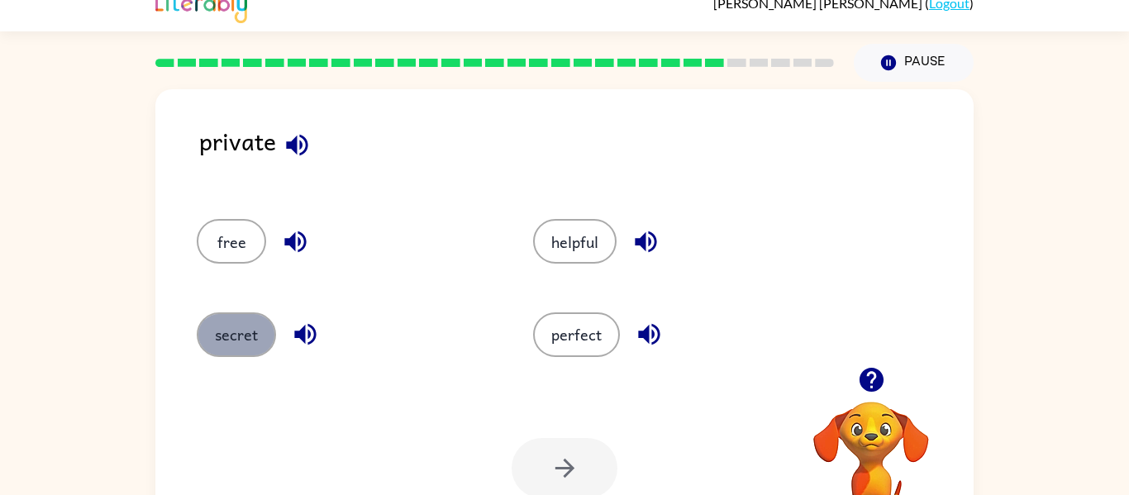
click at [246, 340] on button "secret" at bounding box center [236, 335] width 79 height 45
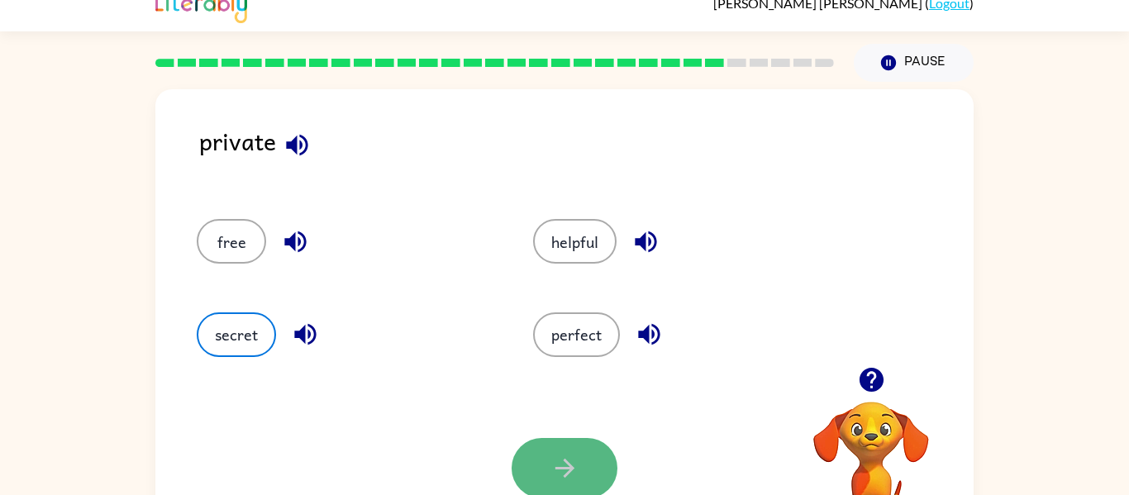
click at [591, 447] on button "button" at bounding box center [565, 468] width 106 height 60
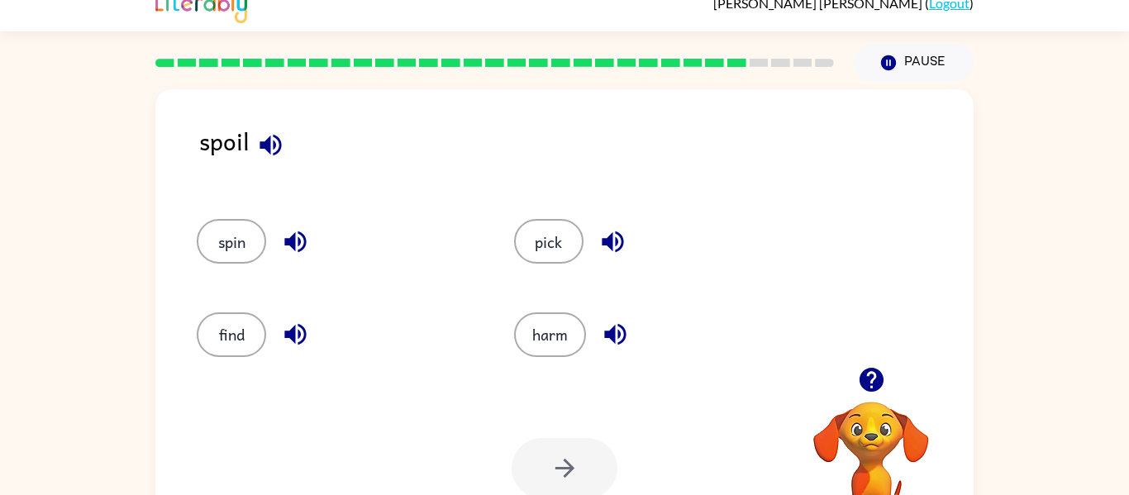
click at [284, 140] on button "button" at bounding box center [271, 145] width 42 height 42
click at [278, 239] on button "button" at bounding box center [295, 242] width 42 height 42
click at [607, 232] on icon "button" at bounding box center [613, 241] width 29 height 29
click at [601, 336] on icon "button" at bounding box center [615, 334] width 29 height 29
click at [562, 323] on button "harm" at bounding box center [550, 335] width 72 height 45
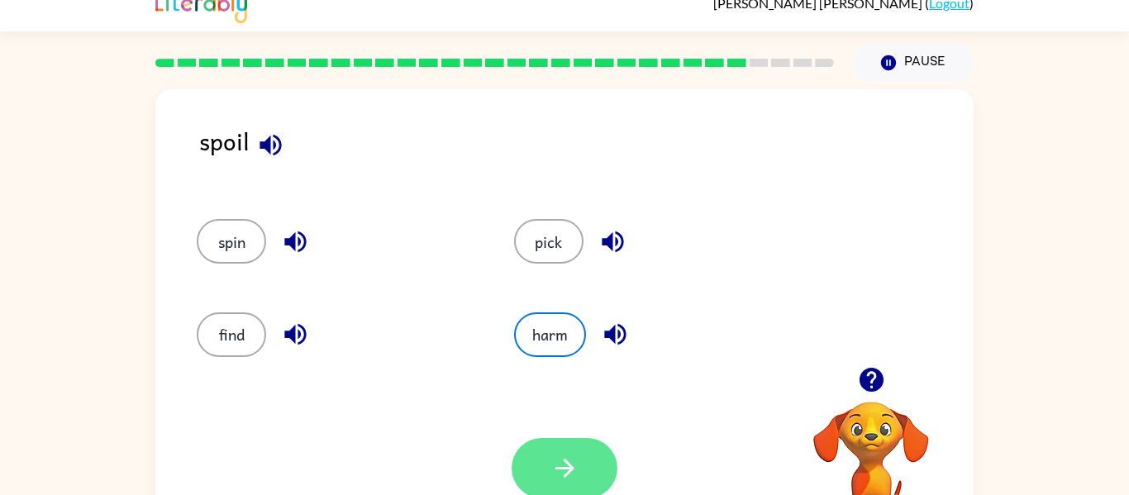
click at [571, 459] on icon "button" at bounding box center [565, 468] width 29 height 29
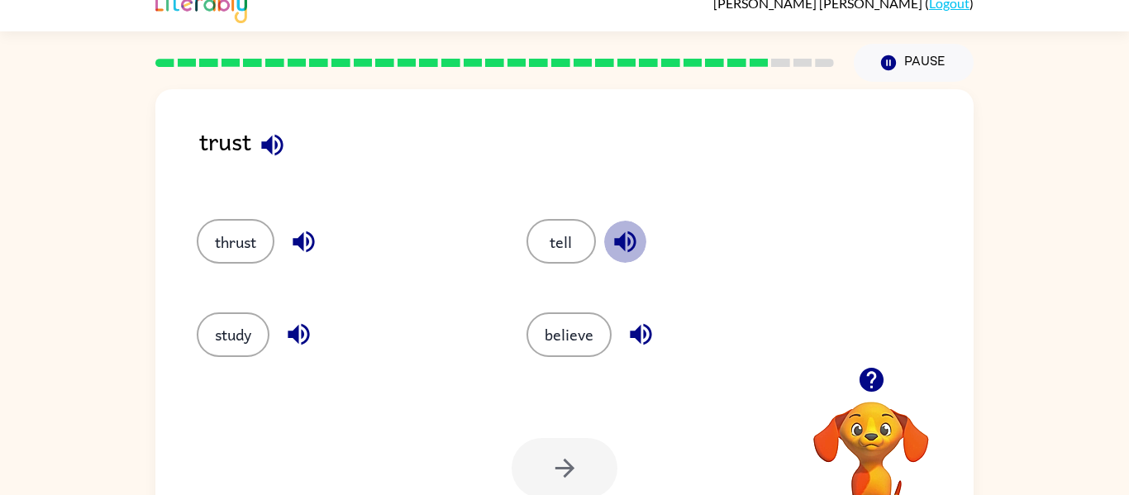
click at [623, 232] on icon "button" at bounding box center [625, 241] width 29 height 29
click at [274, 132] on icon "button" at bounding box center [272, 145] width 29 height 29
click at [292, 227] on icon "button" at bounding box center [303, 241] width 29 height 29
click at [276, 338] on div "study" at bounding box center [343, 335] width 292 height 45
click at [300, 330] on icon "button" at bounding box center [298, 334] width 29 height 29
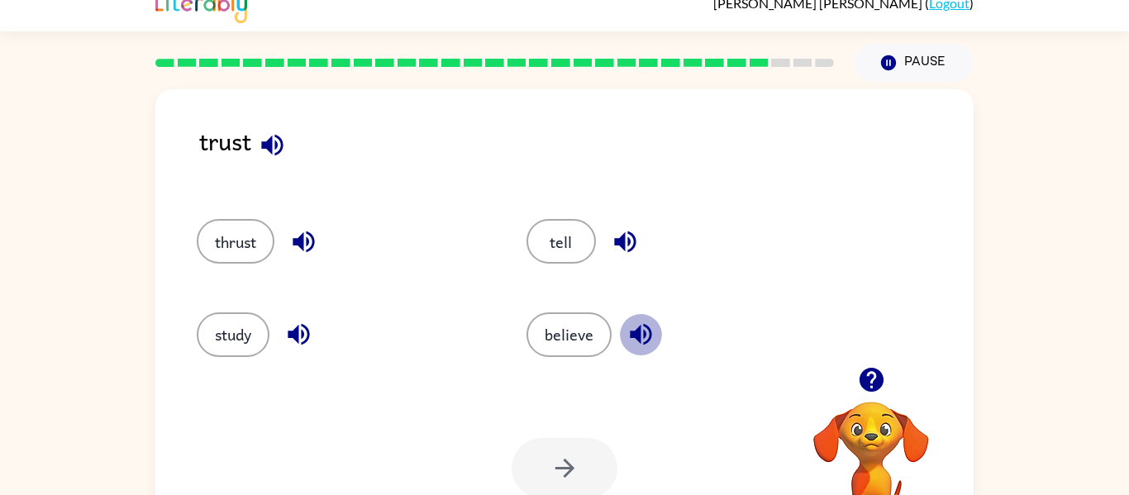
click at [634, 327] on icon "button" at bounding box center [641, 334] width 29 height 29
click at [551, 355] on button "believe" at bounding box center [569, 335] width 85 height 45
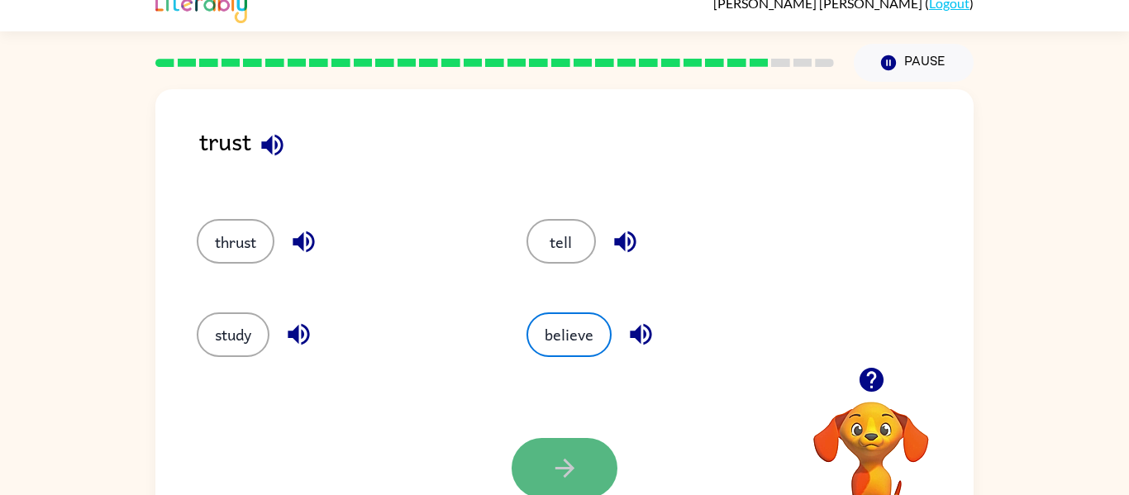
click at [547, 473] on button "button" at bounding box center [565, 468] width 106 height 60
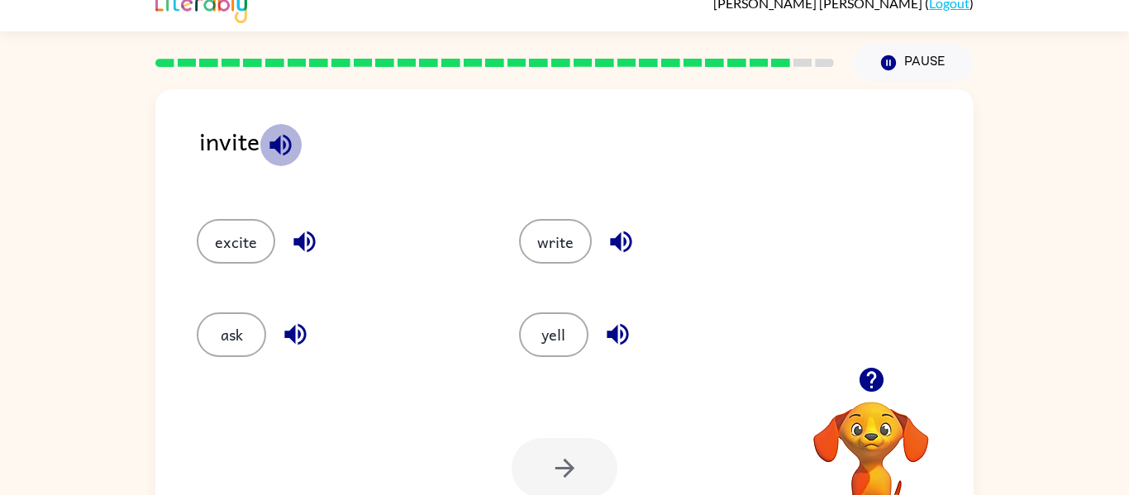
click at [281, 145] on icon "button" at bounding box center [280, 145] width 29 height 29
click at [305, 248] on icon "button" at bounding box center [304, 241] width 29 height 29
click at [627, 246] on icon "button" at bounding box center [620, 241] width 21 height 21
click at [627, 343] on icon "button" at bounding box center [618, 334] width 29 height 29
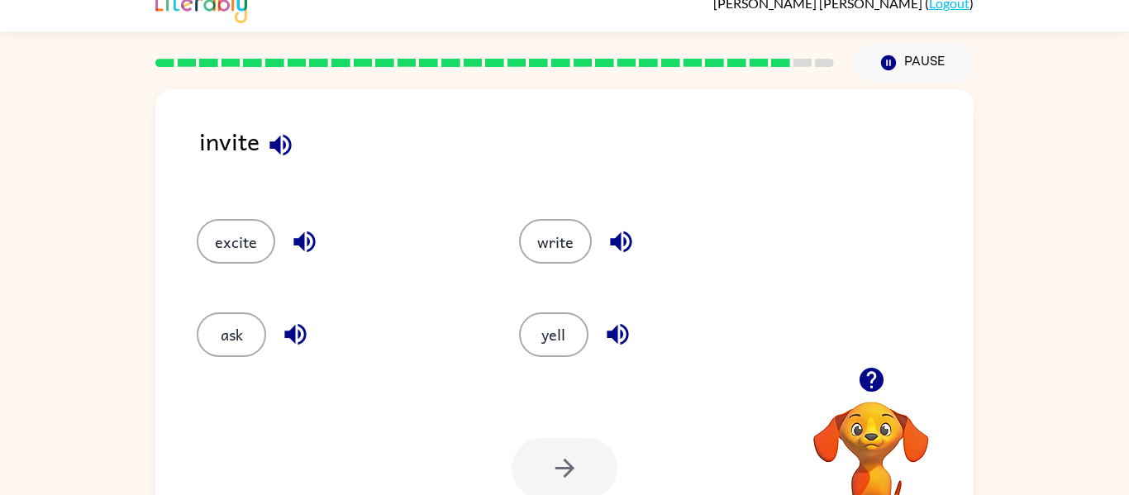
click at [627, 343] on icon "button" at bounding box center [618, 334] width 29 height 29
click at [617, 334] on icon "button" at bounding box center [617, 334] width 21 height 21
click at [618, 332] on icon "button" at bounding box center [618, 334] width 29 height 29
click at [193, 226] on div "excite" at bounding box center [326, 234] width 322 height 93
click at [142, 283] on div "invite excite write ask yell Your browser must support playing .mp4 files to us…" at bounding box center [564, 322] width 1129 height 480
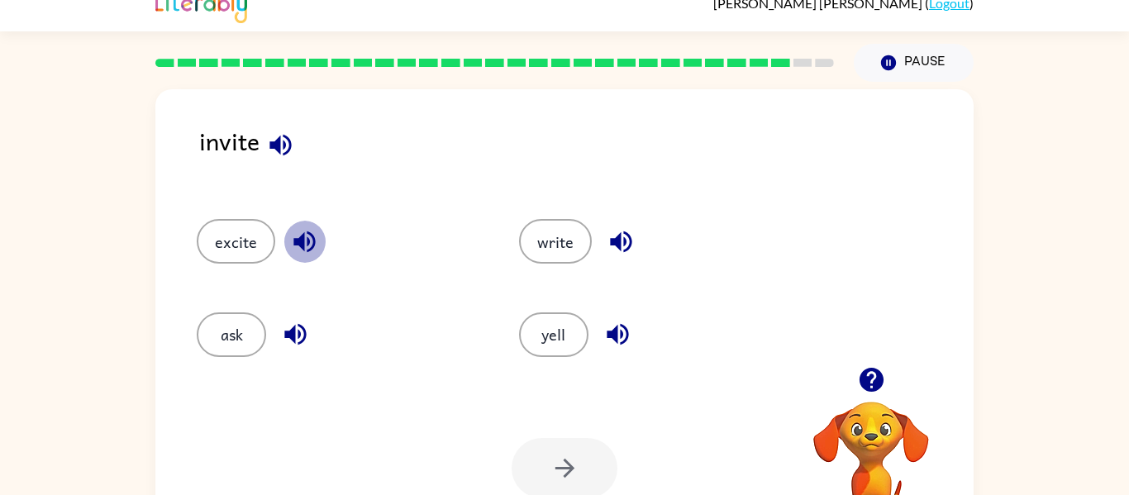
click at [301, 249] on icon "button" at bounding box center [304, 241] width 29 height 29
click at [299, 331] on icon "button" at bounding box center [295, 334] width 29 height 29
click at [236, 376] on div "Your browser must support playing .mp4 files to use Literably. Please try using…" at bounding box center [564, 468] width 818 height 186
click at [230, 353] on button "ask" at bounding box center [231, 335] width 69 height 45
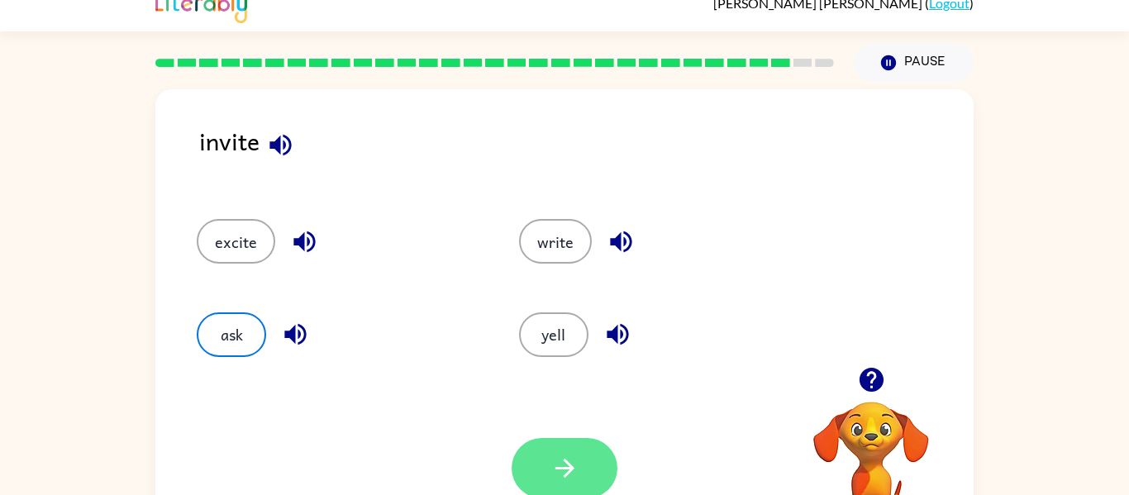
click at [515, 478] on button "button" at bounding box center [565, 468] width 106 height 60
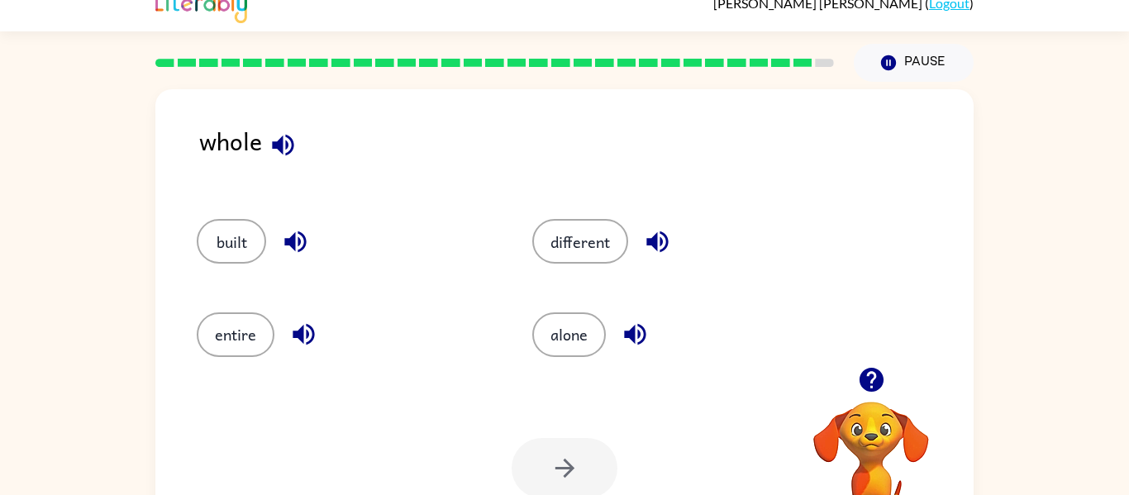
click at [283, 142] on icon "button" at bounding box center [283, 145] width 29 height 29
click at [305, 232] on icon "button" at bounding box center [295, 241] width 29 height 29
click at [296, 350] on button "button" at bounding box center [304, 334] width 42 height 42
click at [657, 261] on button "button" at bounding box center [658, 242] width 42 height 42
click at [627, 340] on icon "button" at bounding box center [635, 334] width 29 height 29
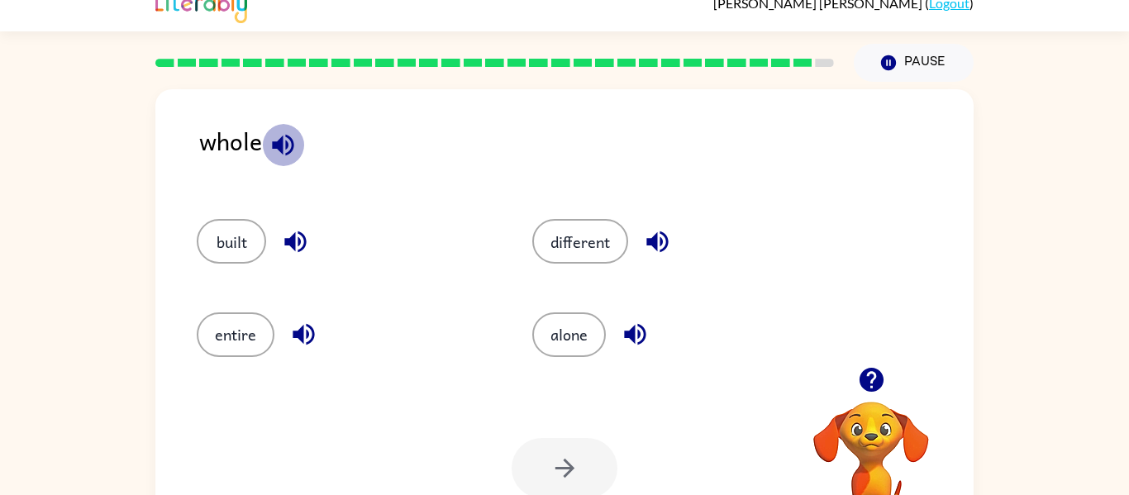
click at [285, 153] on icon "button" at bounding box center [282, 144] width 21 height 21
click at [585, 231] on button "different" at bounding box center [580, 241] width 96 height 45
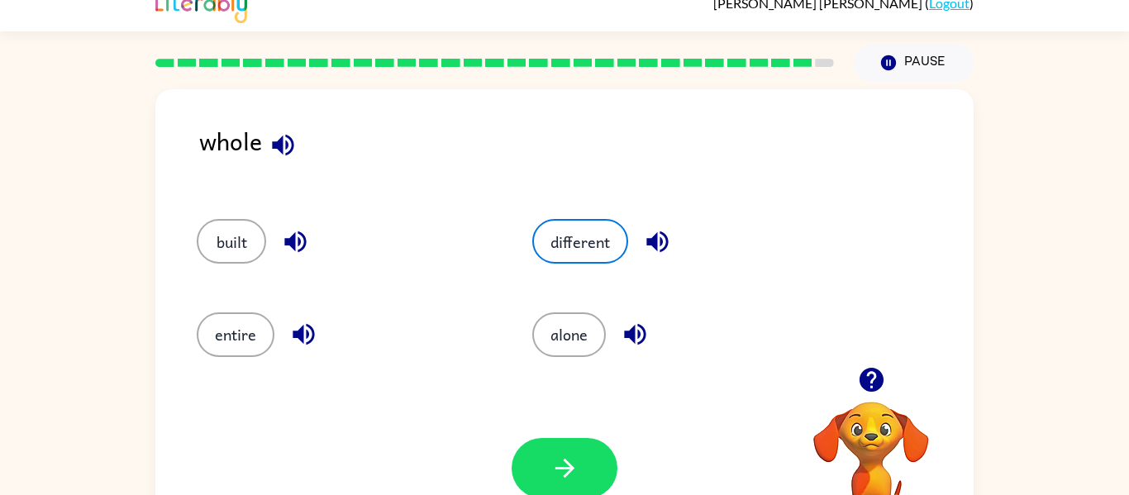
click at [275, 236] on button "button" at bounding box center [295, 242] width 42 height 42
click at [307, 322] on icon "button" at bounding box center [303, 334] width 29 height 29
click at [255, 328] on button "entire" at bounding box center [236, 335] width 78 height 45
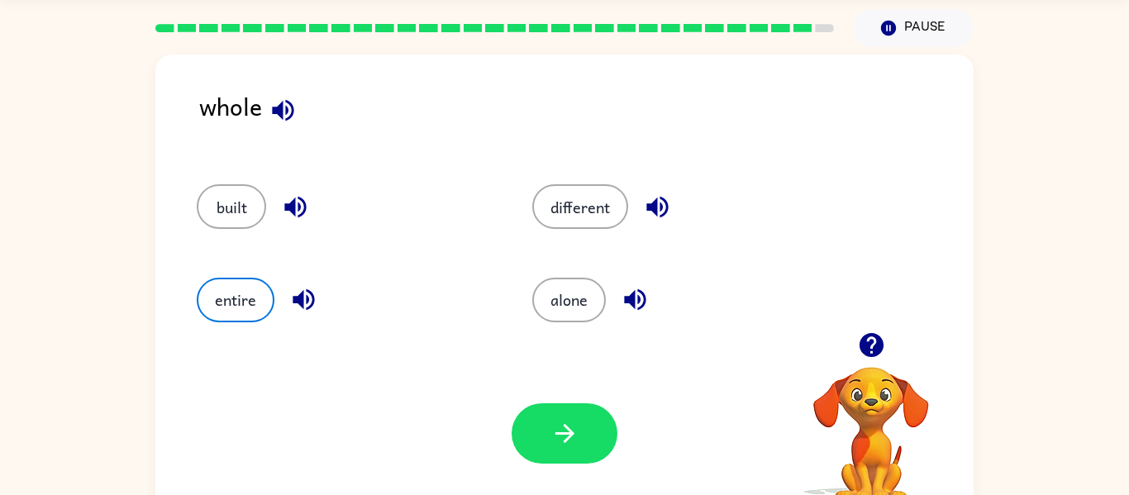
scroll to position [56, 0]
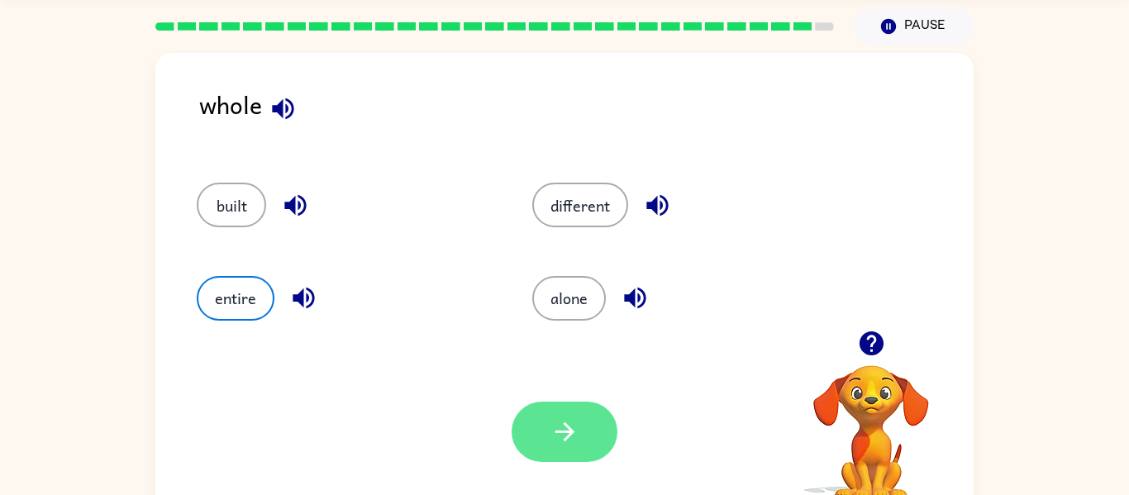
click at [558, 427] on icon "button" at bounding box center [565, 431] width 29 height 29
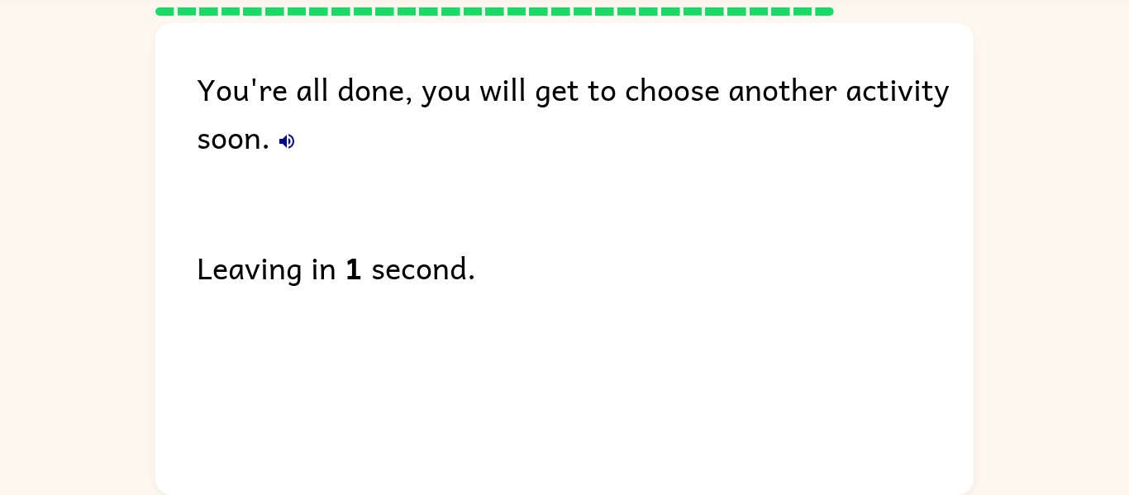
click at [284, 133] on icon "button" at bounding box center [287, 141] width 20 height 20
